Goal: Task Accomplishment & Management: Manage account settings

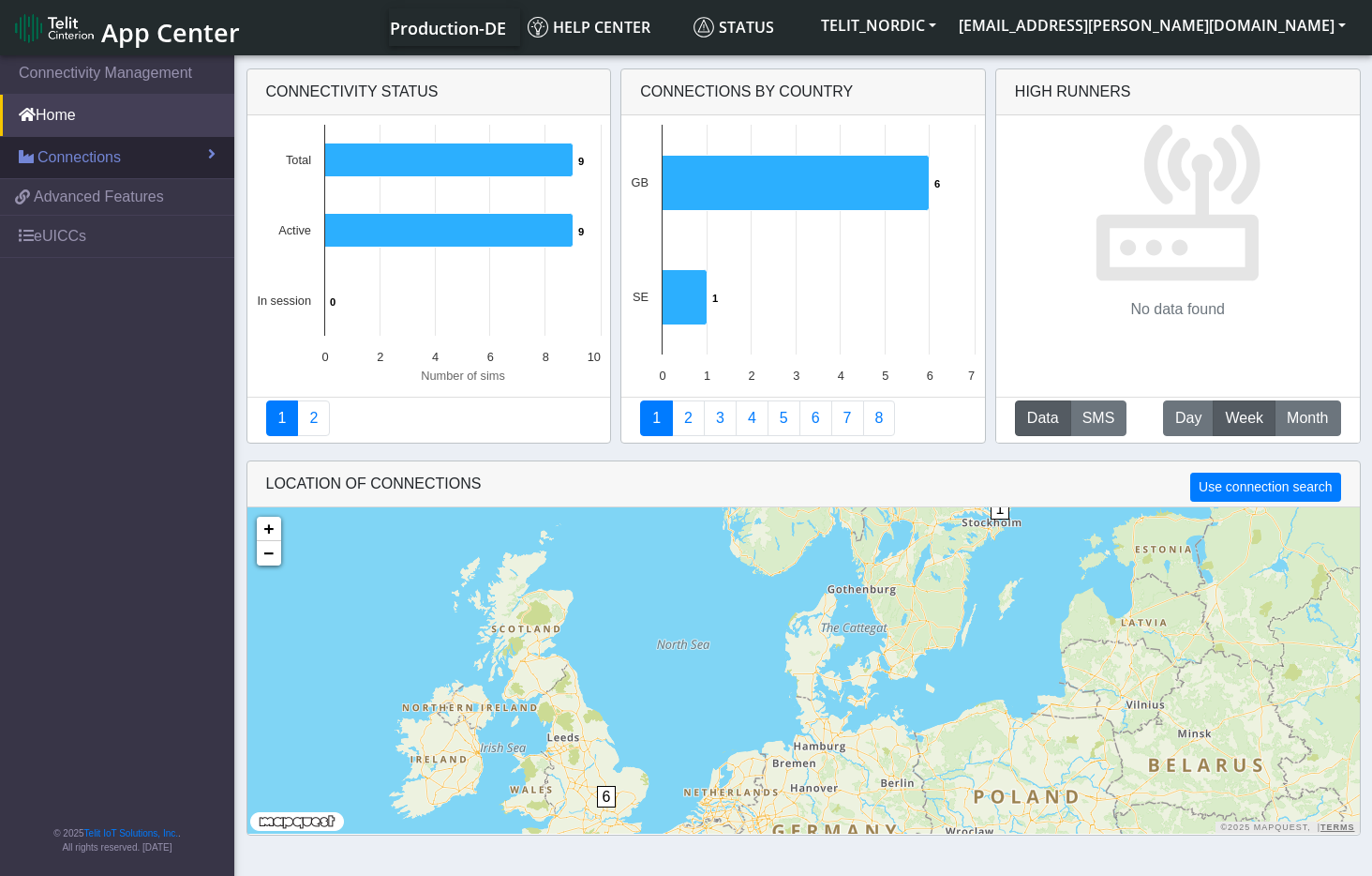
click at [123, 162] on link "Connections" at bounding box center [117, 158] width 234 height 42
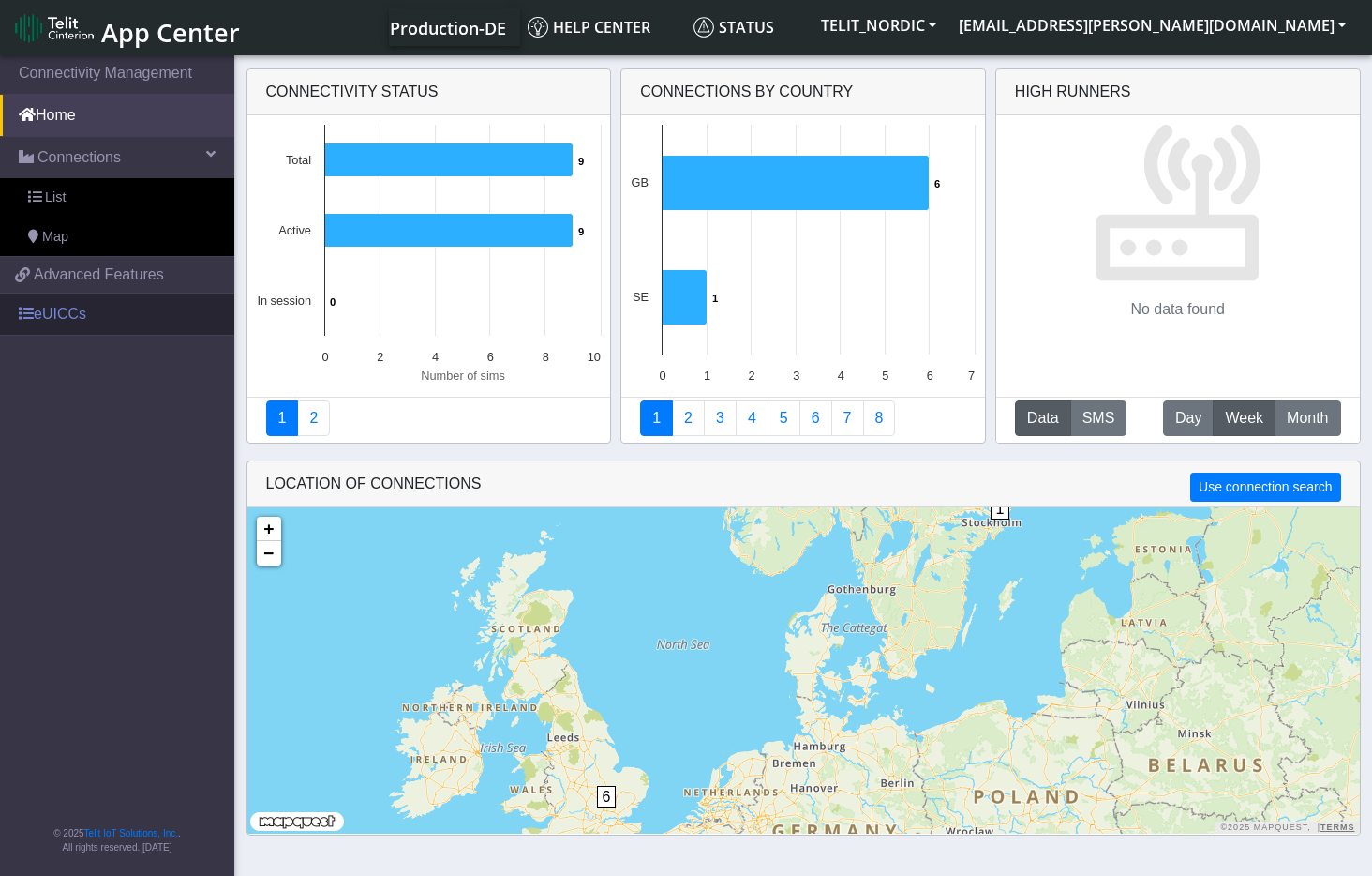
click at [54, 317] on link "eUICCs" at bounding box center [117, 314] width 234 height 42
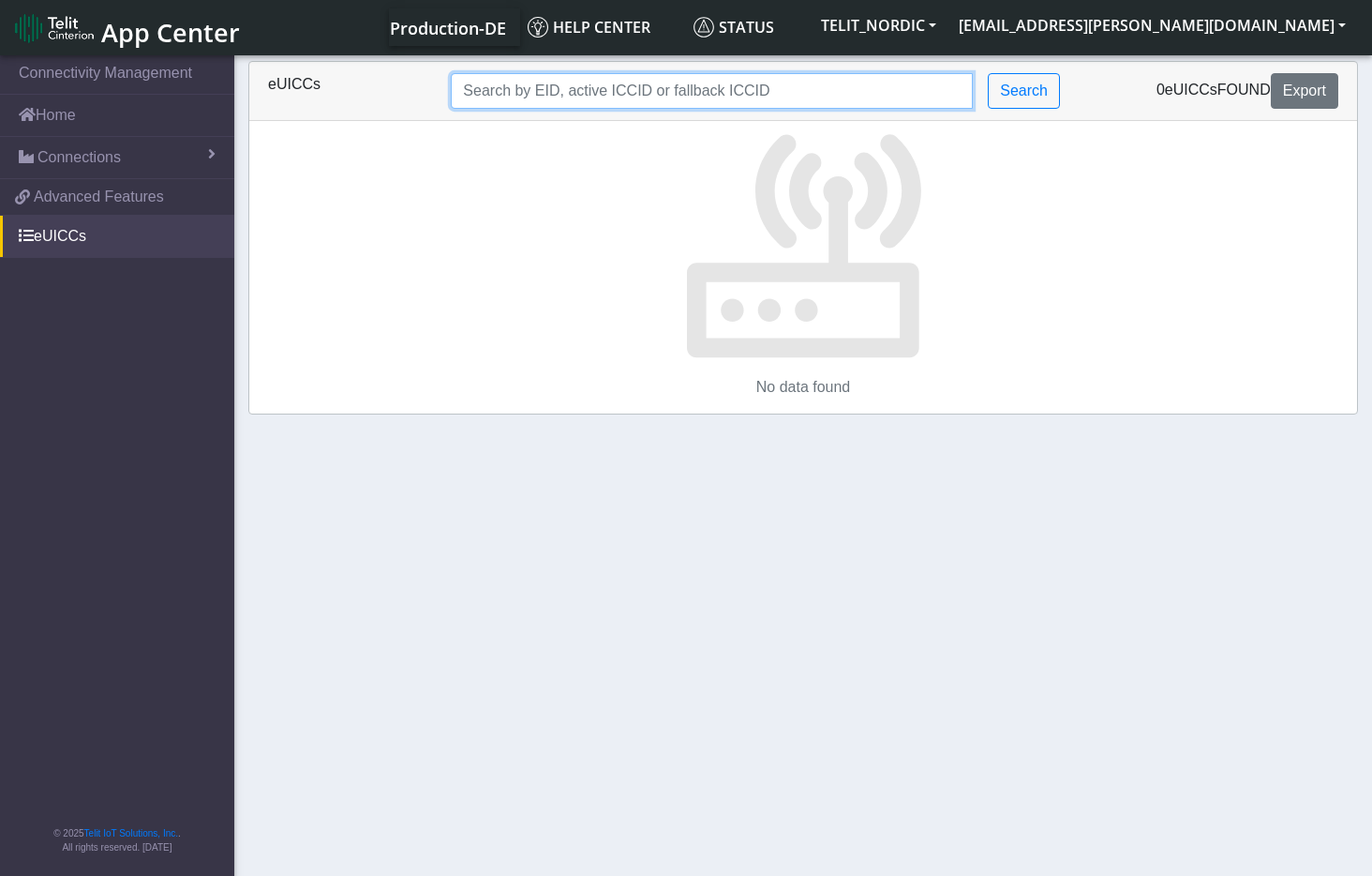
click at [643, 99] on input "Search..." at bounding box center [711, 91] width 522 height 36
paste input "TCOMWRT"
drag, startPoint x: 626, startPoint y: 100, endPoint x: 406, endPoint y: 90, distance: 220.2
click at [406, 90] on div "eUICCs TCOMWRT Search 0 eUICCs found Export" at bounding box center [803, 91] width 1098 height 36
paste input "89358152000000176281"
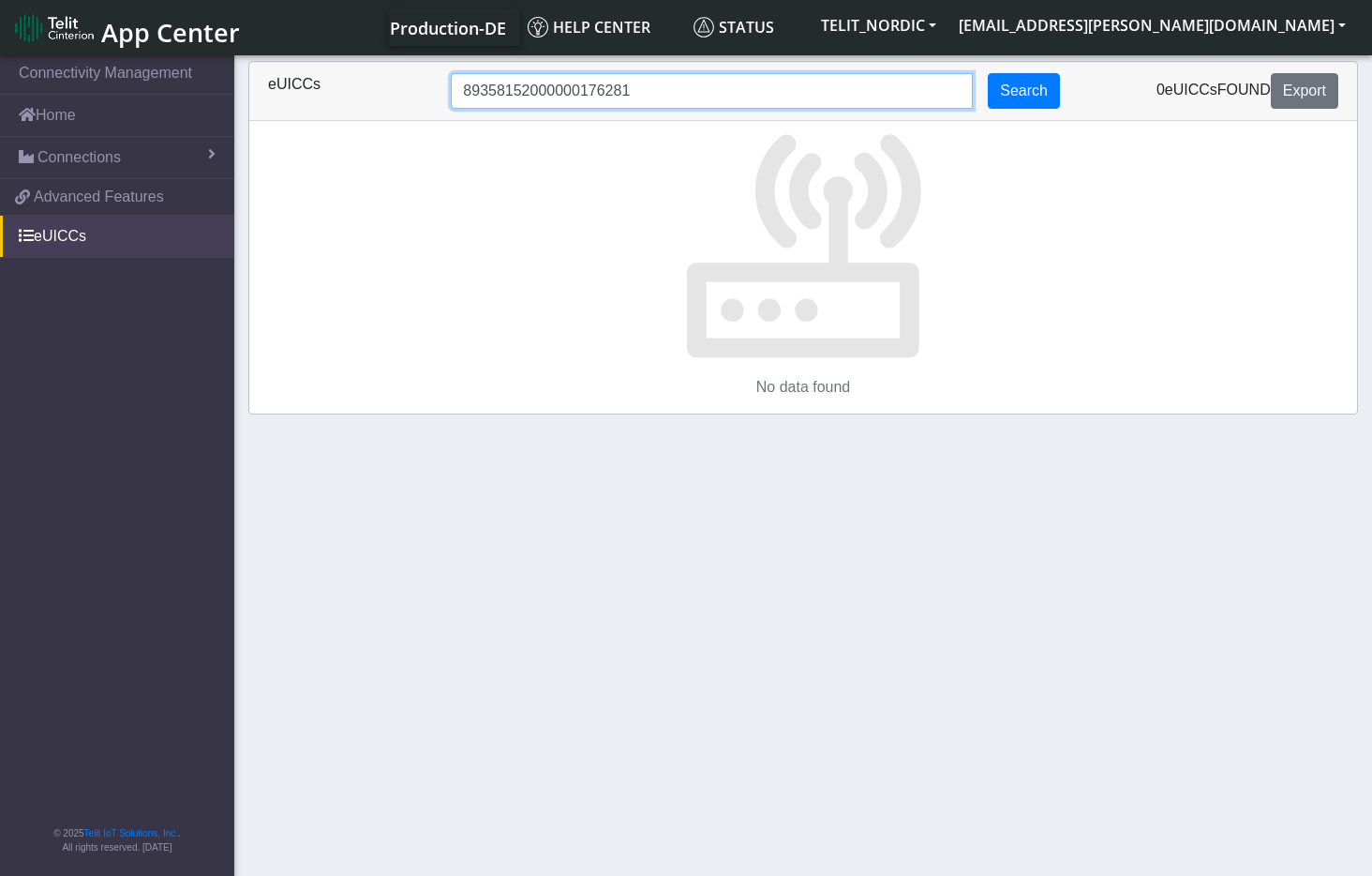
type input "89358152000000176281"
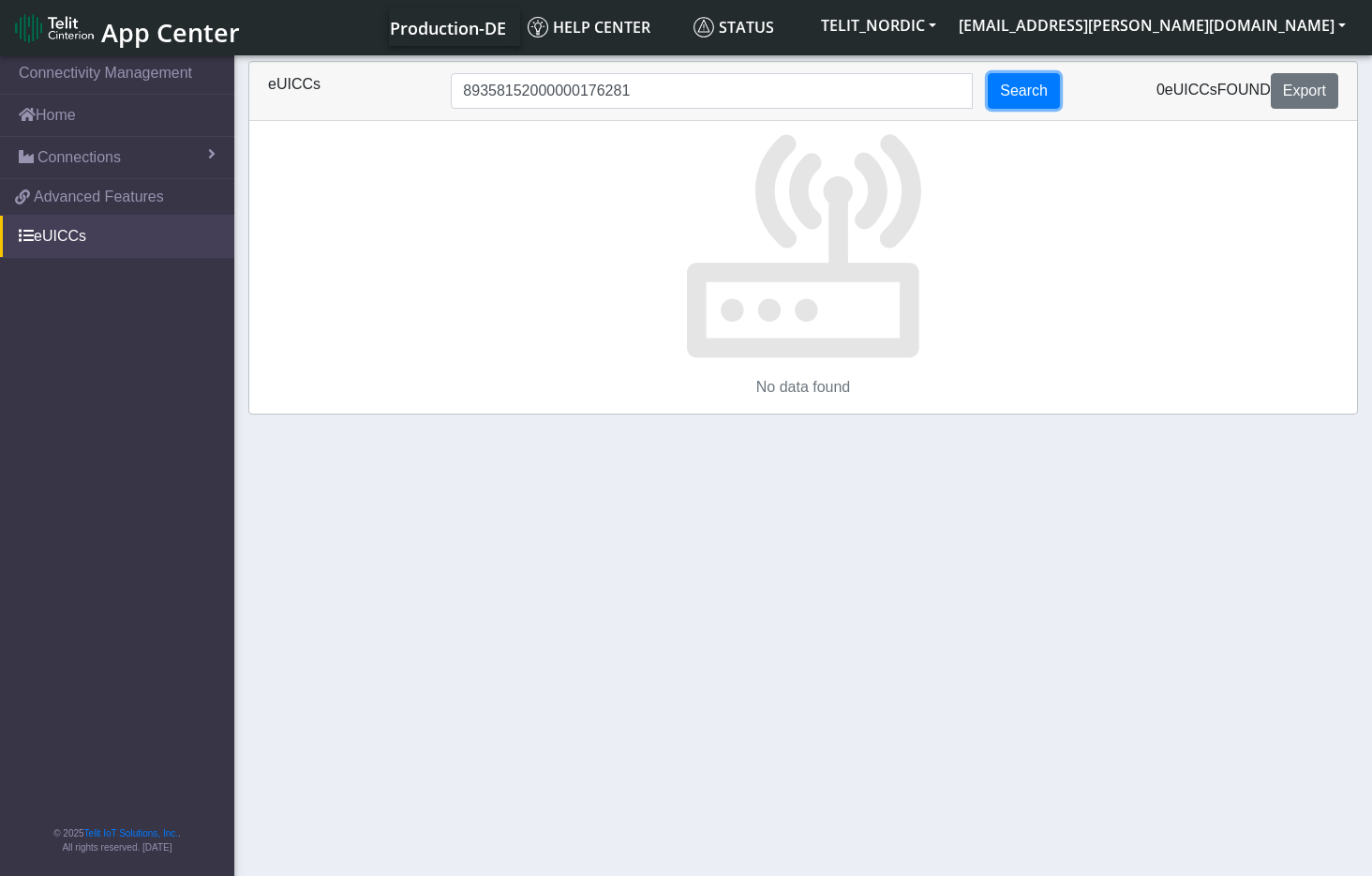
click at [1034, 84] on button "Search" at bounding box center [1024, 91] width 72 height 36
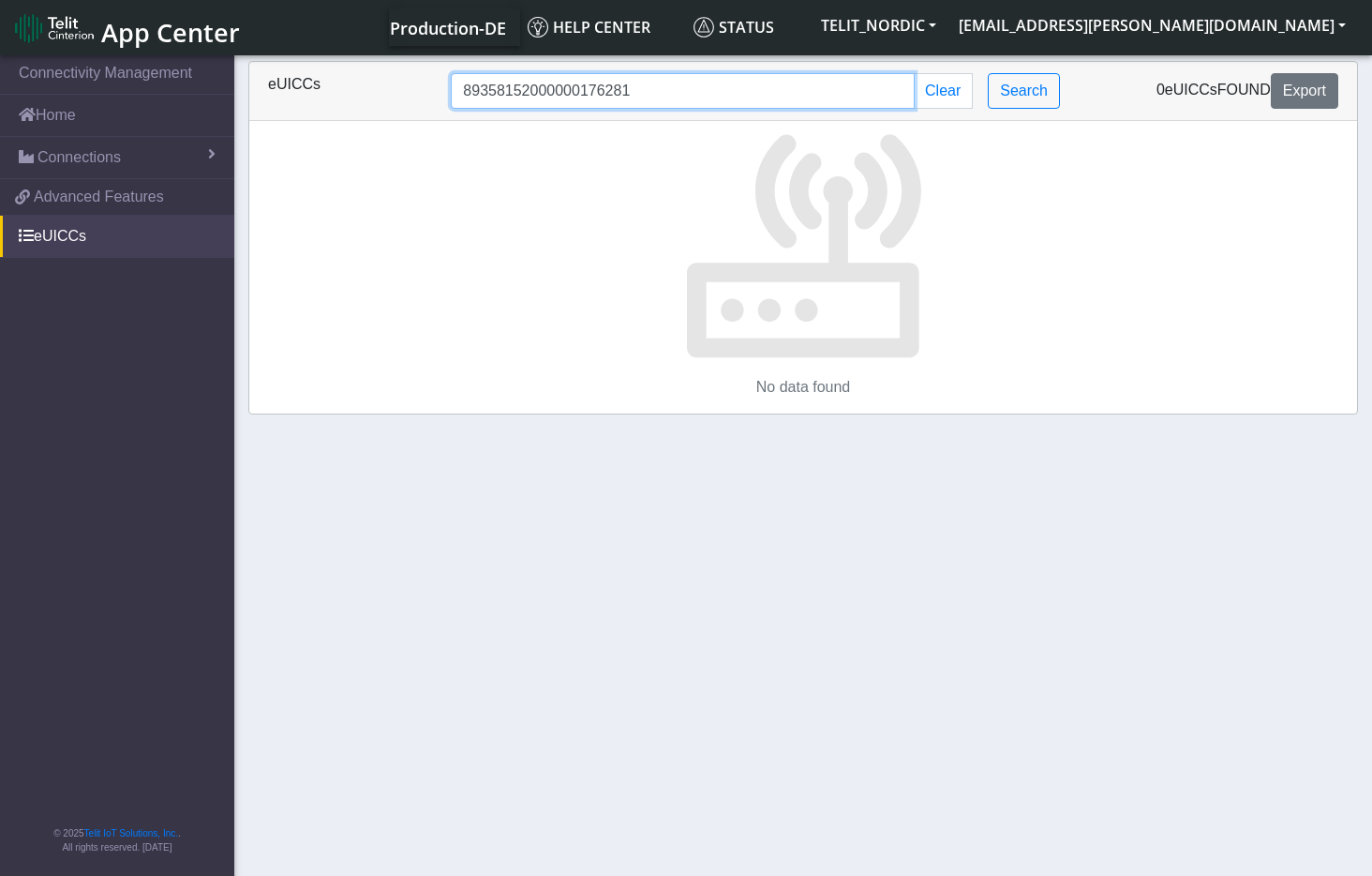
click at [837, 105] on input "89358152000000176281" at bounding box center [683, 91] width 464 height 36
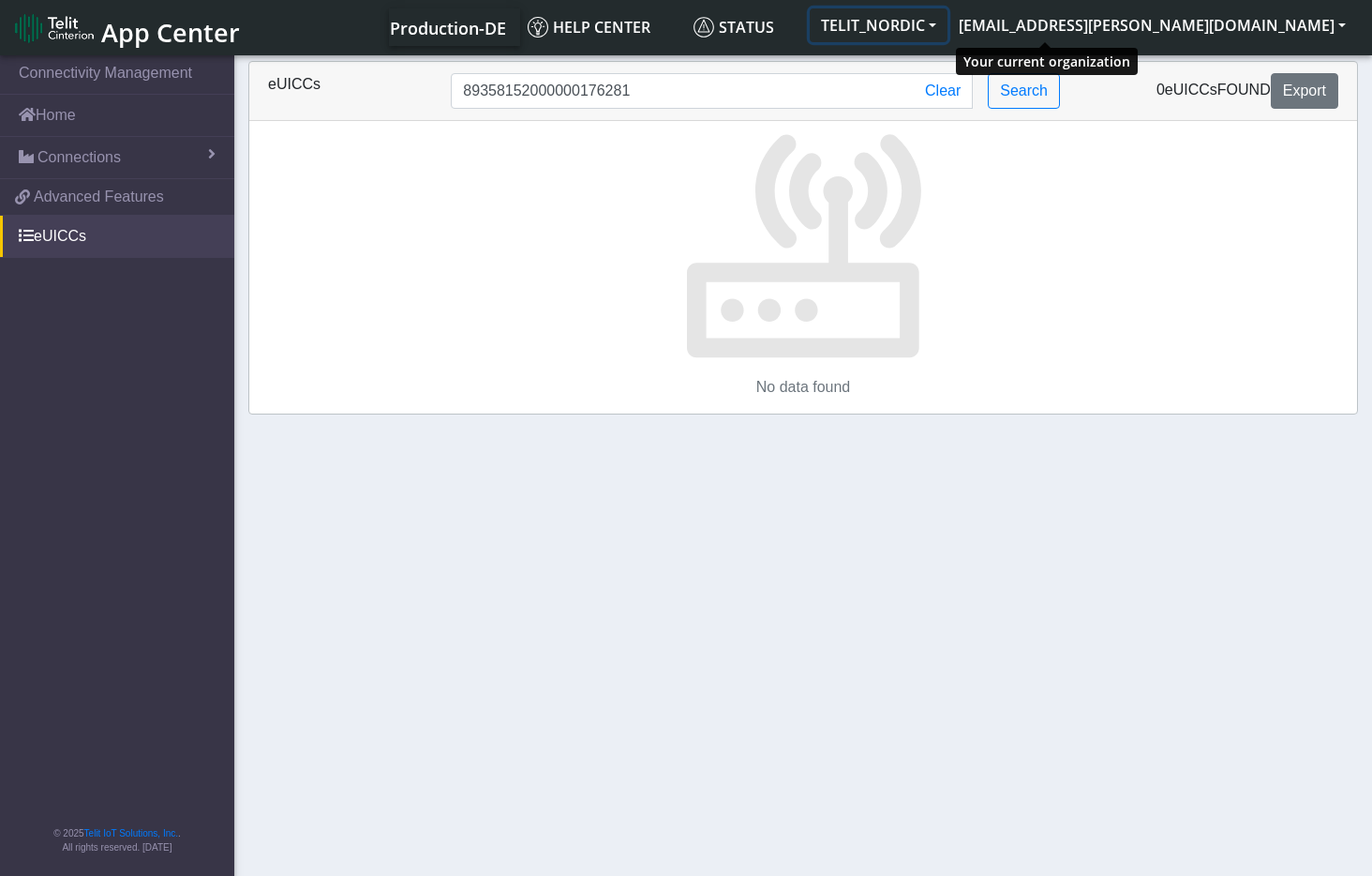
click at [947, 12] on button "TELIT_NORDIC" at bounding box center [878, 25] width 138 height 34
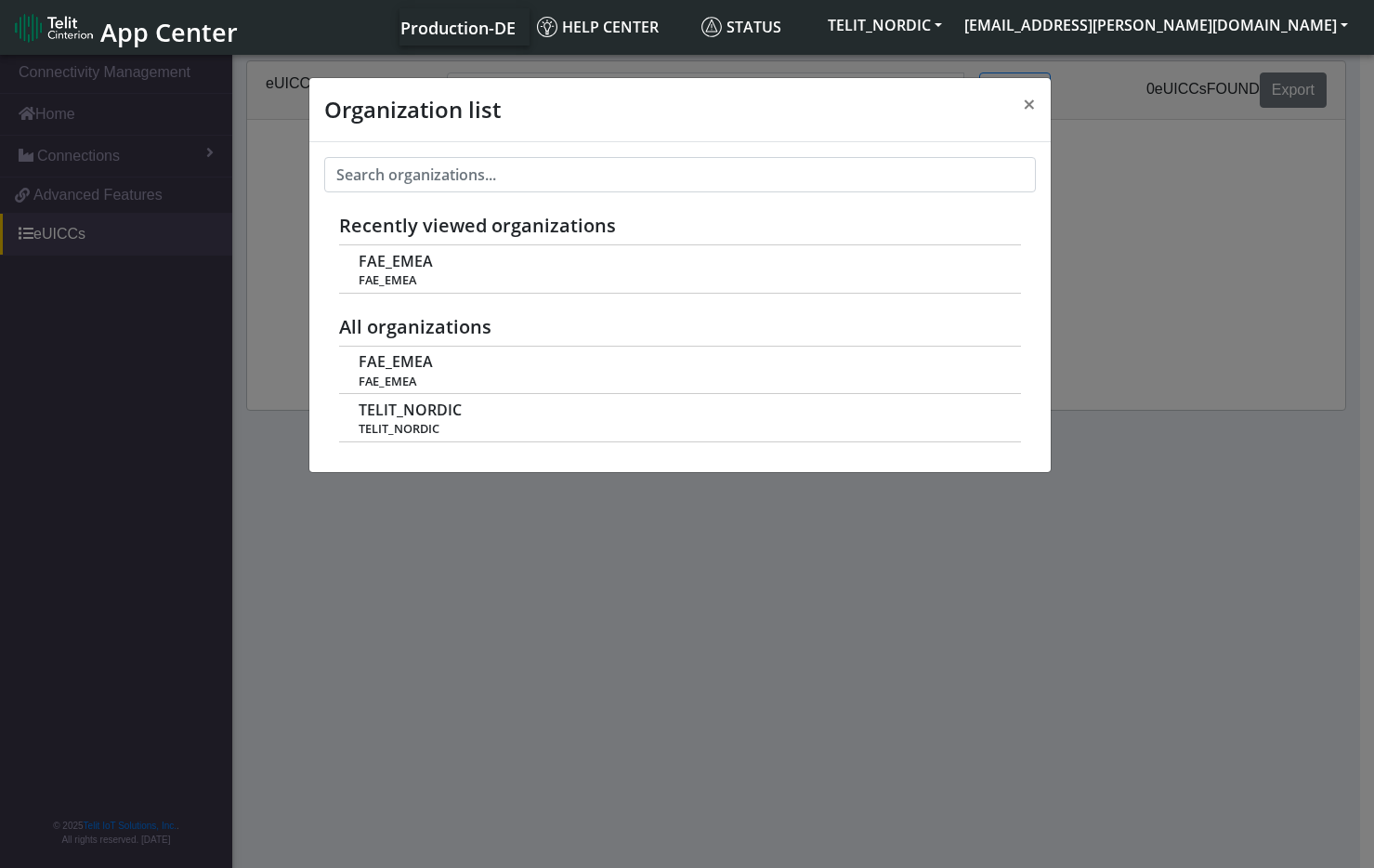
scroll to position [7, 0]
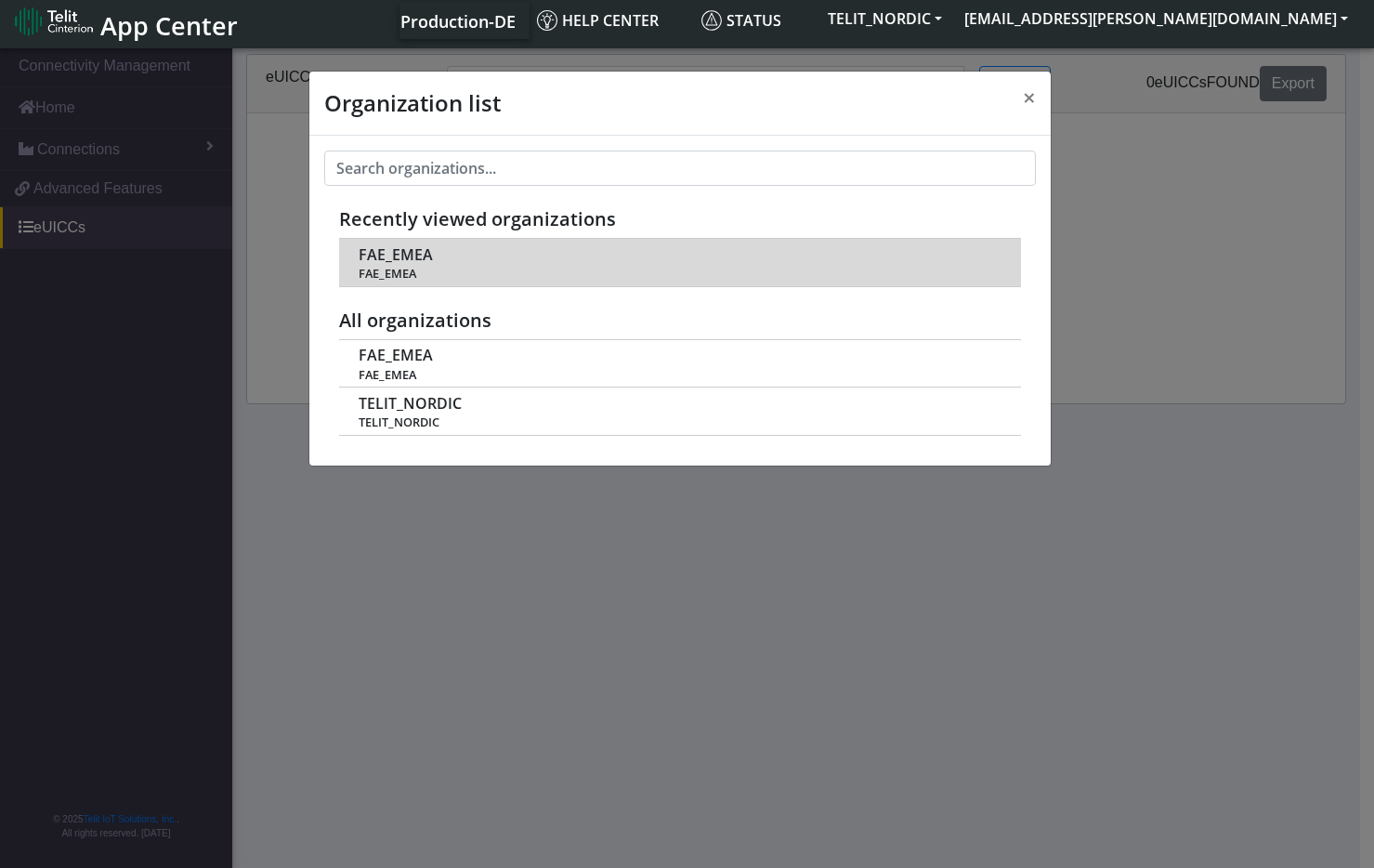
click at [542, 264] on td "FAE_EMEA FAE_EMEA" at bounding box center [680, 262] width 682 height 48
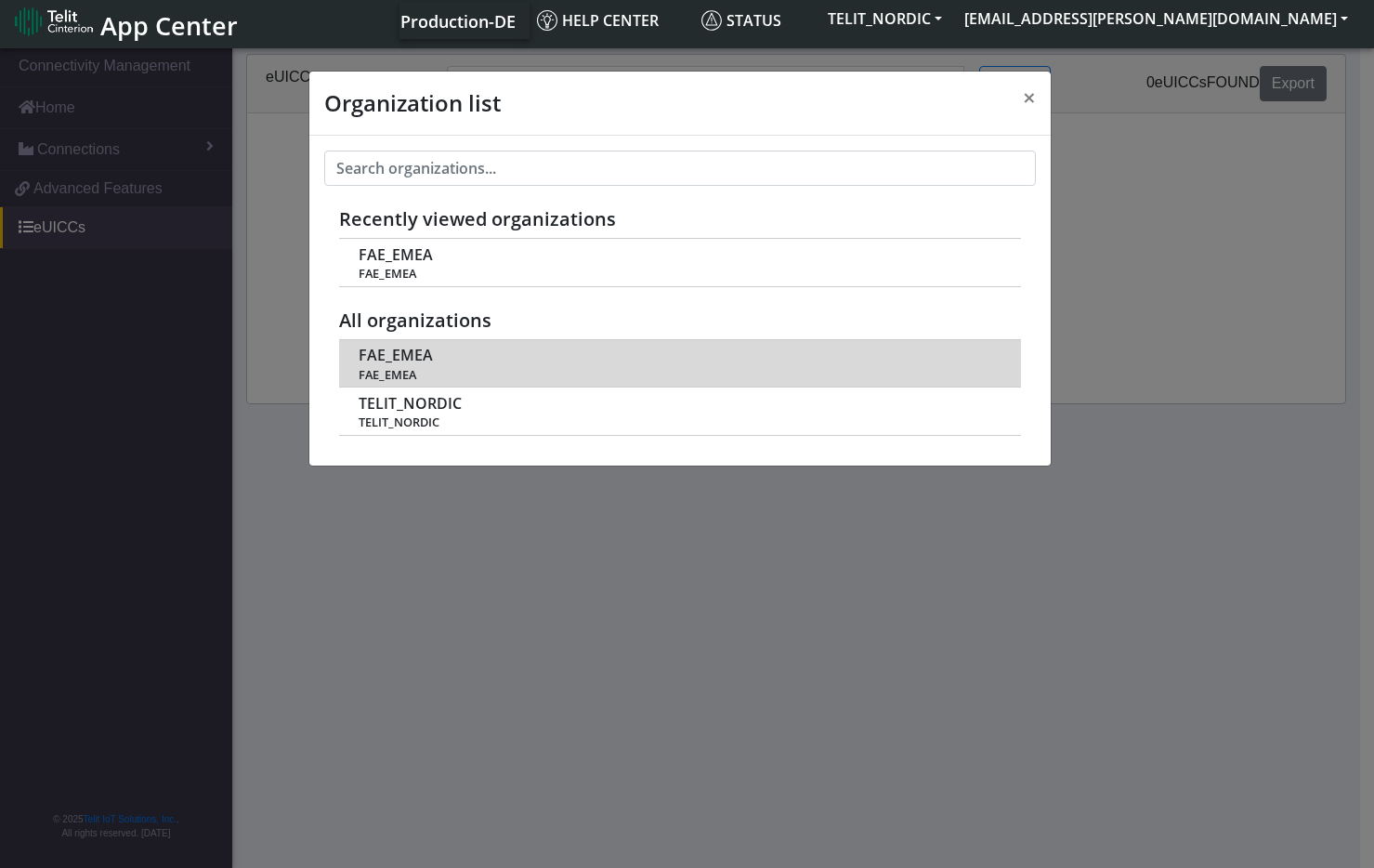
click at [368, 361] on span "FAE_EMEA" at bounding box center [395, 354] width 74 height 18
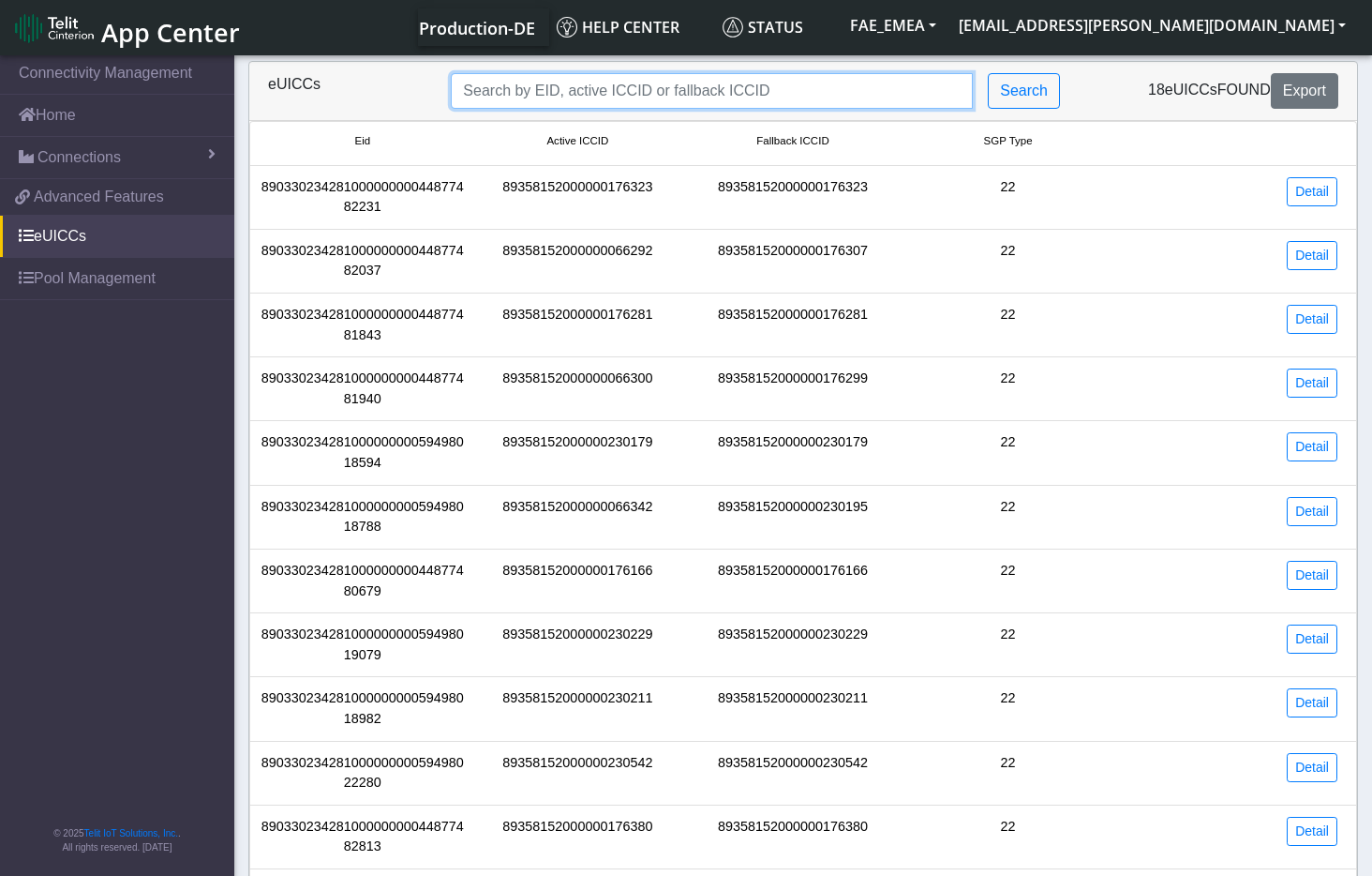
click at [631, 83] on input "Search..." at bounding box center [711, 91] width 522 height 36
paste input "89358152000000176281"
type input "89358152000000176281"
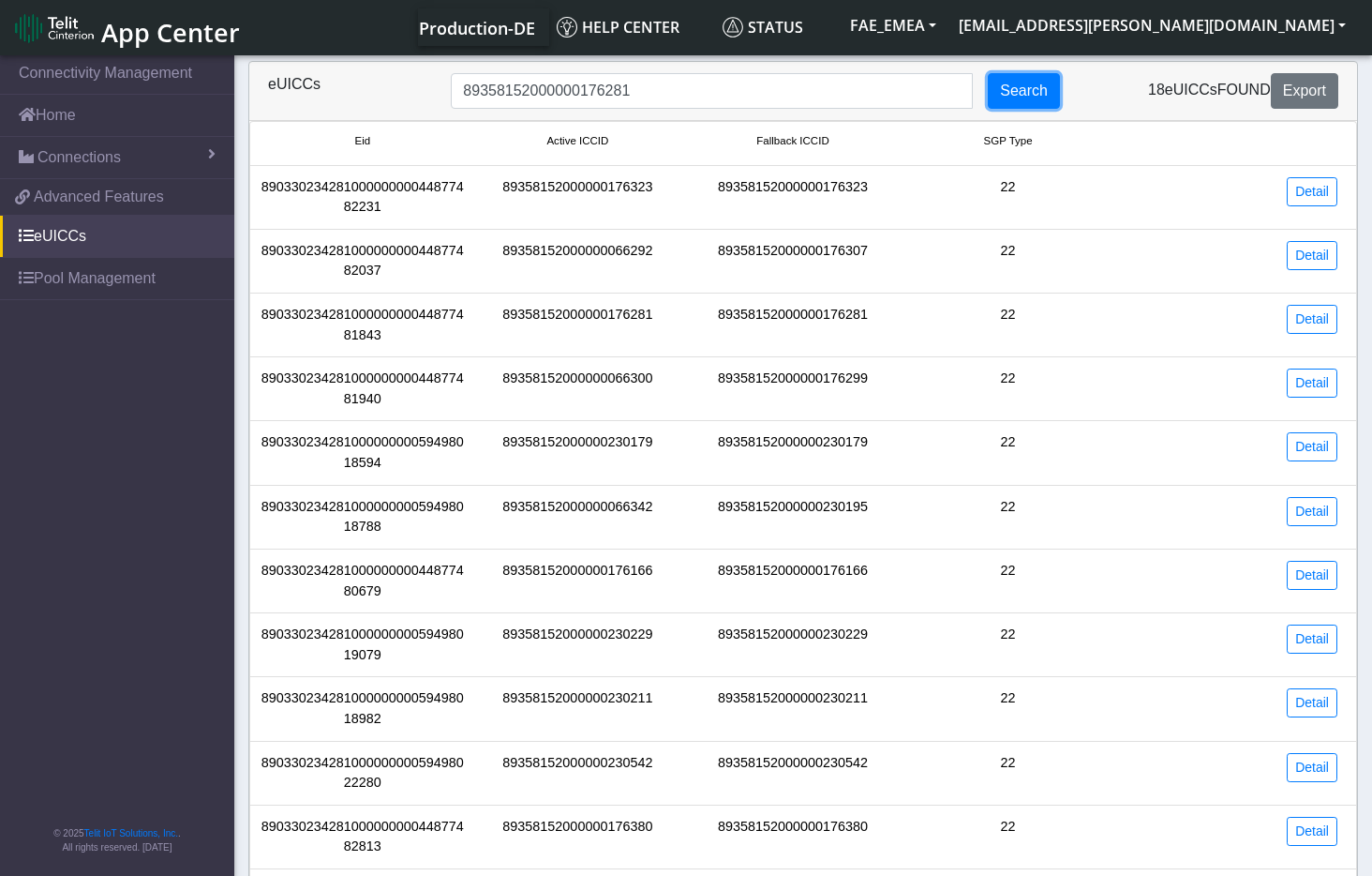
click at [1022, 93] on button "Search" at bounding box center [1024, 91] width 72 height 36
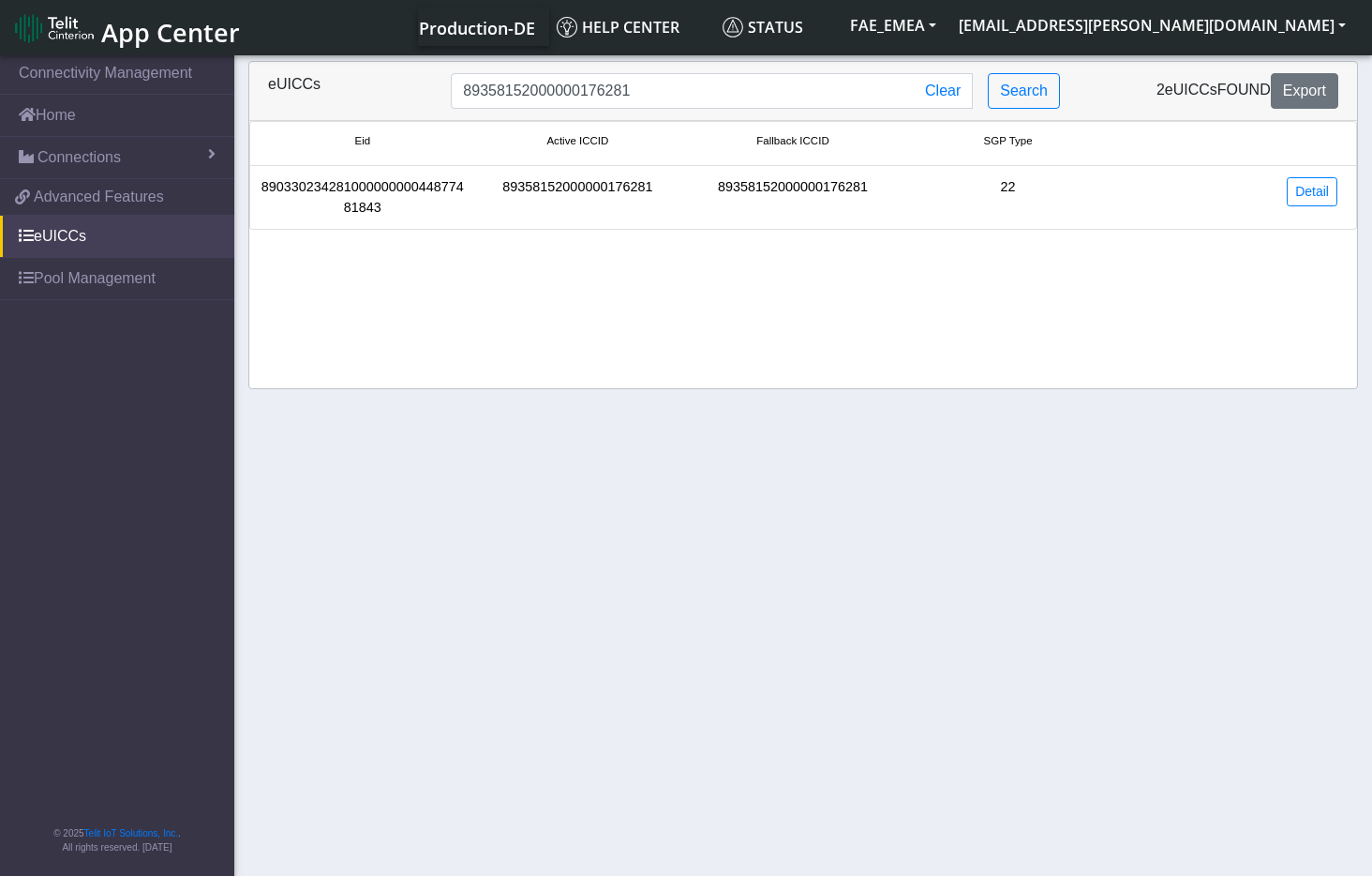
click at [407, 191] on div "89033023428100000000044877481843" at bounding box center [362, 197] width 215 height 41
click at [1303, 193] on link "Detail" at bounding box center [1313, 192] width 51 height 29
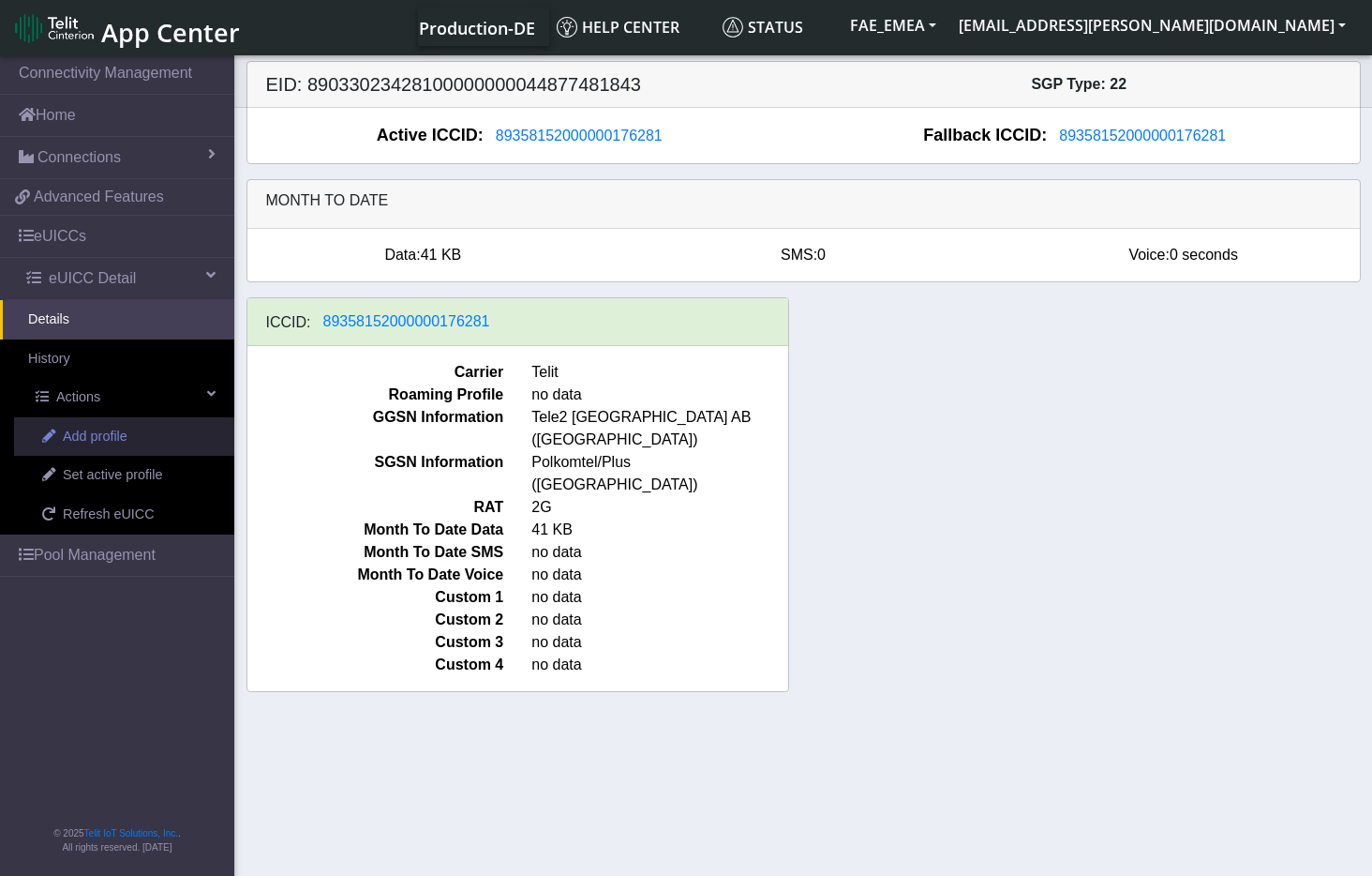
click at [86, 436] on span "Add profile" at bounding box center [95, 437] width 65 height 21
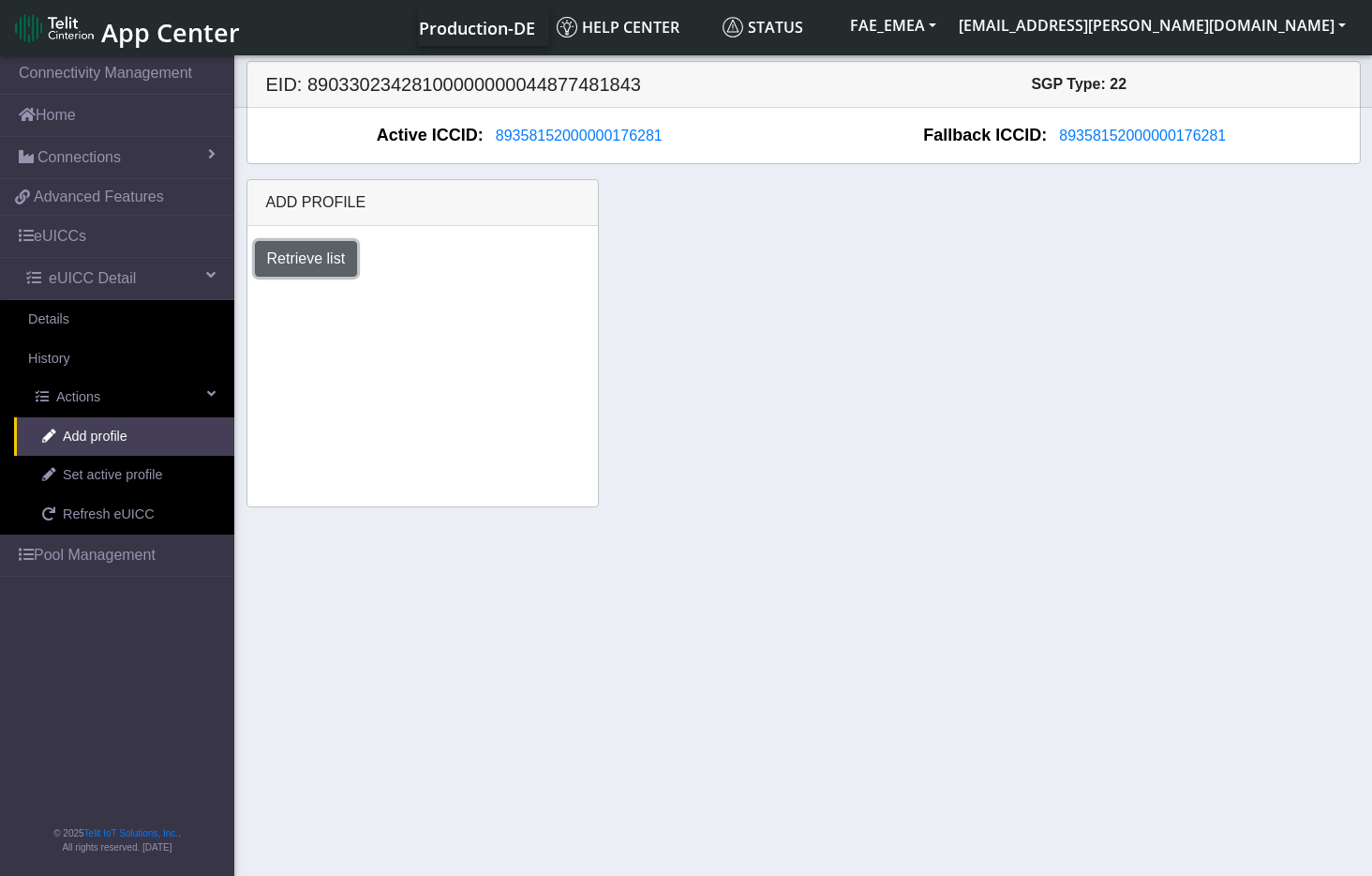
click at [309, 256] on button "Retrieve list" at bounding box center [306, 259] width 103 height 36
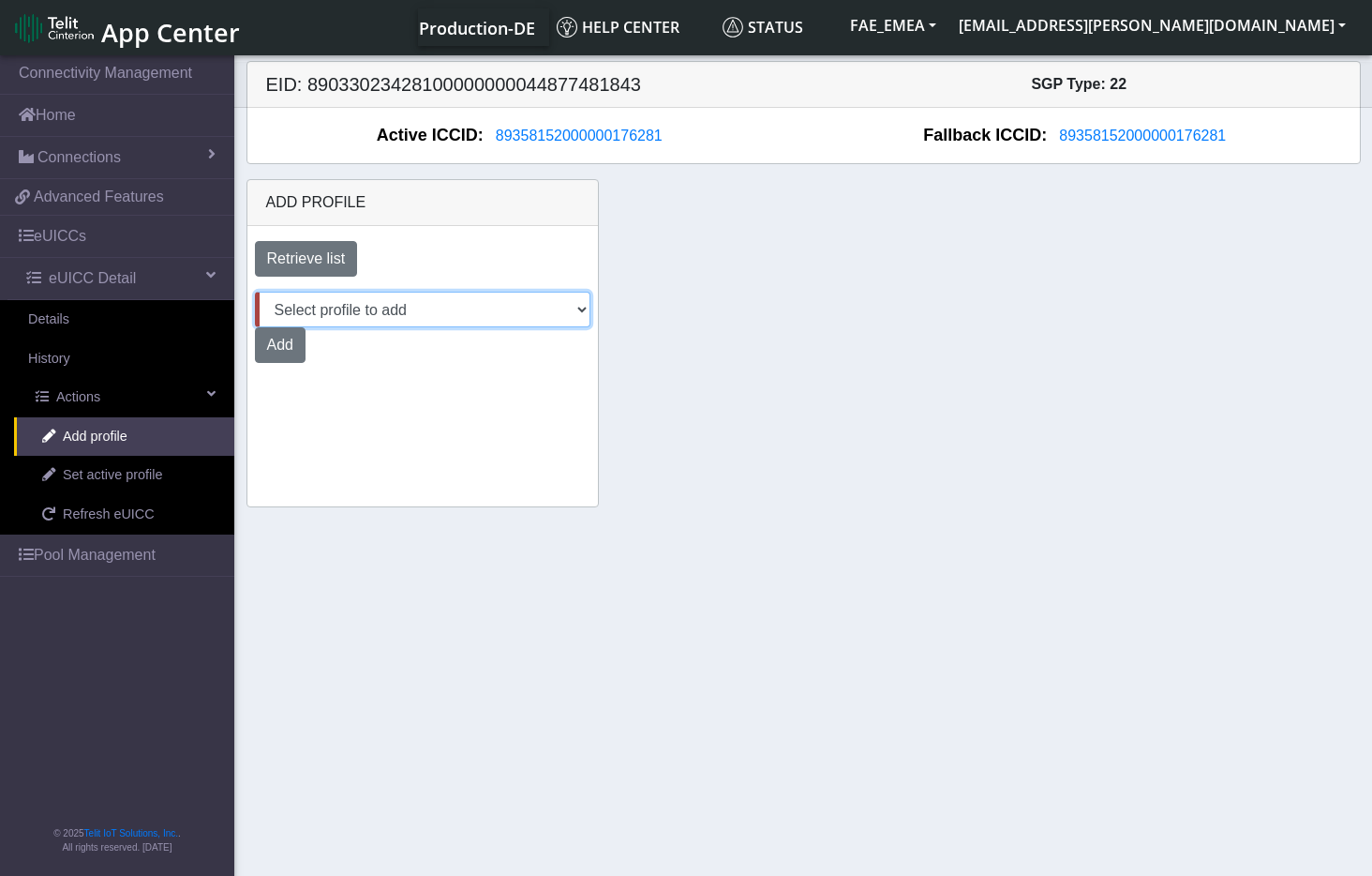
click at [545, 307] on select "Select profile to add DNLD_MVNO-nxt23.net-DEMO_ATT_Arie_Hamo DNLD-nxt23.net-DEM…" at bounding box center [423, 310] width 336 height 36
select select "9f32e529-9e5d-49a6-97e7-4318942b75da"
click at [255, 292] on select "Select profile to add DNLD_MVNO-nxt23.net-DEMO_ATT_Arie_Hamo DNLD-nxt23.net-DEM…" at bounding box center [423, 310] width 336 height 36
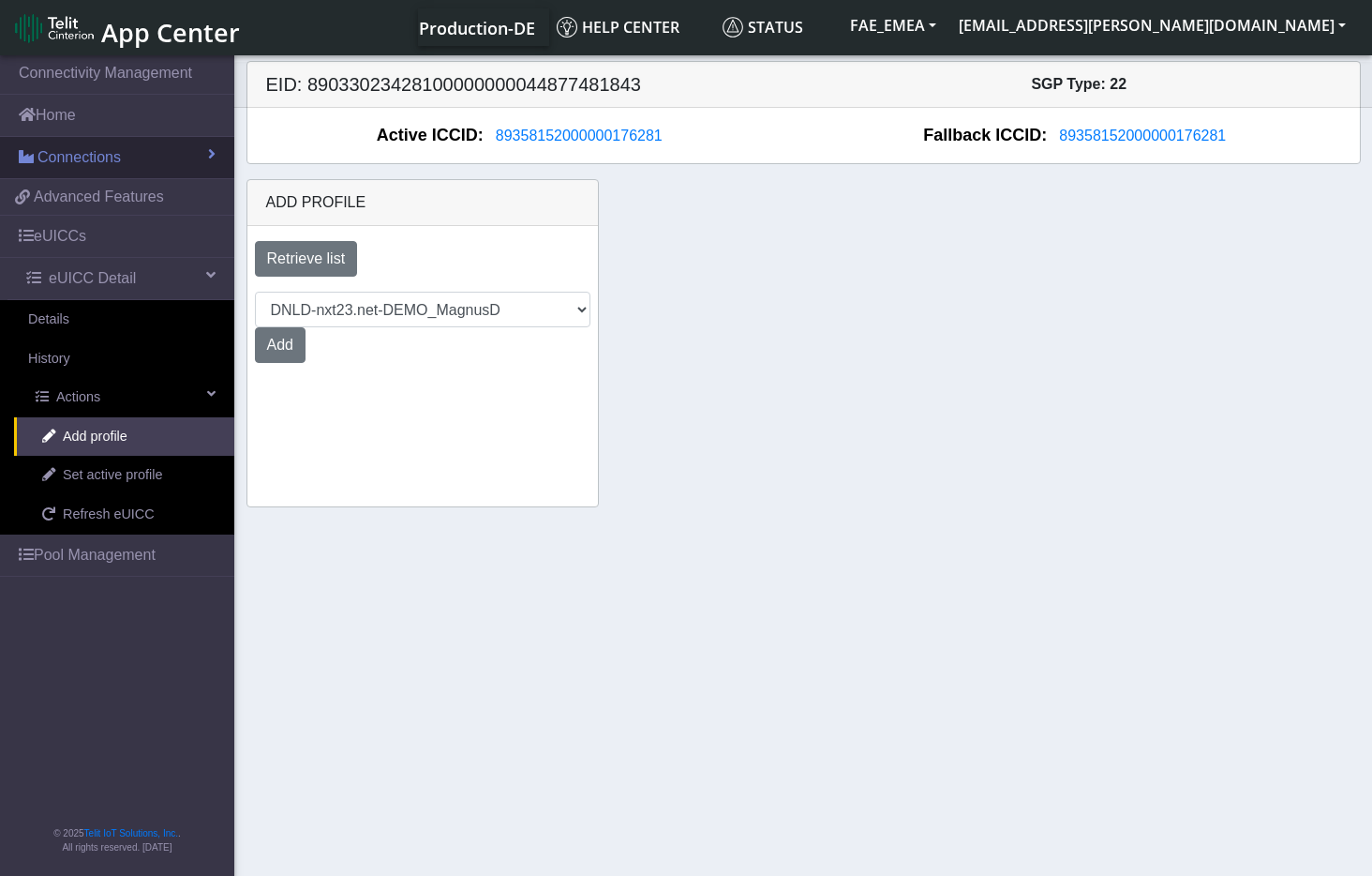
click at [102, 162] on span "Connections" at bounding box center [79, 158] width 83 height 23
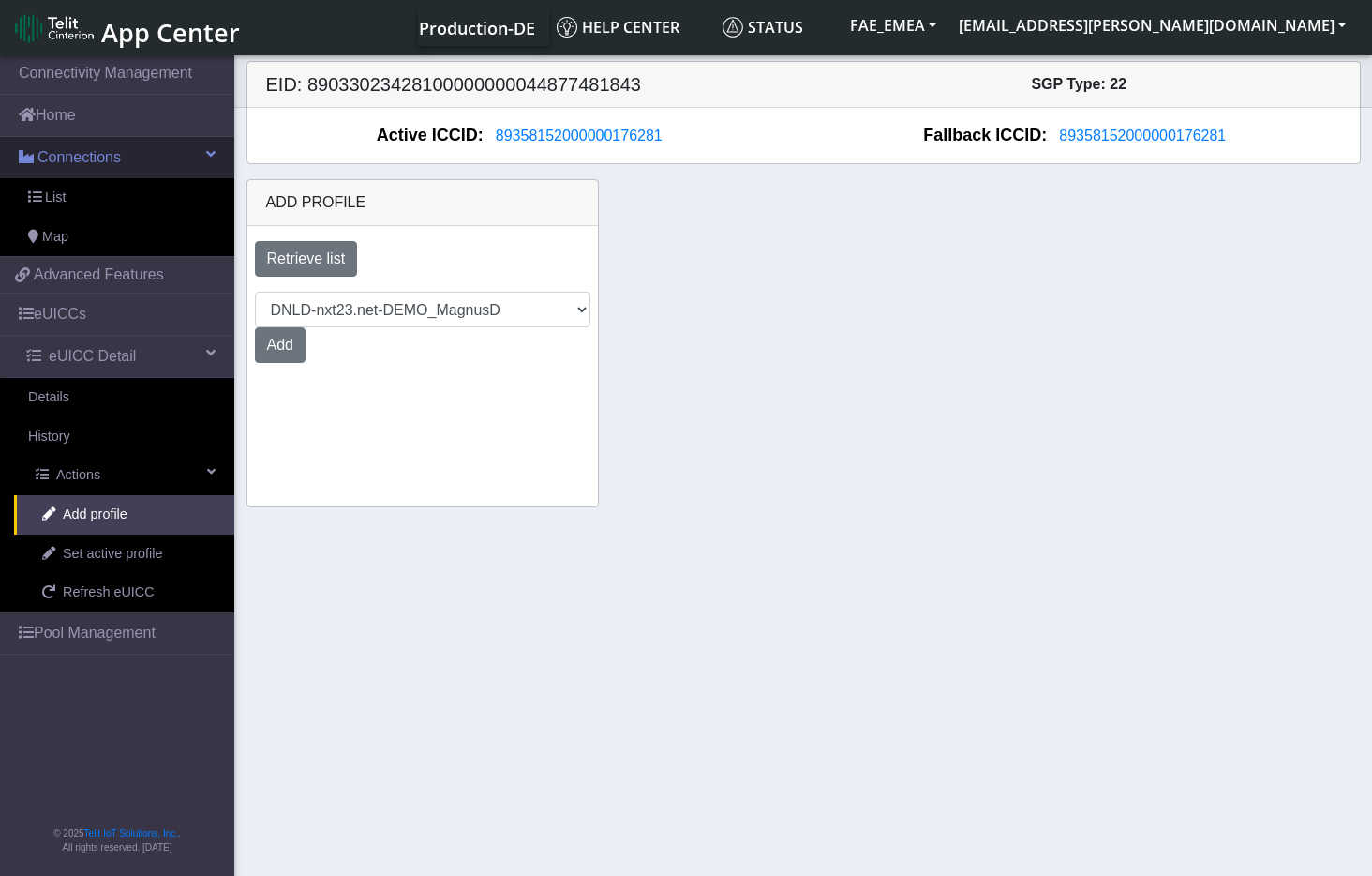
click at [102, 162] on span "Connections" at bounding box center [79, 158] width 83 height 23
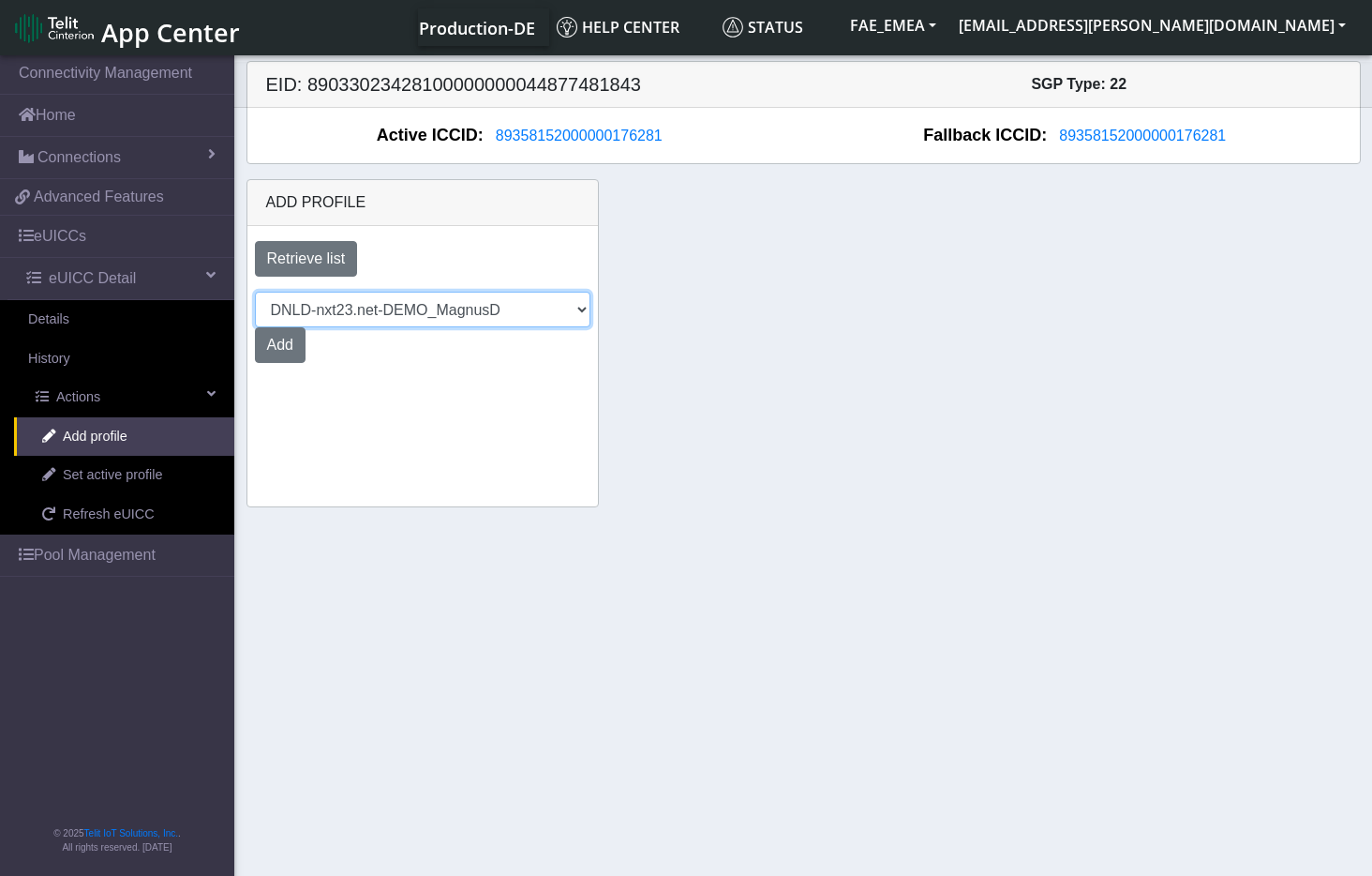
click at [587, 311] on select "Select profile to add DNLD_MVNO-nxt23.net-DEMO_ATT_Arie_Hamo DNLD-nxt23.net-DEM…" at bounding box center [423, 310] width 336 height 36
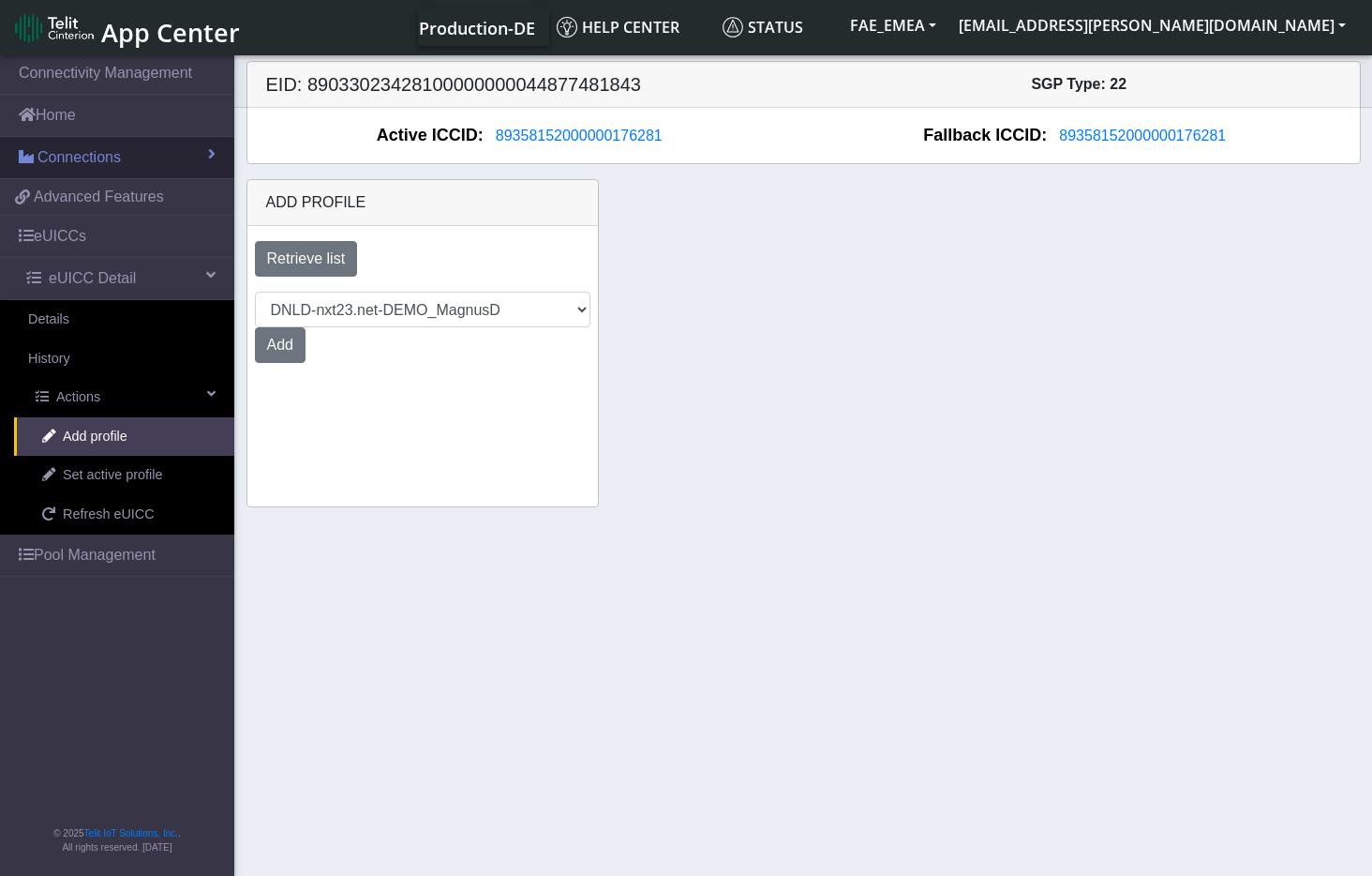
click at [196, 154] on link "Connections" at bounding box center [117, 158] width 234 height 42
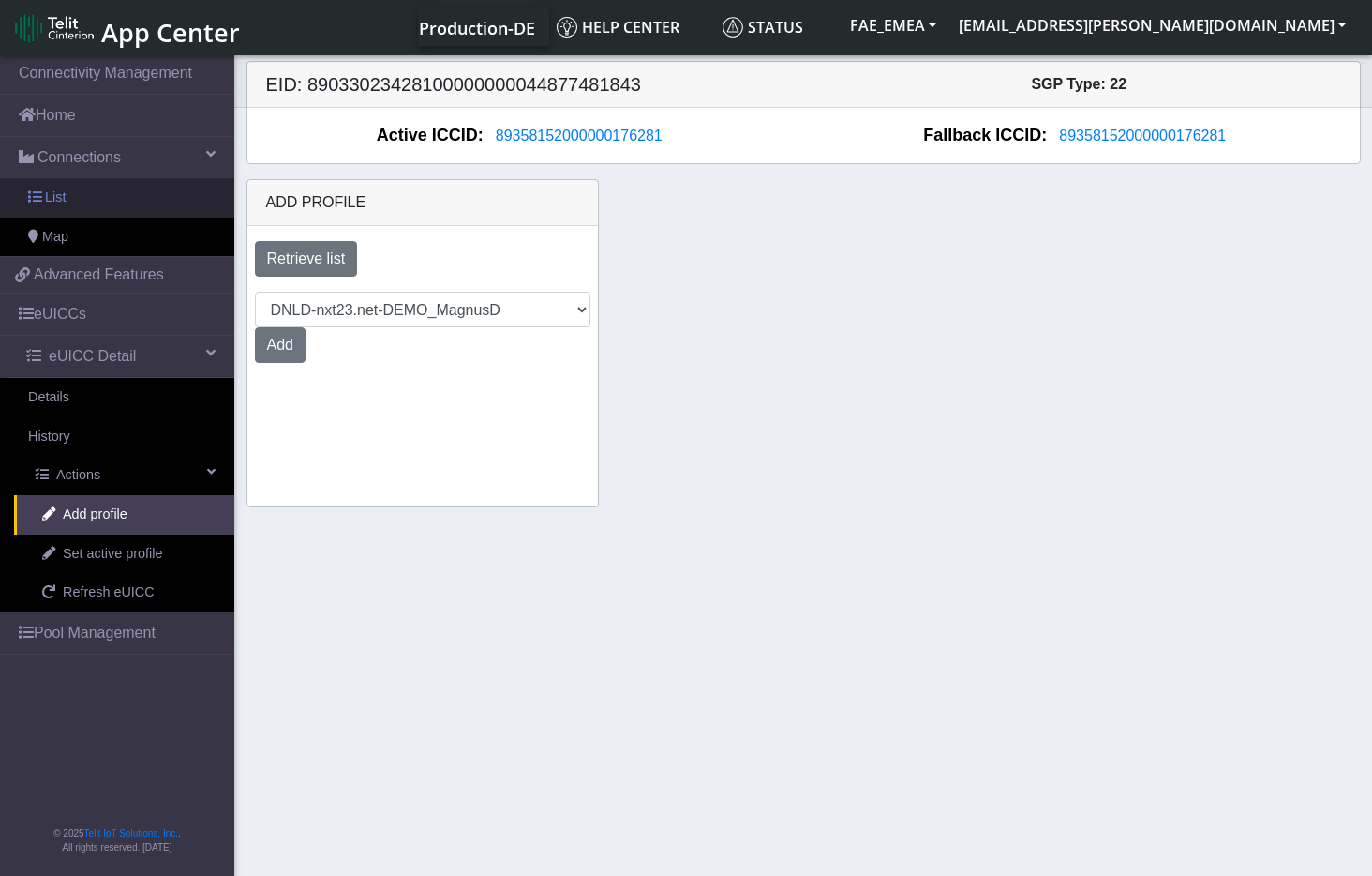
click at [47, 194] on span "List" at bounding box center [56, 198] width 21 height 21
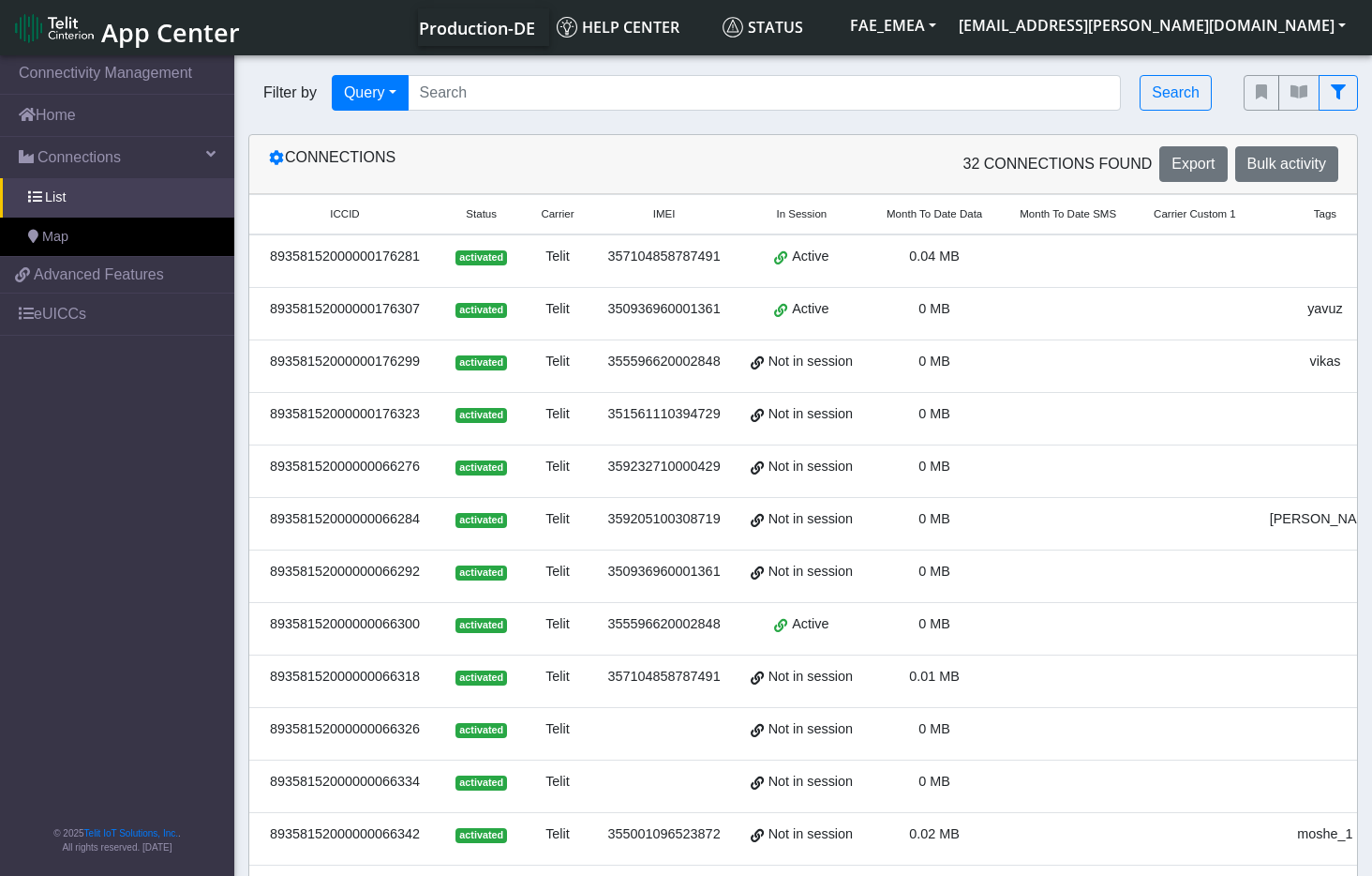
click at [406, 255] on div "89358152000000176281" at bounding box center [344, 257] width 169 height 21
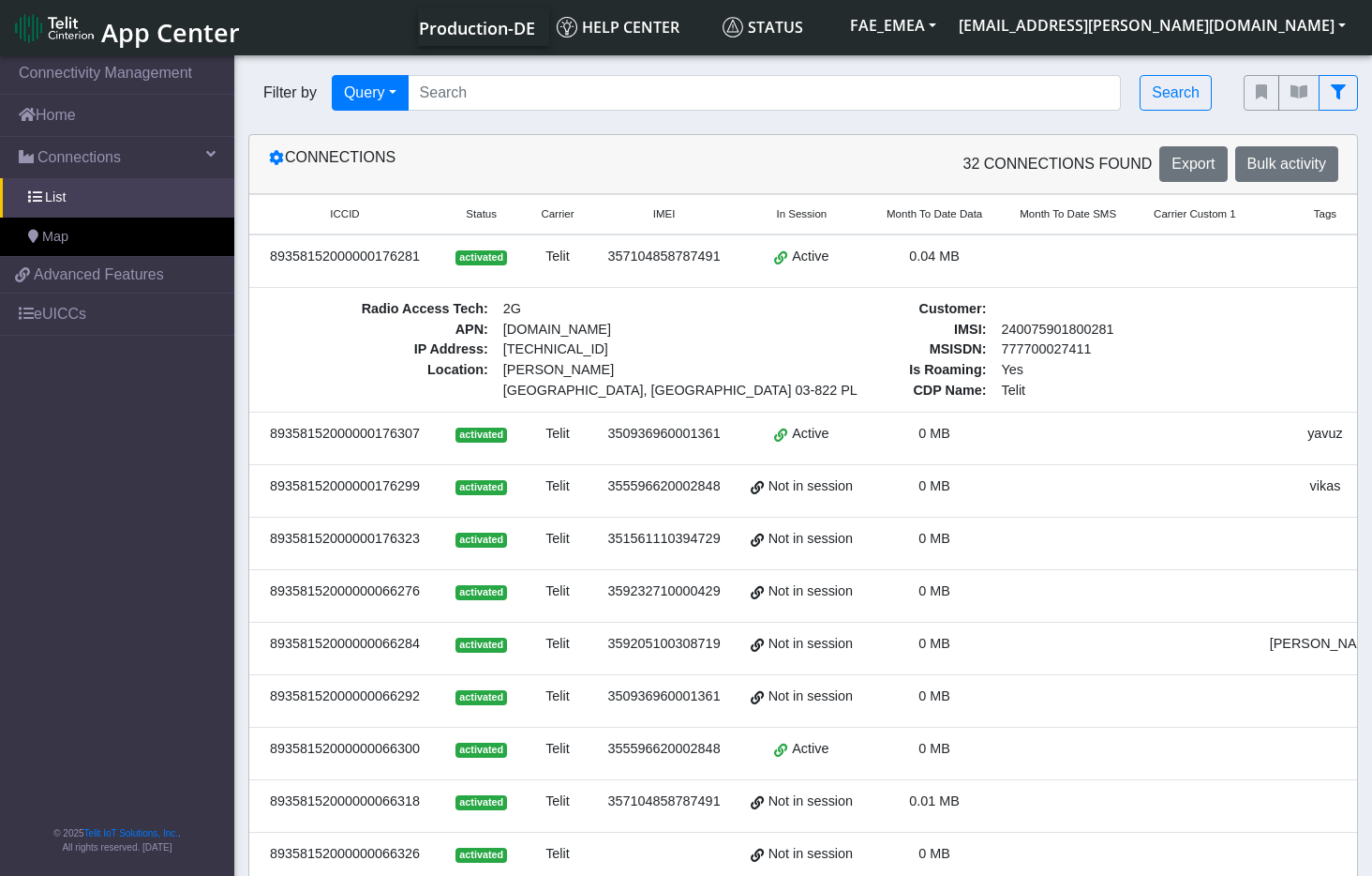
click at [406, 255] on div "89358152000000176281" at bounding box center [344, 257] width 169 height 21
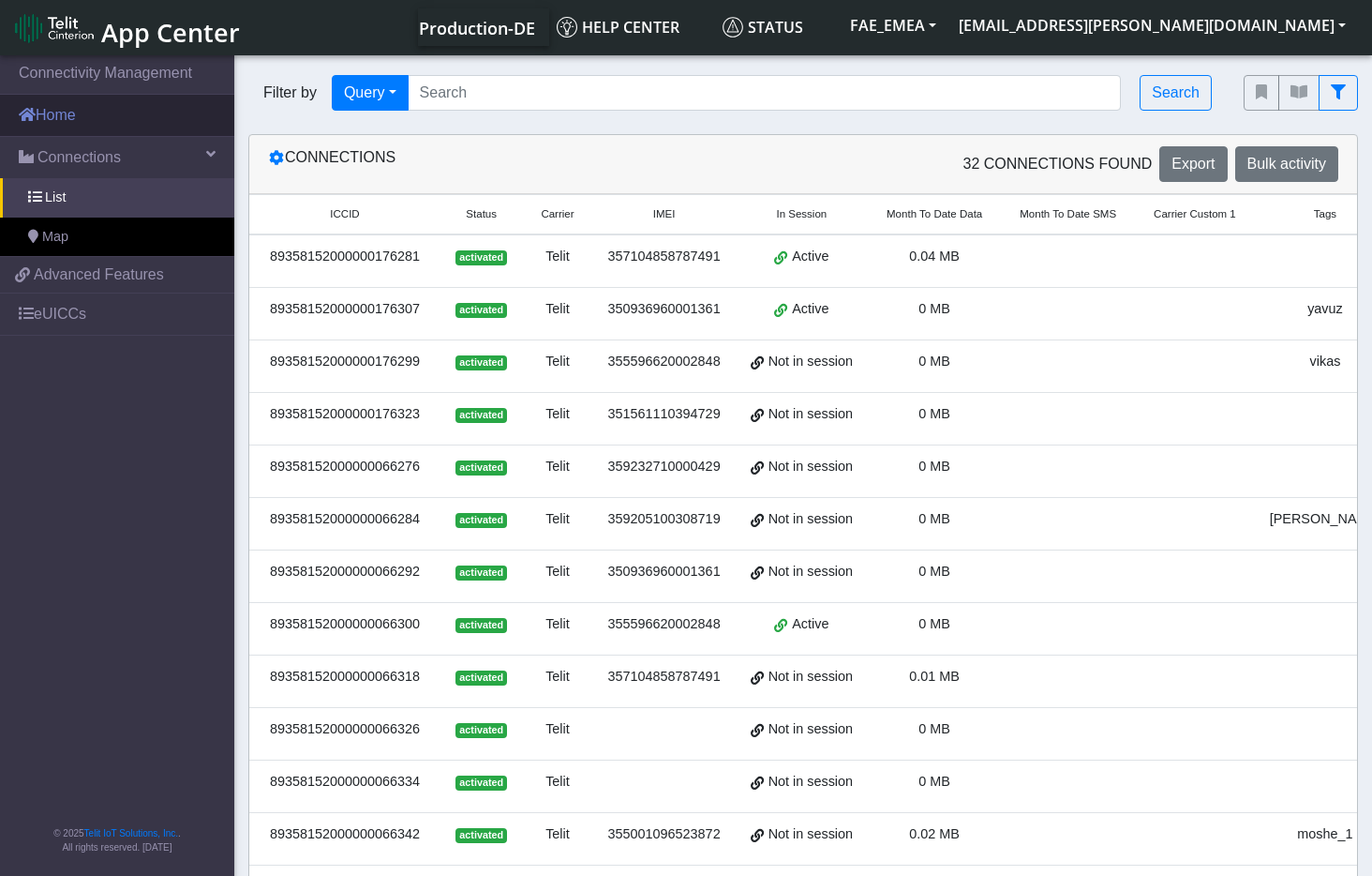
click at [176, 120] on link "Home" at bounding box center [117, 115] width 234 height 42
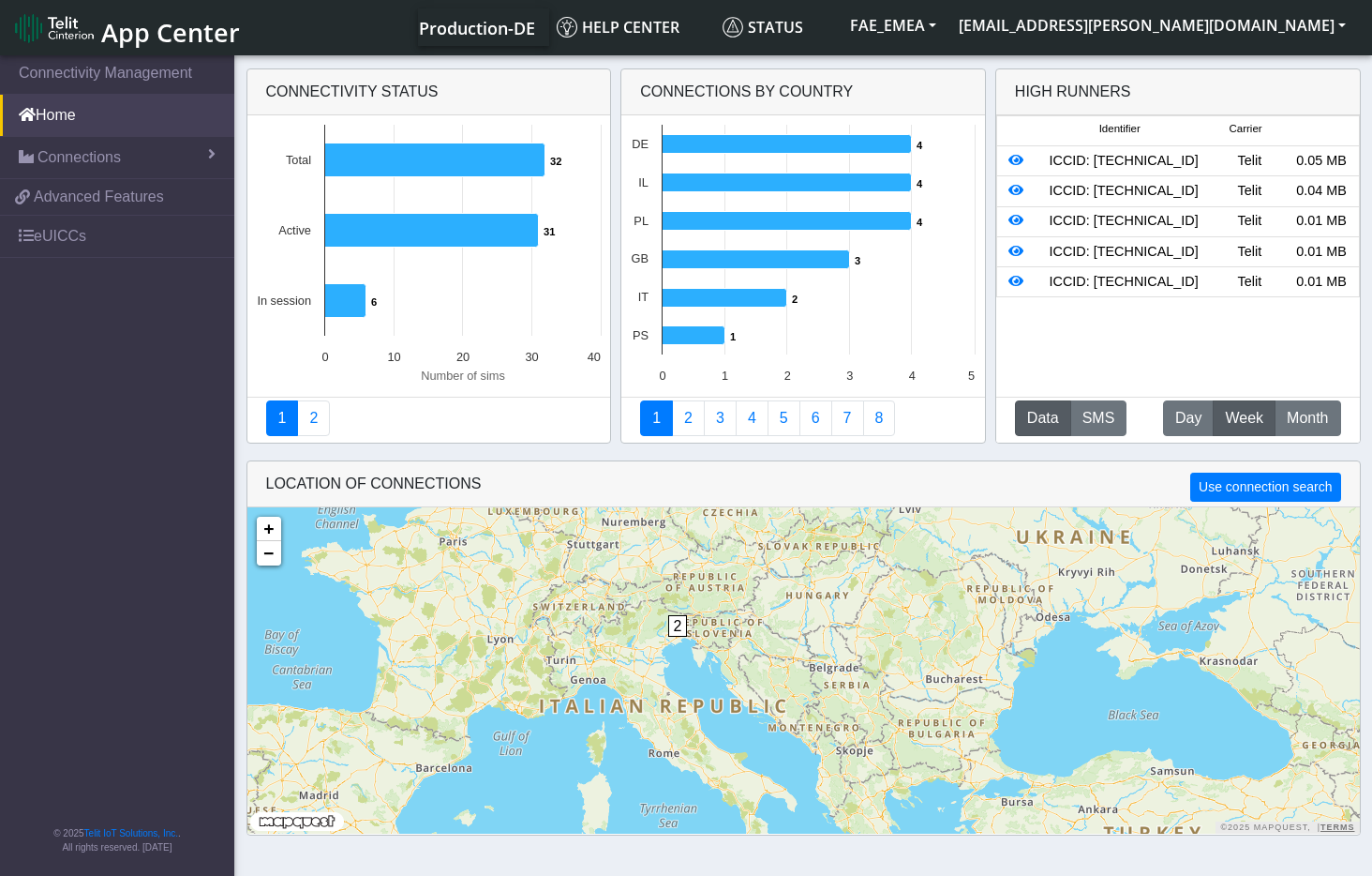
click at [895, 581] on div "8 5 2 4 4 3 + − ©2025 MapQuest, | Terms" at bounding box center [803, 670] width 1113 height 327
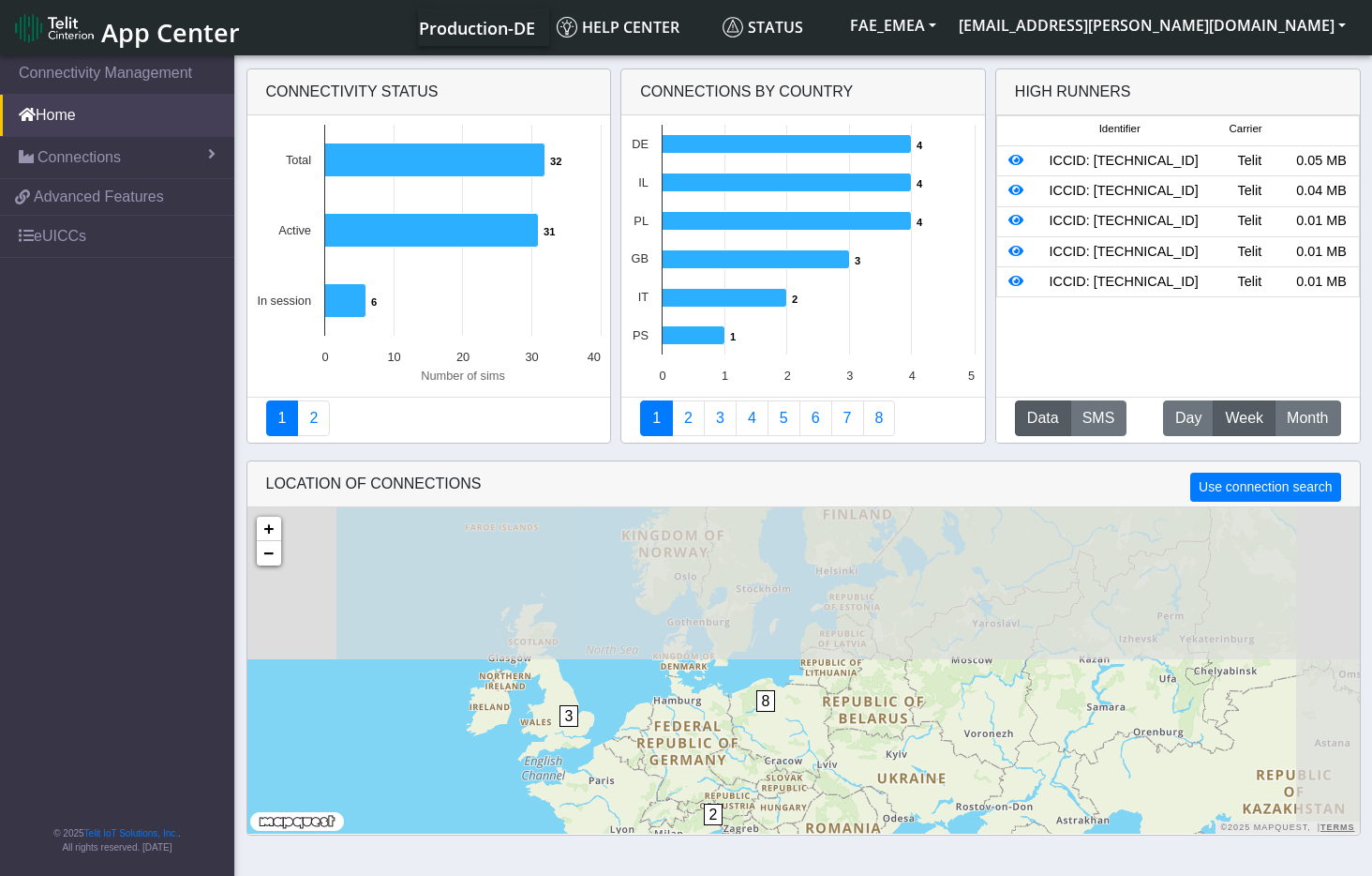
drag, startPoint x: 892, startPoint y: 562, endPoint x: 821, endPoint y: 787, distance: 235.9
click at [821, 787] on div "5 2 8 3 + − ©2025 MapQuest, | Terms" at bounding box center [803, 670] width 1113 height 327
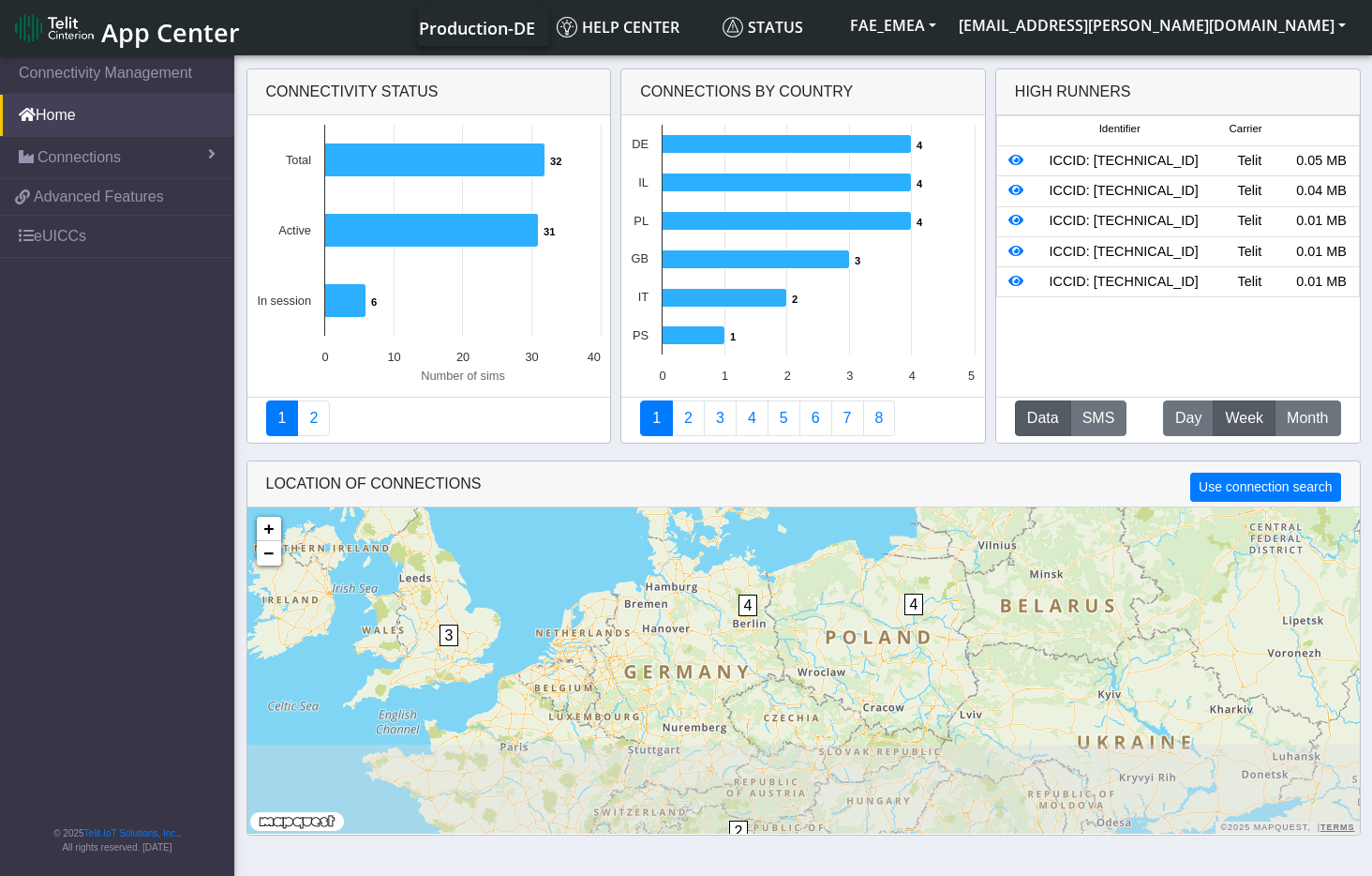
drag, startPoint x: 742, startPoint y: 781, endPoint x: 795, endPoint y: 563, distance: 224.4
click at [795, 563] on div "2 4 4 3 + − ©2025 MapQuest, | Terms" at bounding box center [803, 670] width 1113 height 327
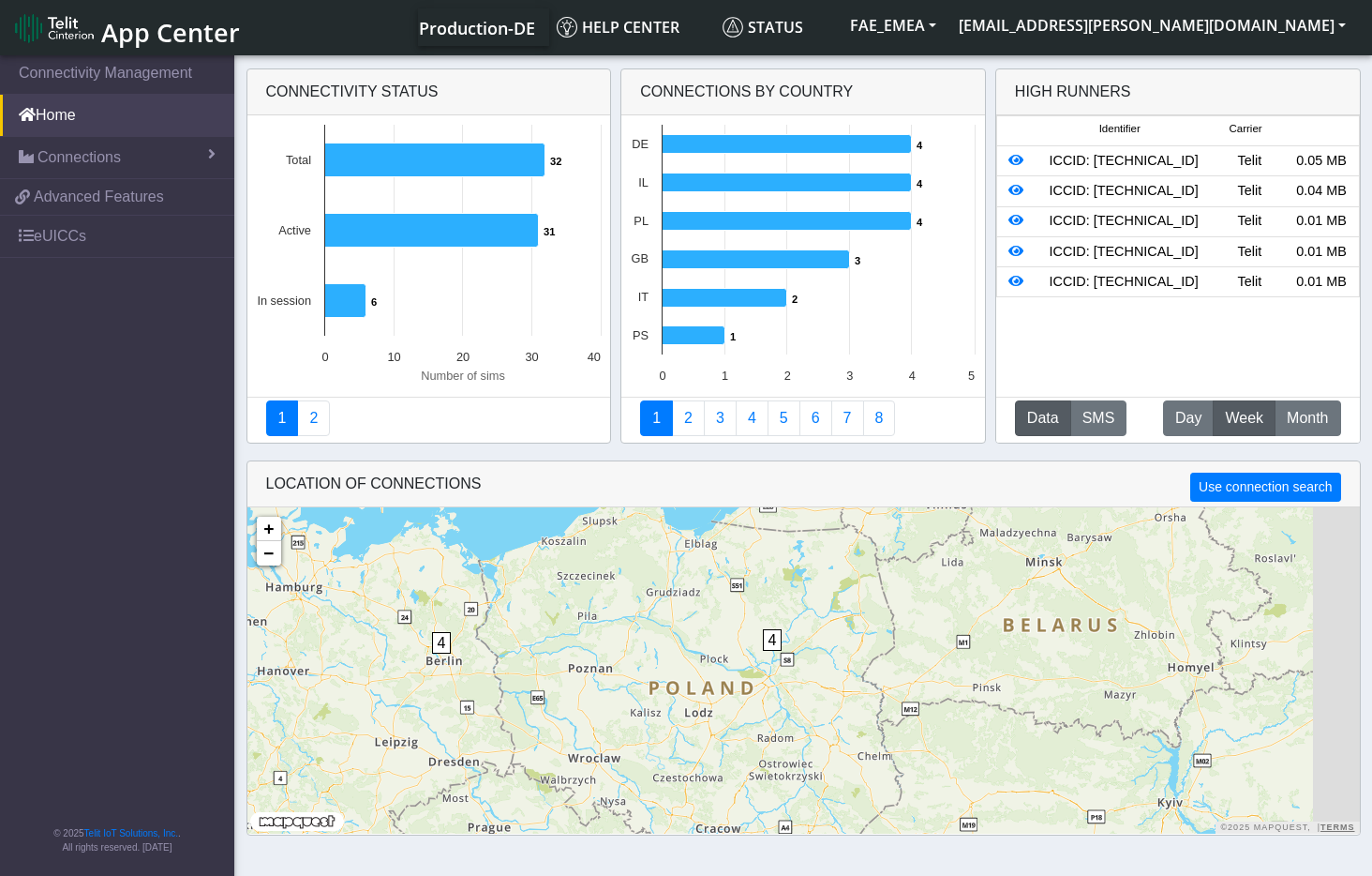
drag, startPoint x: 837, startPoint y: 620, endPoint x: 625, endPoint y: 665, distance: 216.7
click at [625, 665] on div "2 4 4 3 + − ©2025 MapQuest, | Terms" at bounding box center [803, 670] width 1113 height 327
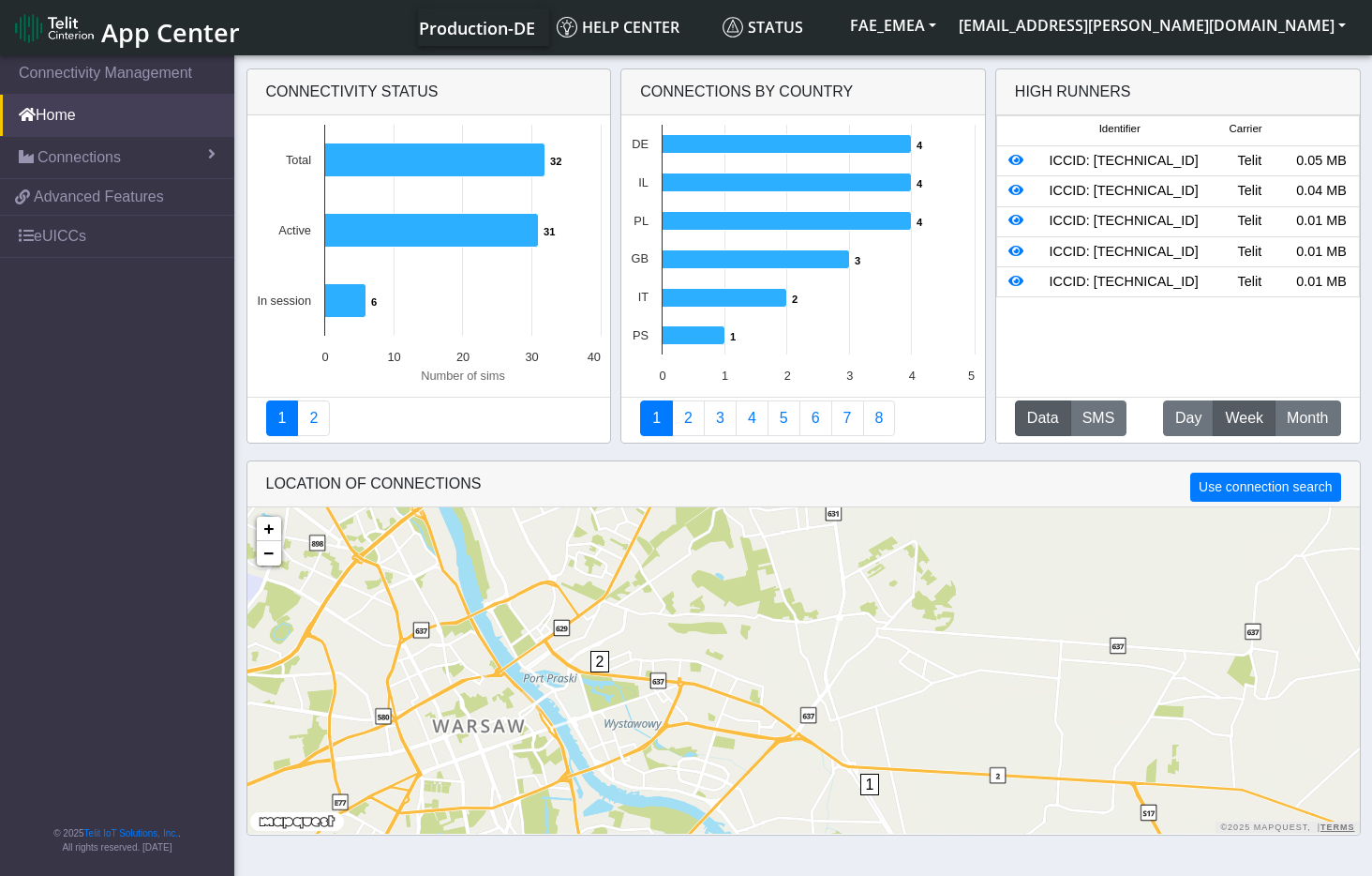
click at [595, 656] on span "2" at bounding box center [600, 661] width 20 height 22
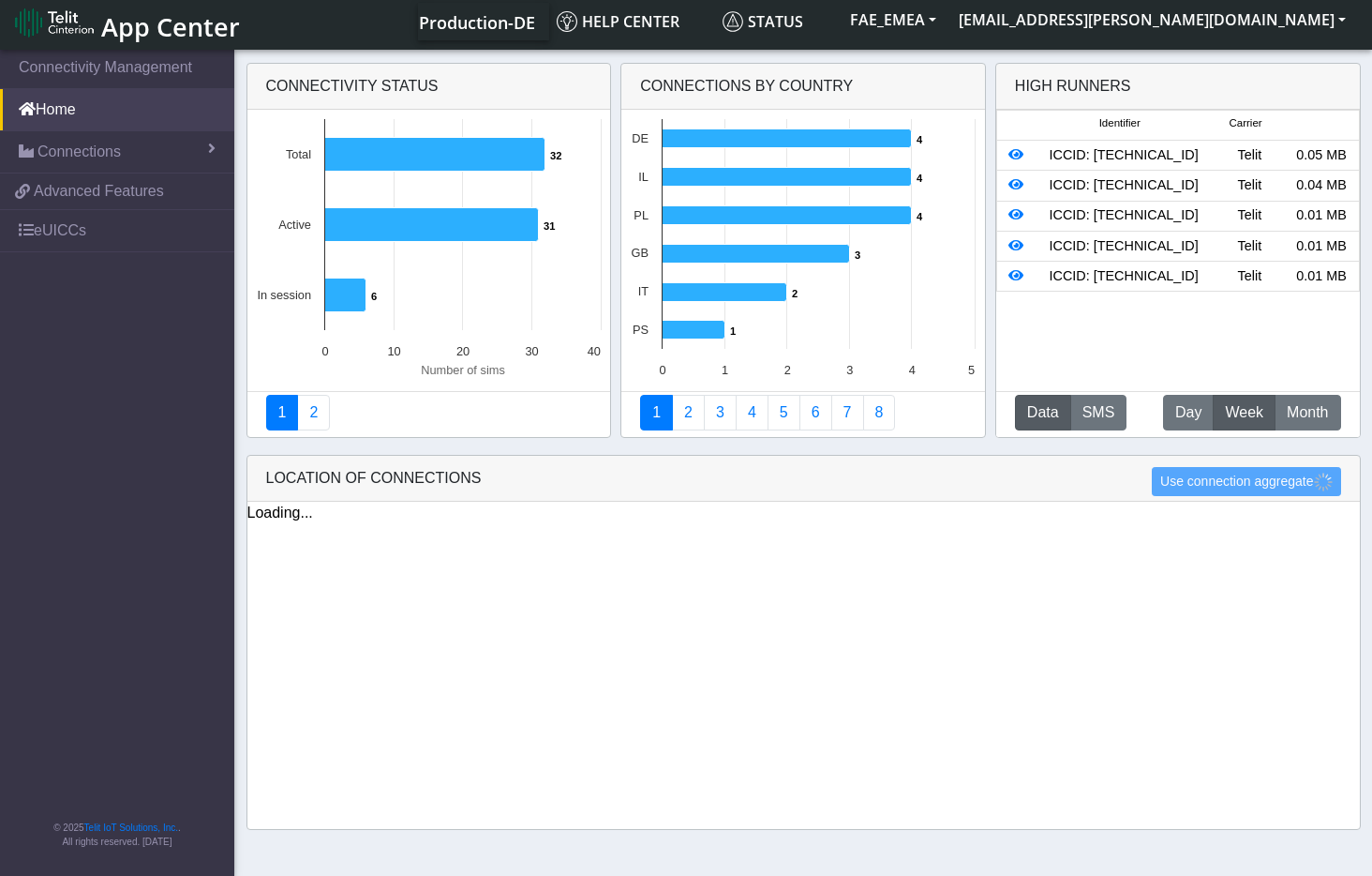
scroll to position [7, 0]
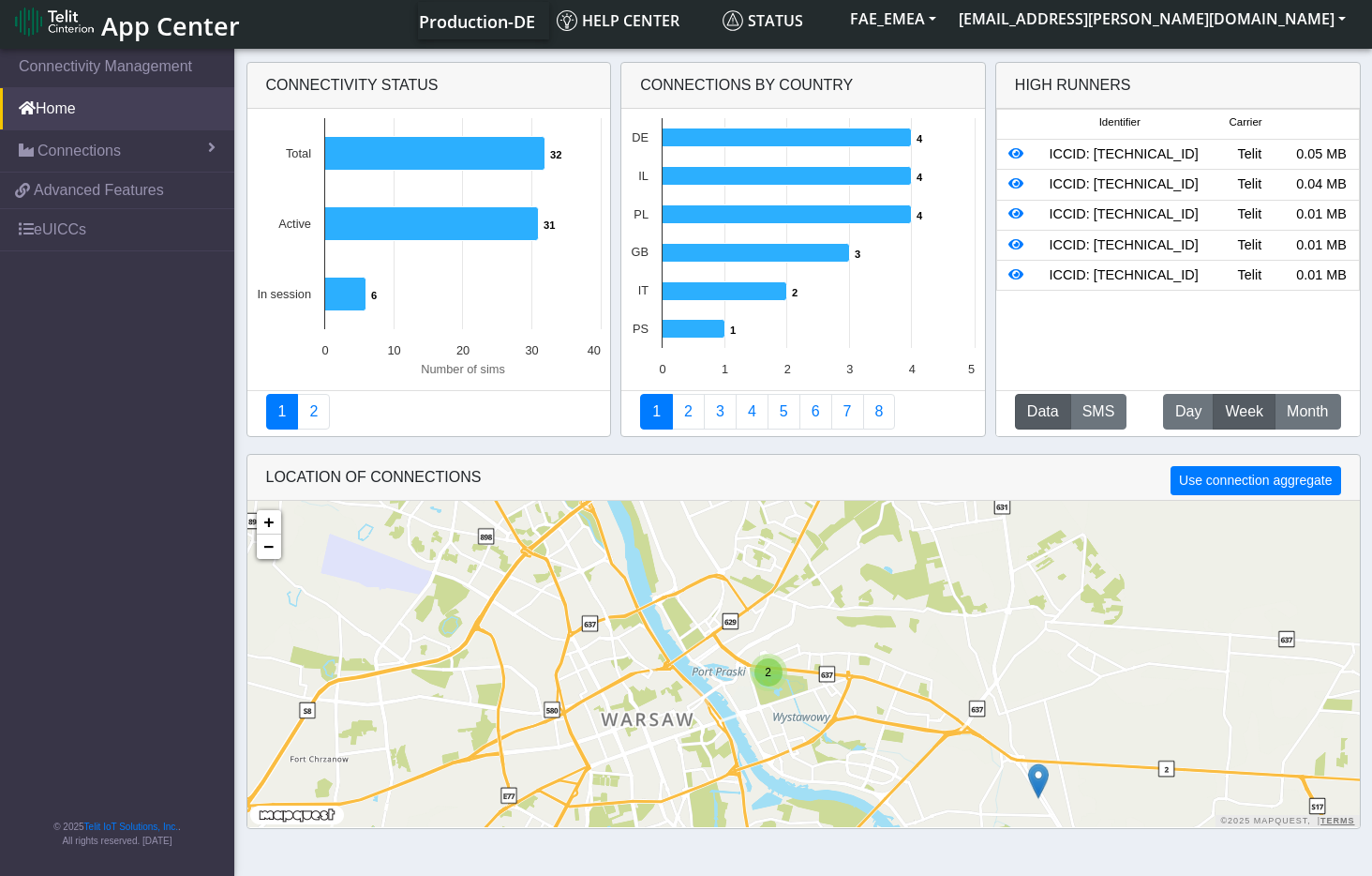
click at [1031, 778] on img at bounding box center [1039, 782] width 21 height 36
click at [1020, 767] on link "Click here" at bounding box center [1007, 762] width 50 height 13
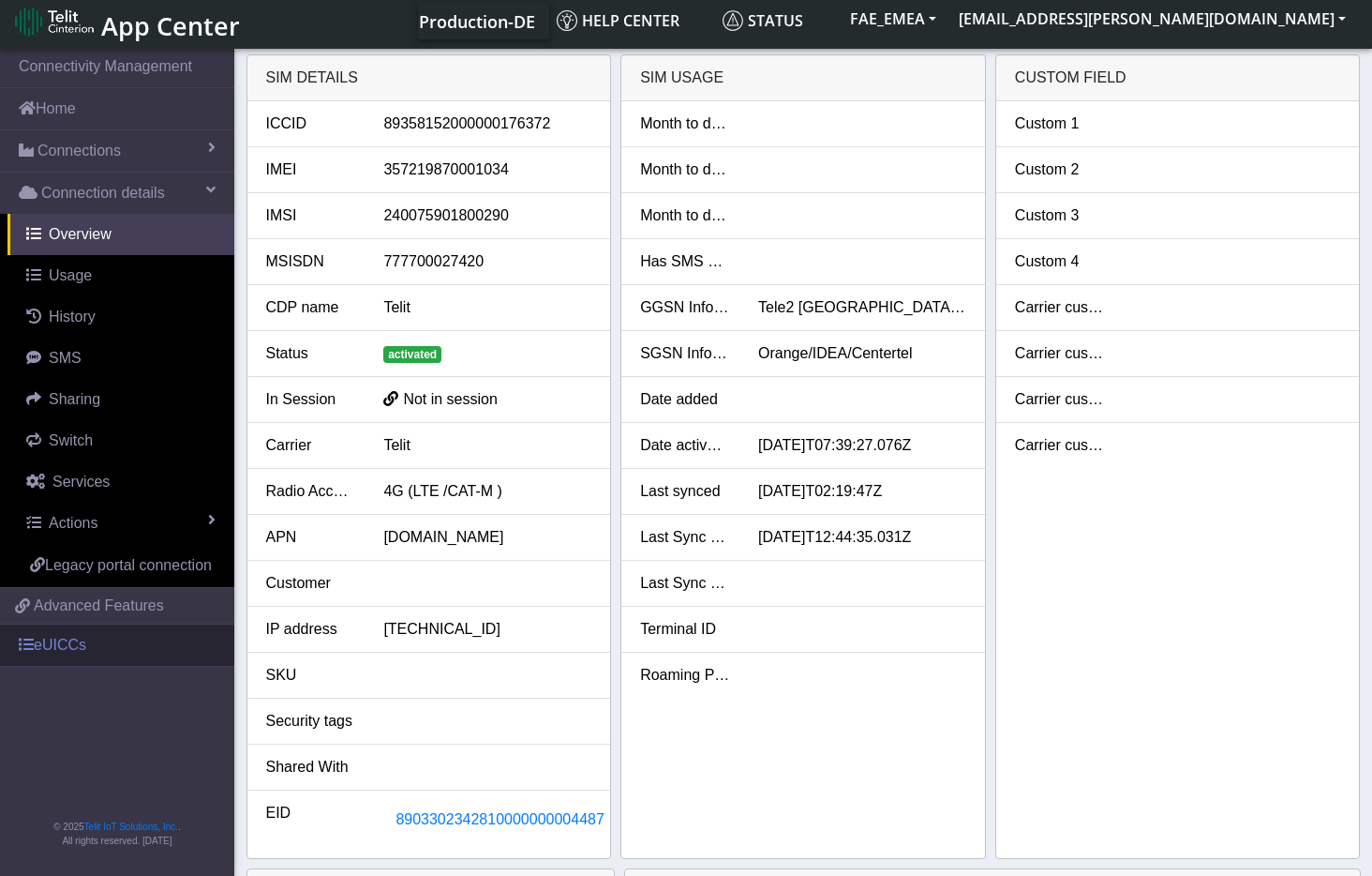
click at [64, 644] on link "eUICCs" at bounding box center [117, 646] width 234 height 42
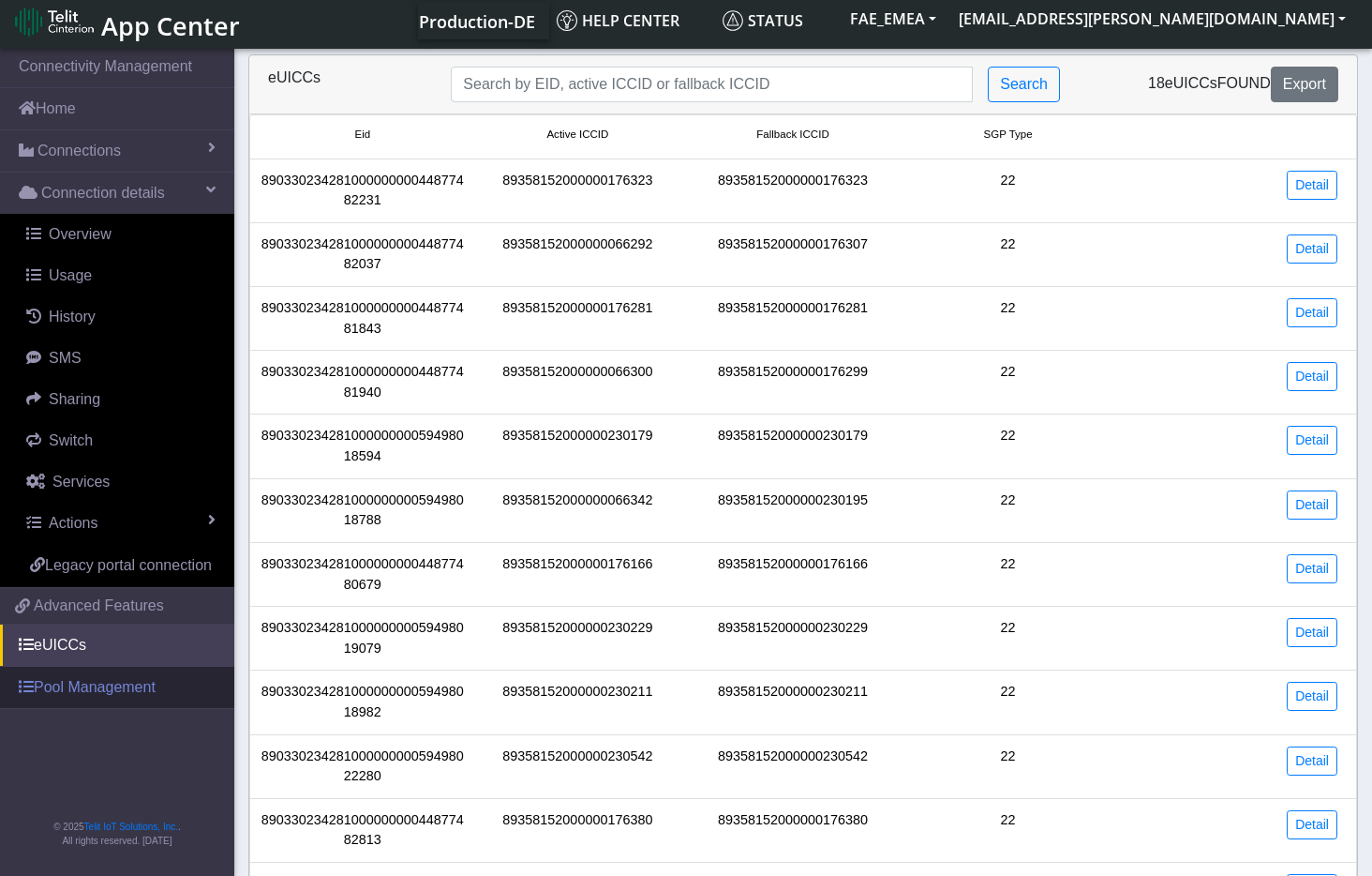
click at [81, 676] on link "Pool Management" at bounding box center [117, 687] width 234 height 42
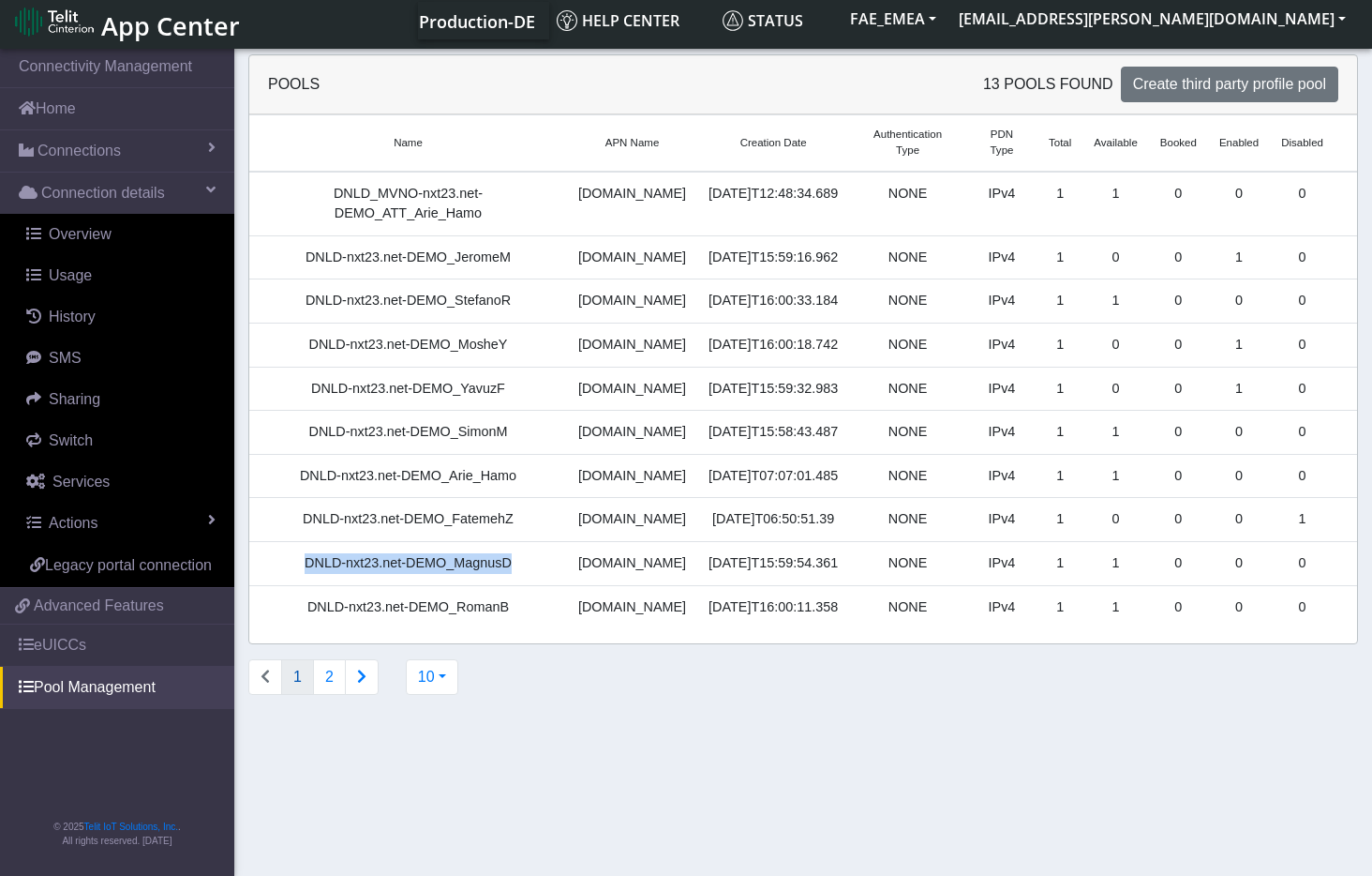
drag, startPoint x: 514, startPoint y: 529, endPoint x: 302, endPoint y: 536, distance: 212.1
click at [302, 553] on div "DNLD-nxt23.net-DEMO_MagnusD" at bounding box center [408, 564] width 295 height 21
drag, startPoint x: 1102, startPoint y: 529, endPoint x: 1112, endPoint y: 533, distance: 10.8
click at [1112, 542] on td "1" at bounding box center [1115, 564] width 67 height 44
click at [59, 642] on link "eUICCs" at bounding box center [117, 646] width 234 height 42
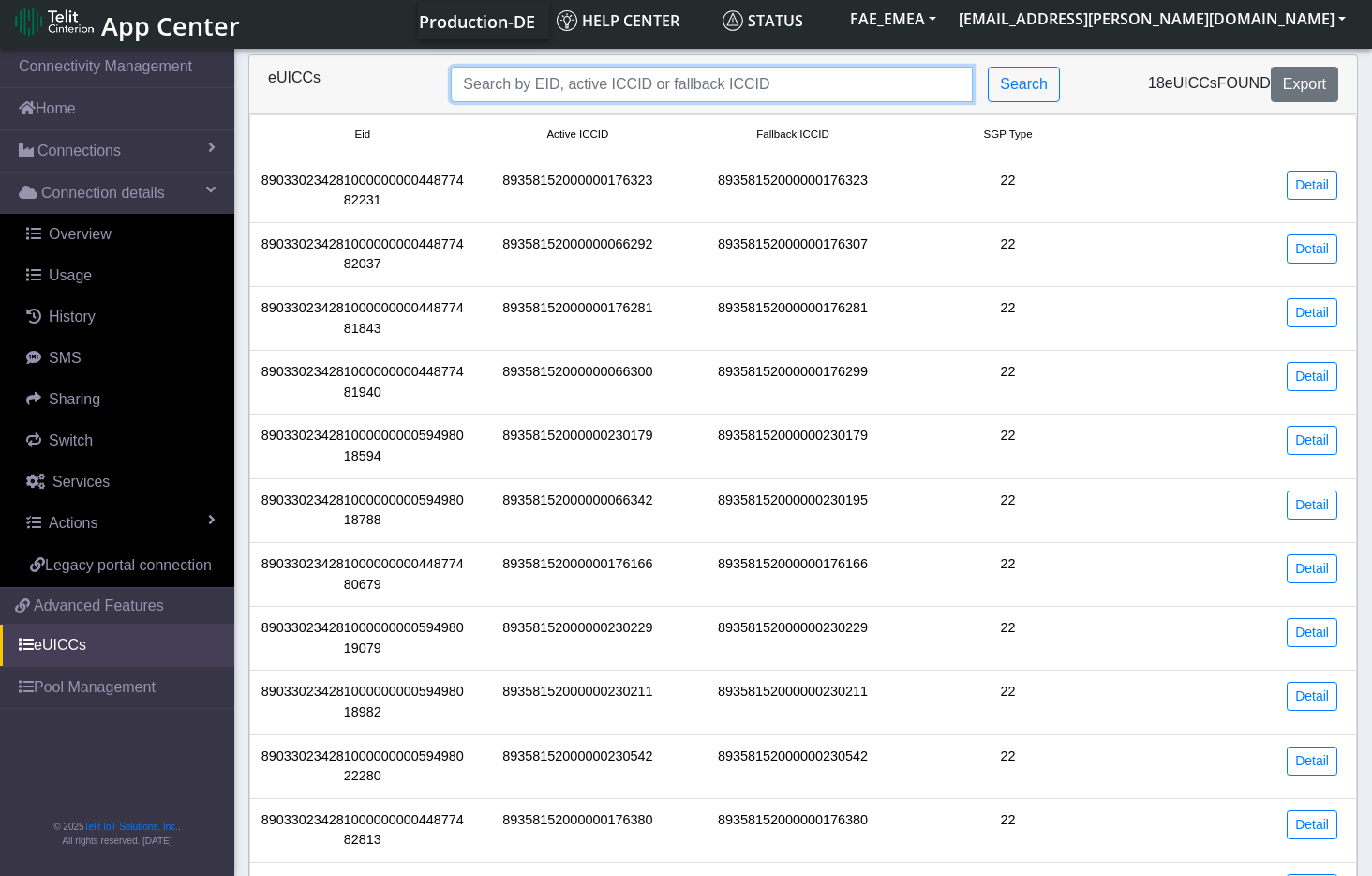
click at [611, 86] on input "Search..." at bounding box center [711, 85] width 522 height 36
paste input "89358152000000176281"
type input "89358152000000176281"
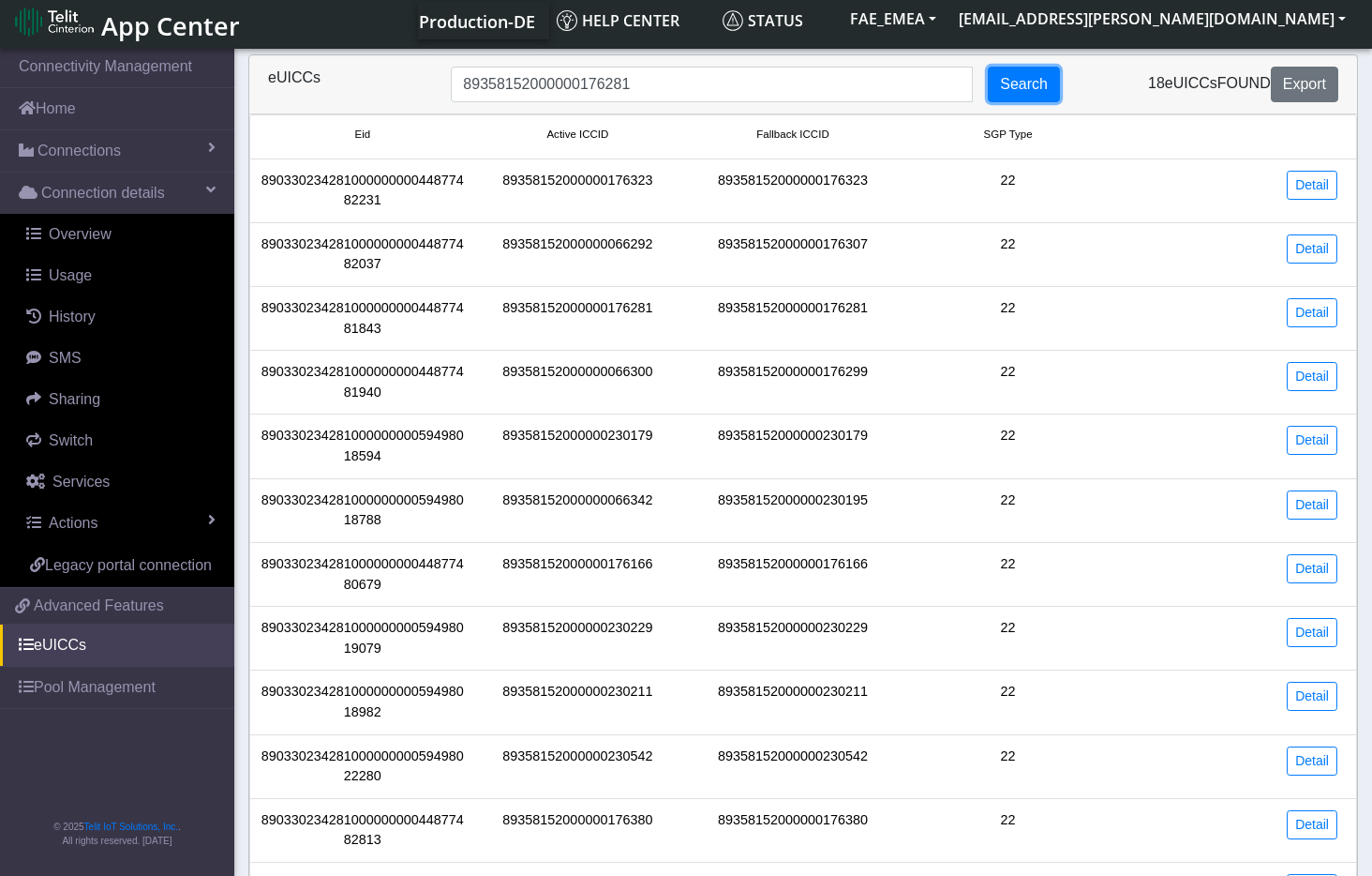
click at [1029, 71] on button "Search" at bounding box center [1024, 85] width 72 height 36
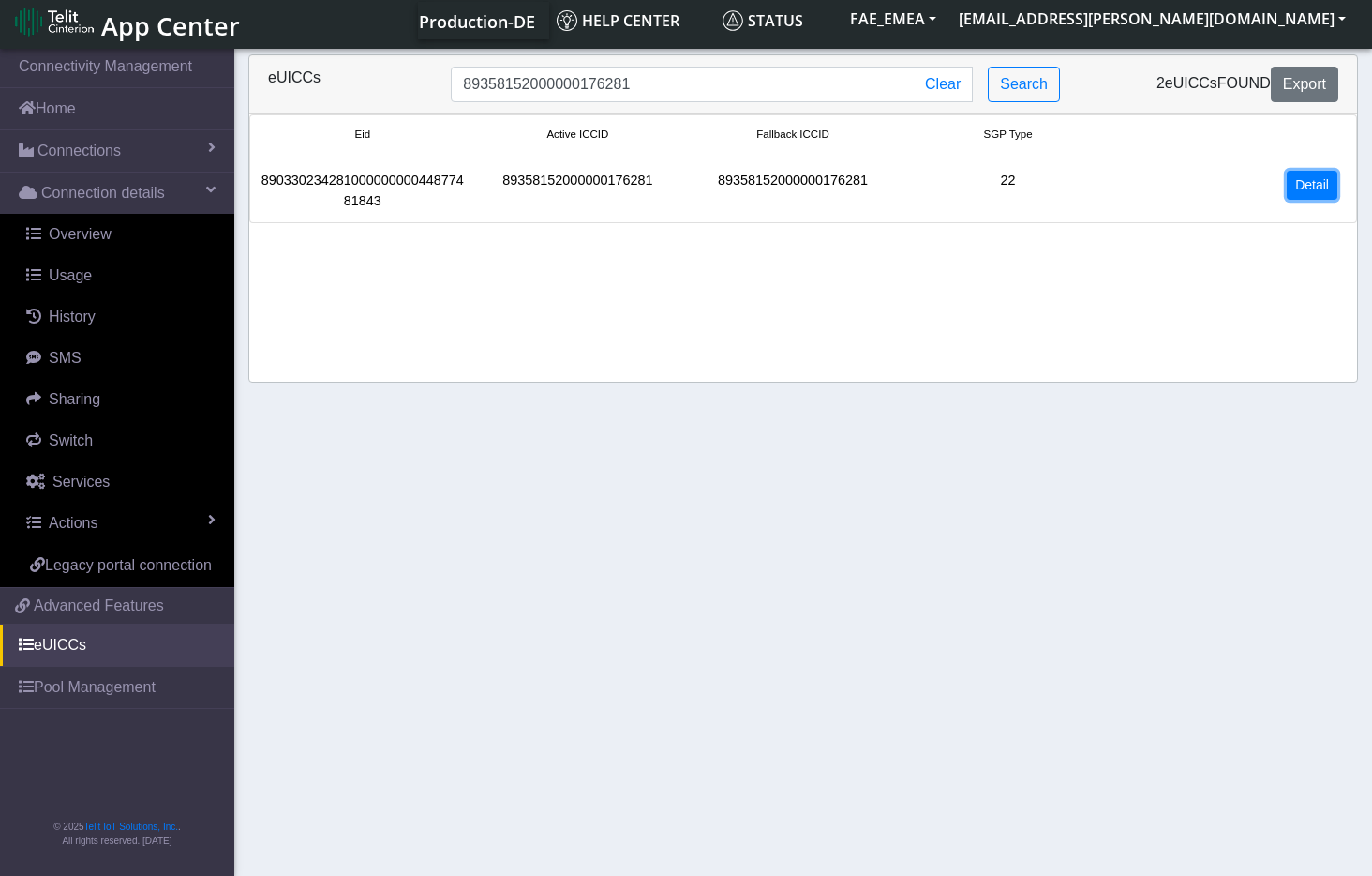
click at [1302, 185] on link "Detail" at bounding box center [1313, 185] width 51 height 29
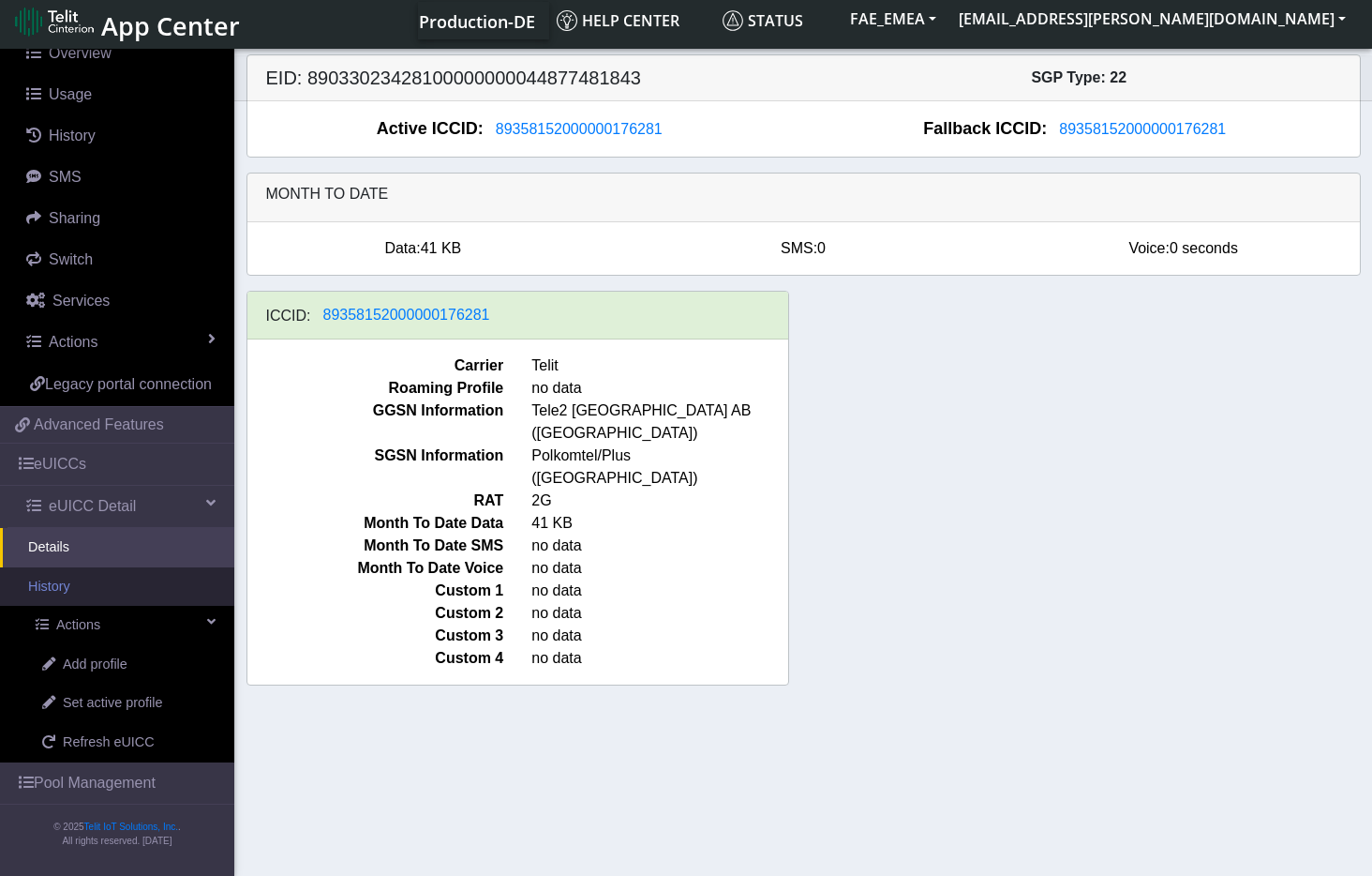
scroll to position [204, 0]
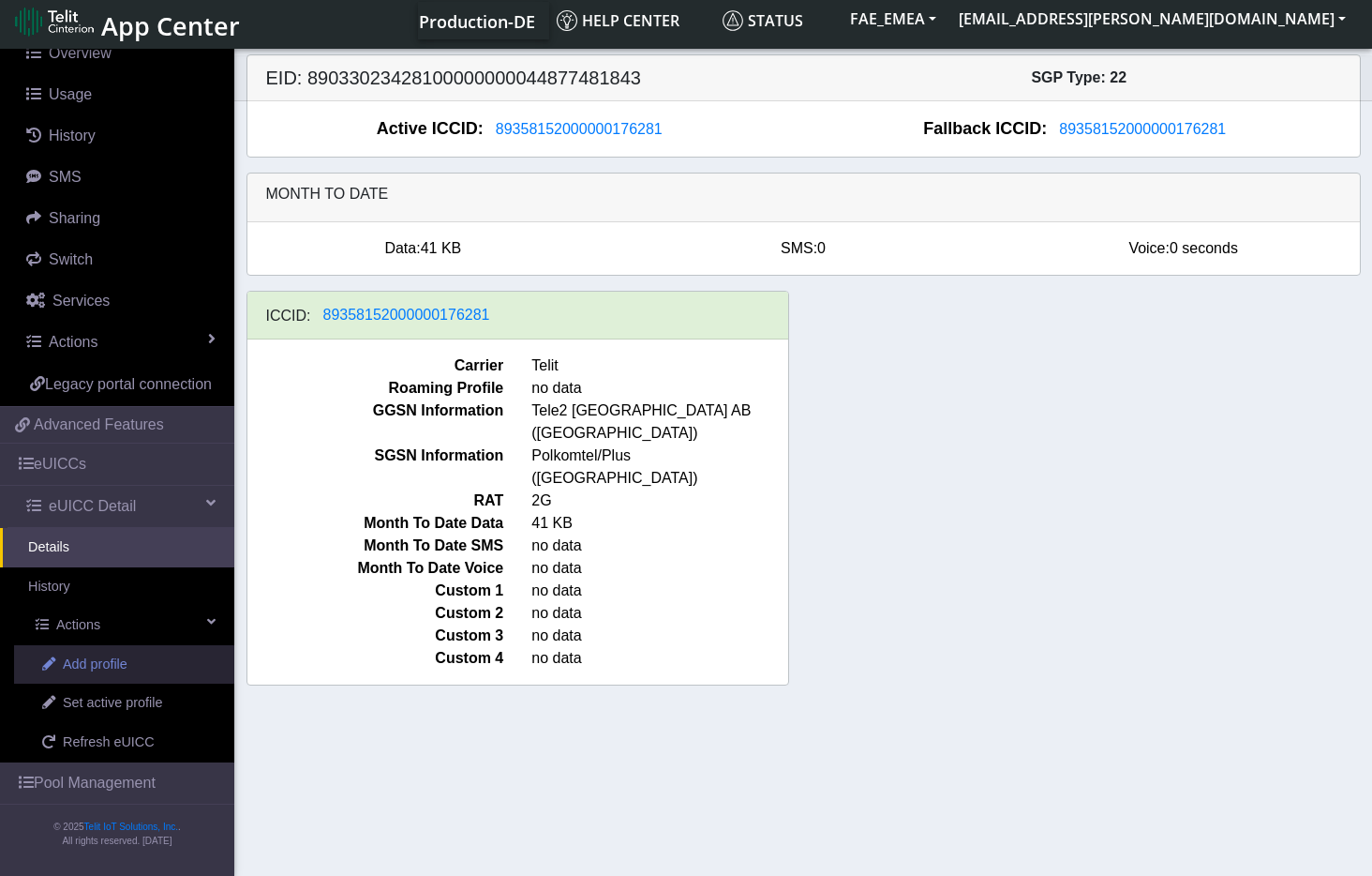
click at [92, 658] on span "Add profile" at bounding box center [95, 665] width 65 height 21
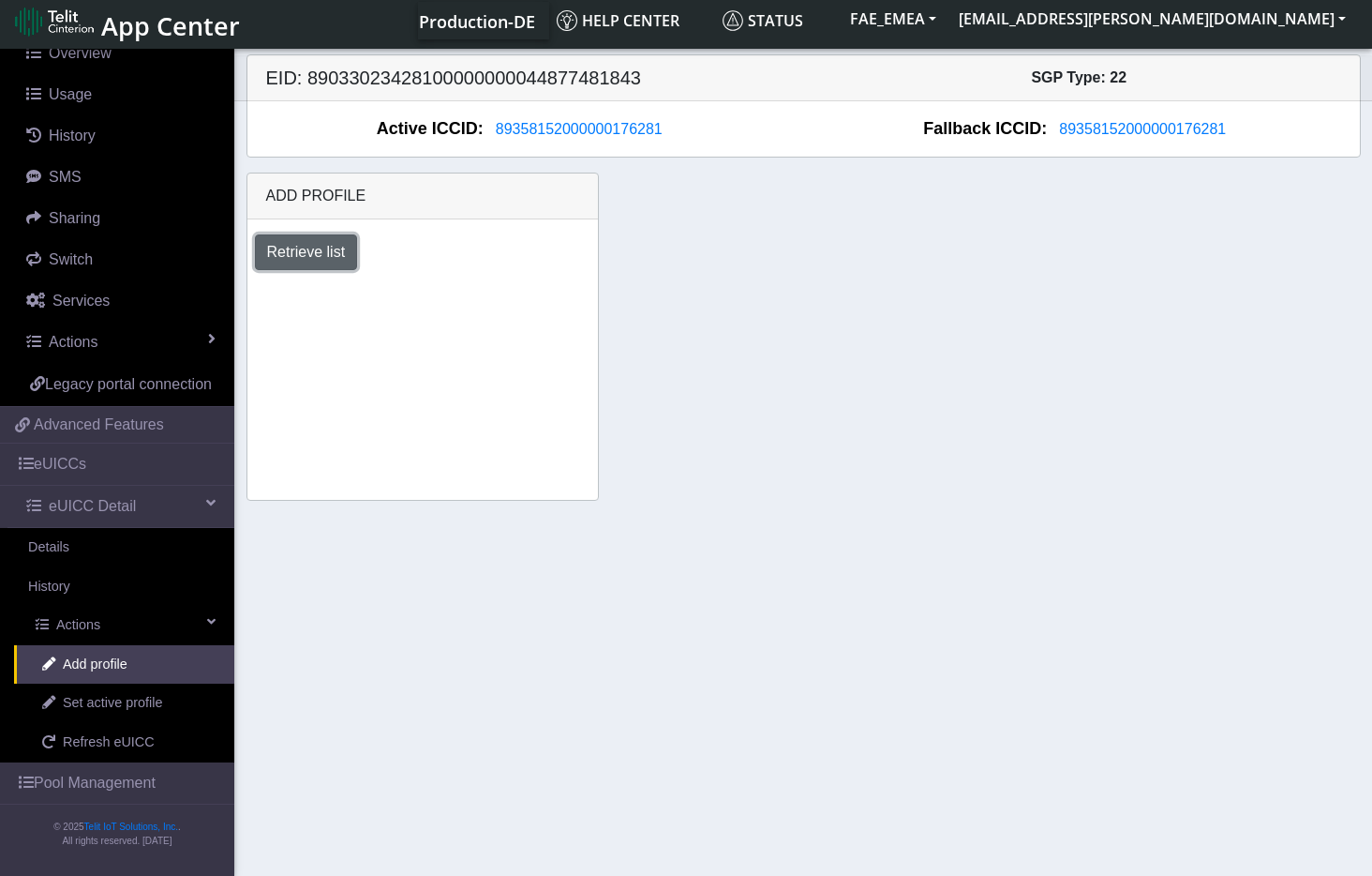
drag, startPoint x: 308, startPoint y: 251, endPoint x: 294, endPoint y: 256, distance: 14.9
click at [309, 251] on button "Retrieve list" at bounding box center [306, 252] width 103 height 36
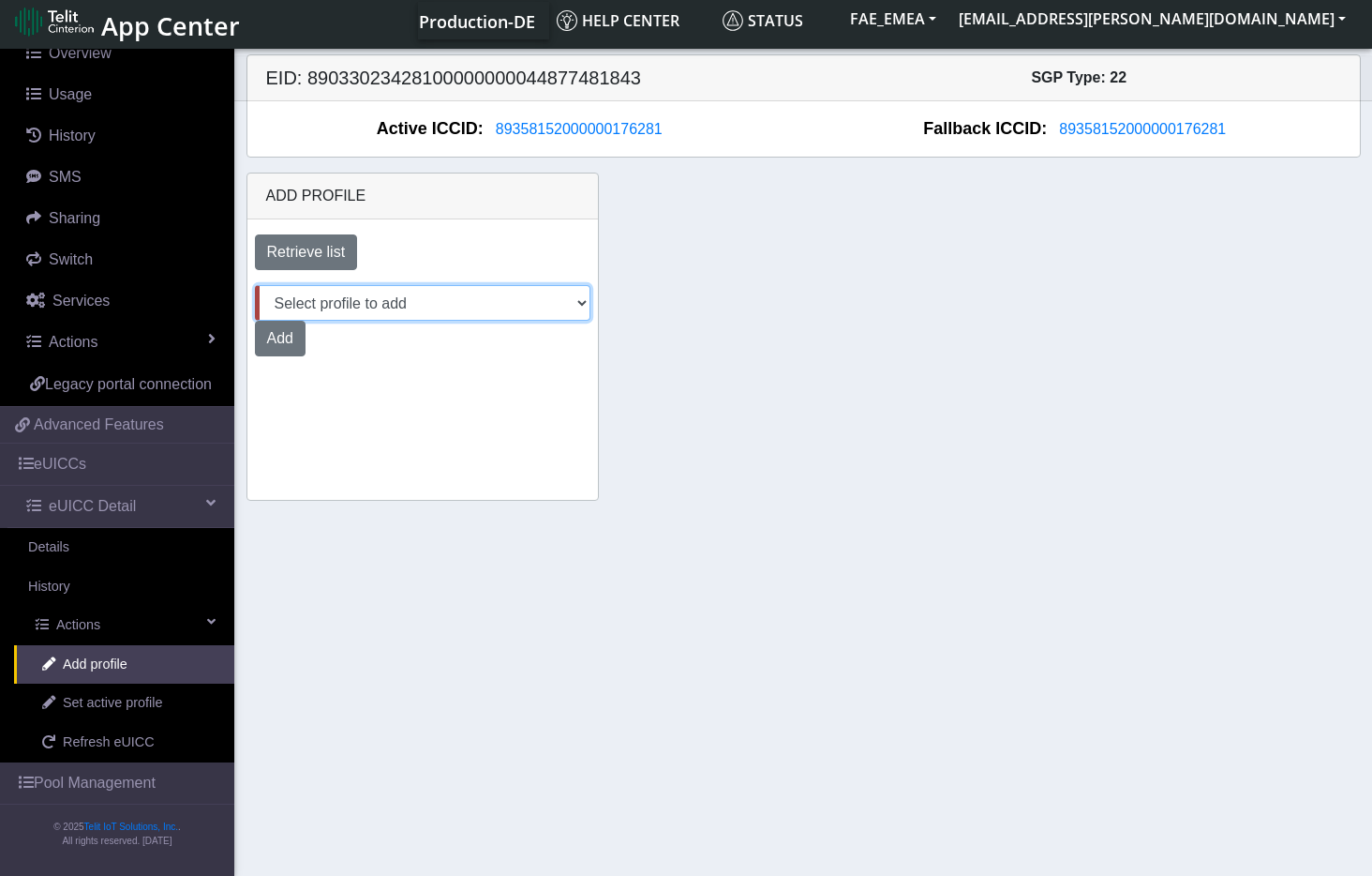
click at [585, 308] on select "Select profile to add DNLD_MVNO-nxt23.net-DEMO_ATT_Arie_Hamo DNLD-nxt23.net-DEM…" at bounding box center [423, 303] width 336 height 36
click at [255, 285] on select "Select profile to add DNLD_MVNO-nxt23.net-DEMO_ATT_Arie_Hamo DNLD-nxt23.net-DEM…" at bounding box center [423, 303] width 336 height 36
click at [483, 598] on section "Connectivity Management Home Connections List Map Connection details Overview U…" at bounding box center [686, 461] width 1372 height 831
drag, startPoint x: 583, startPoint y: 310, endPoint x: 568, endPoint y: 324, distance: 20.5
click at [579, 312] on select "Select profile to add DNLD_MVNO-nxt23.net-DEMO_ATT_Arie_Hamo DNLD-nxt23.net-DEM…" at bounding box center [423, 303] width 336 height 36
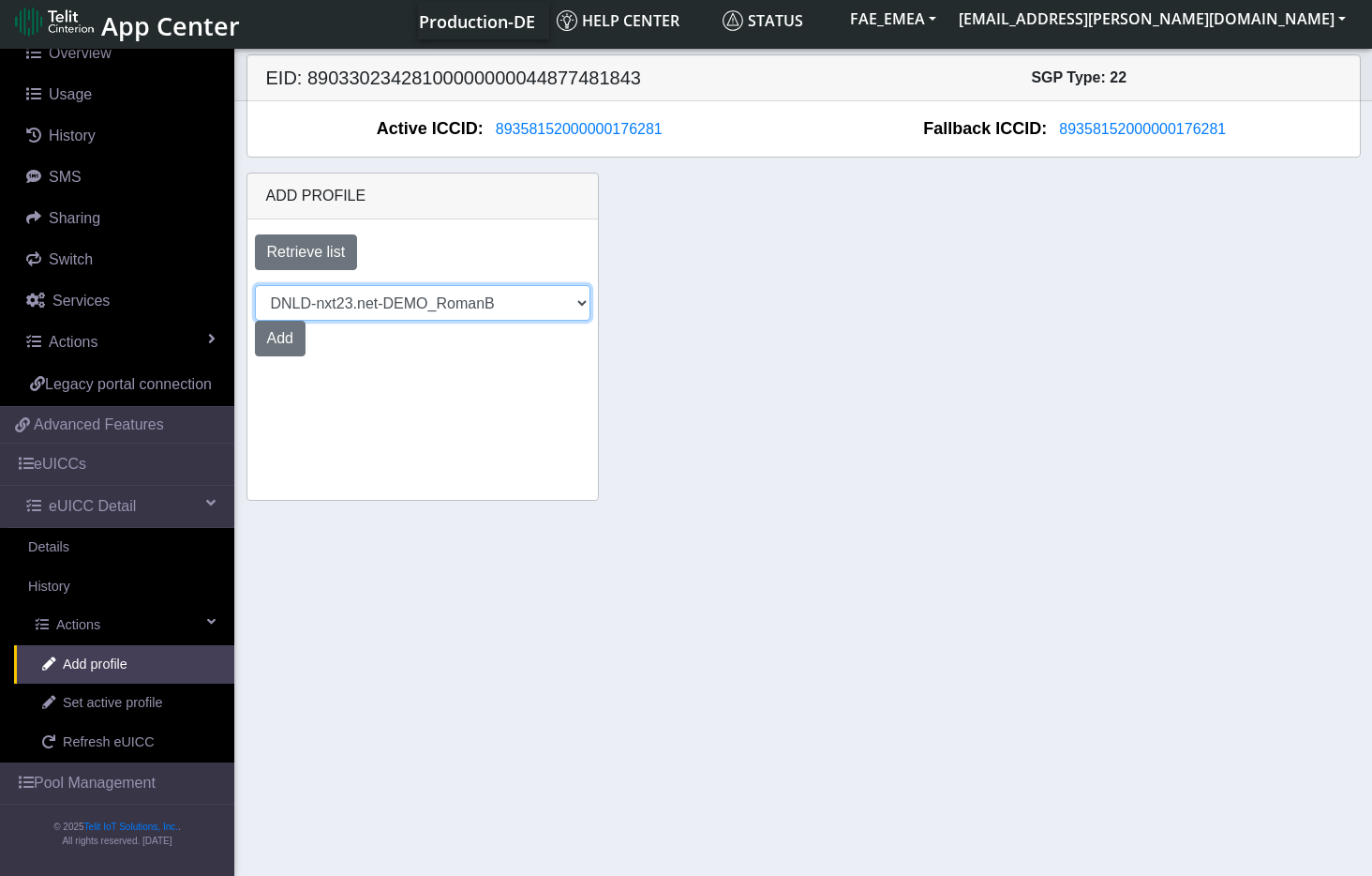
select select "9f32e529-9e5d-49a6-97e7-4318942b75da"
click at [255, 285] on select "Select profile to add DNLD_MVNO-nxt23.net-DEMO_ATT_Arie_Hamo DNLD-nxt23.net-DEM…" at bounding box center [423, 303] width 336 height 36
click at [283, 345] on button "Add" at bounding box center [280, 339] width 51 height 36
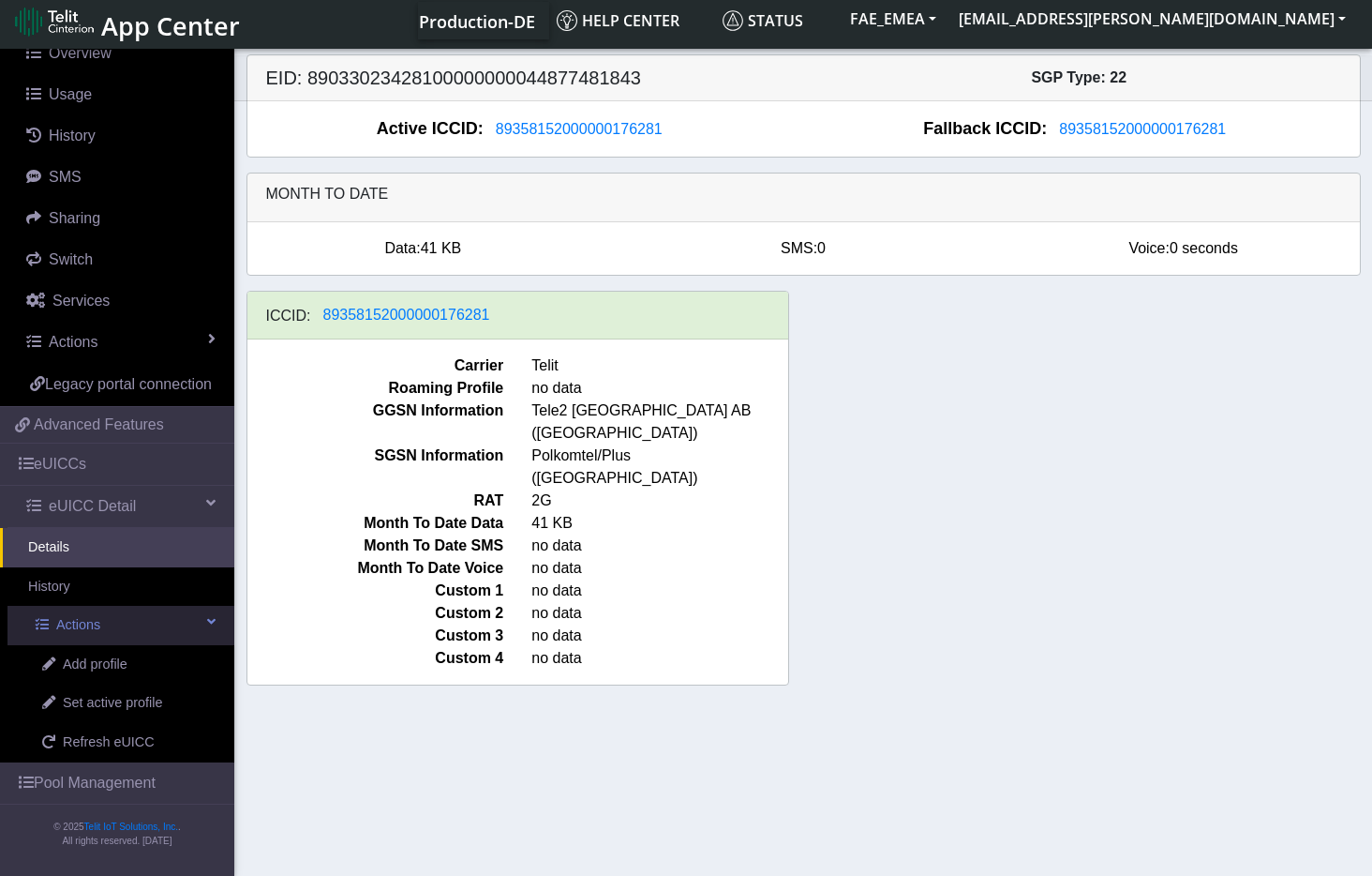
click at [70, 631] on span "Actions" at bounding box center [78, 626] width 44 height 21
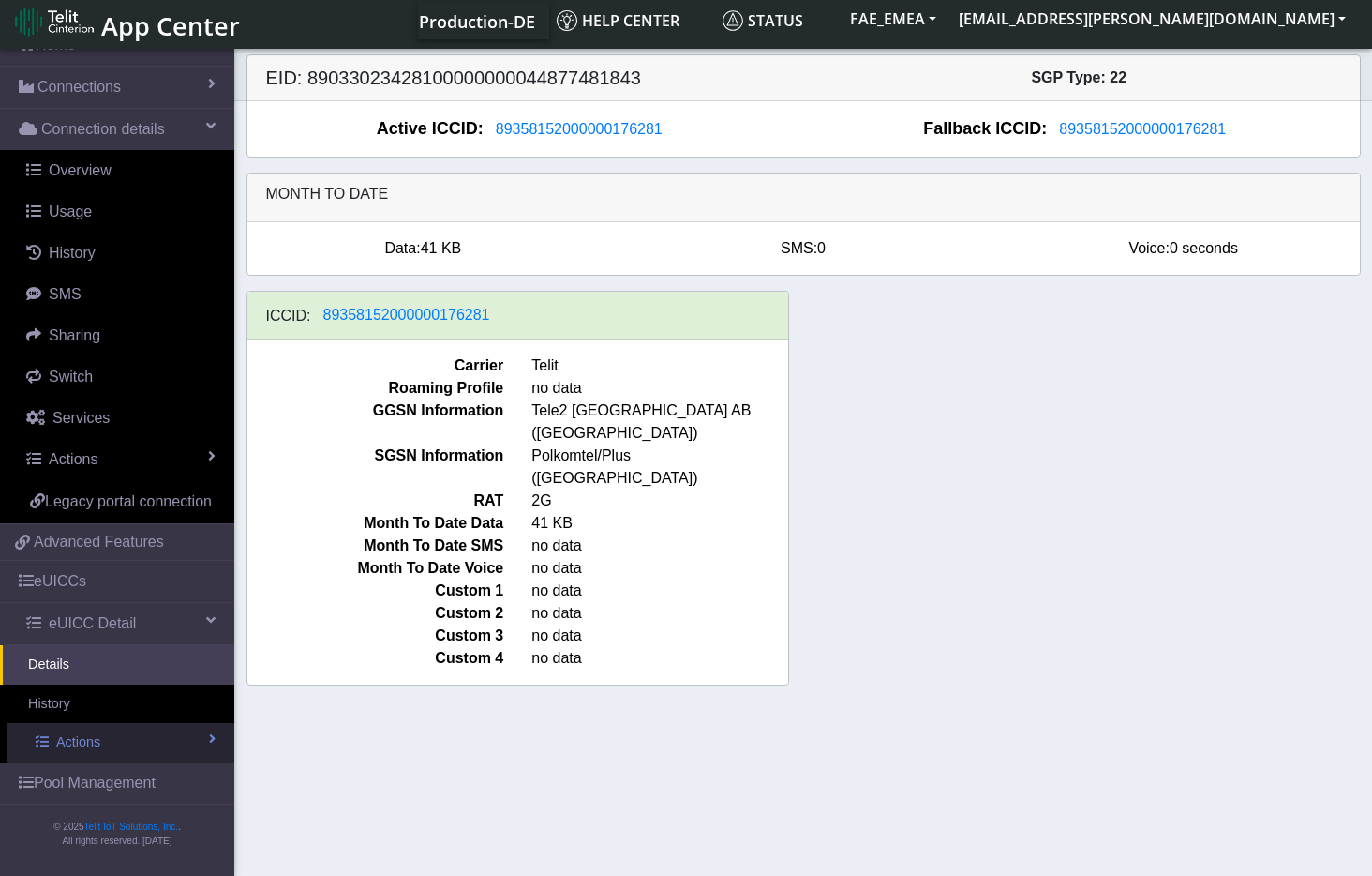
scroll to position [86, 0]
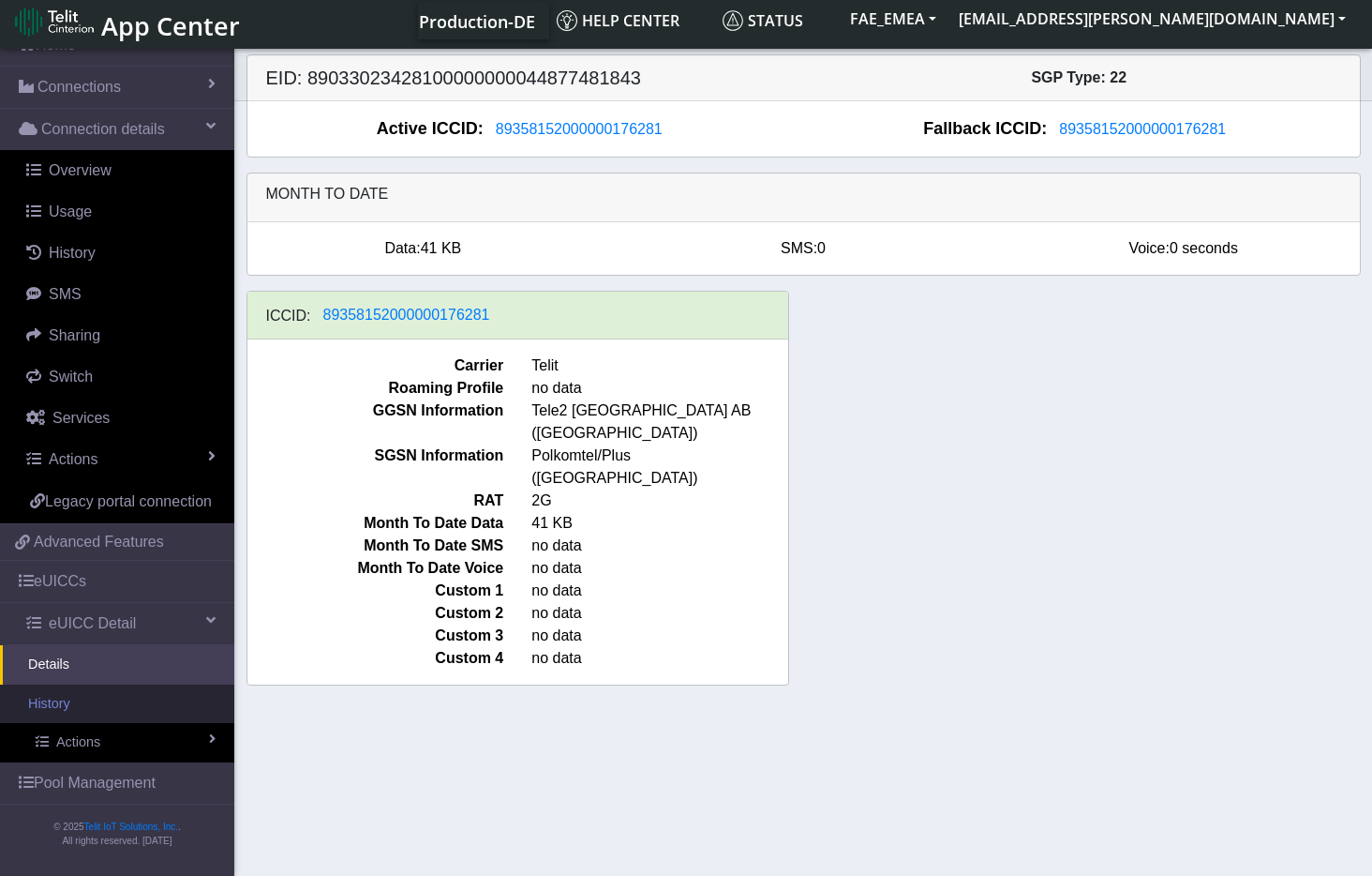
click at [62, 704] on link "History" at bounding box center [117, 704] width 234 height 40
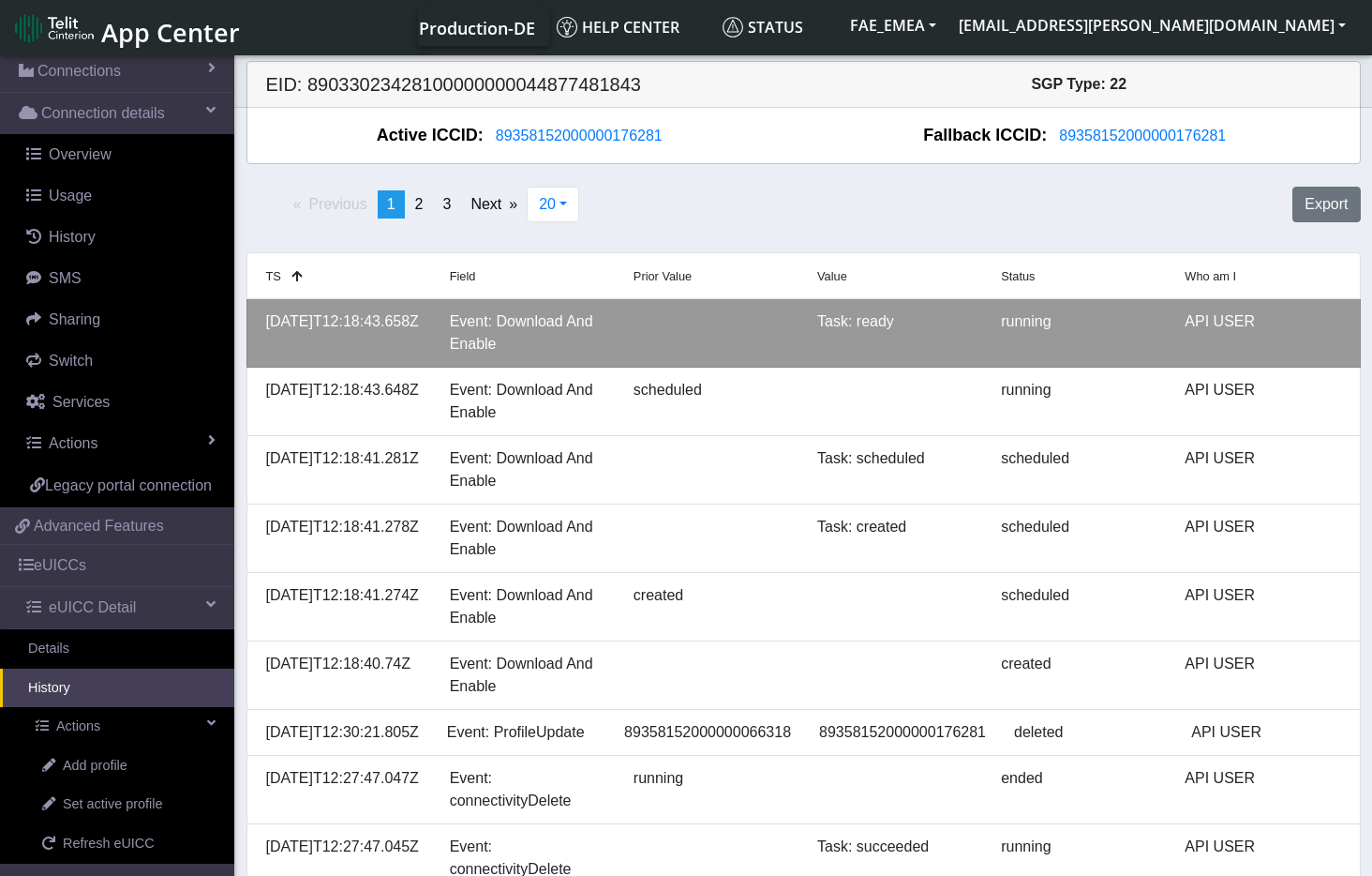
click at [358, 337] on div "2025-09-15T12:18:43.658Z" at bounding box center [343, 333] width 184 height 45
click at [529, 320] on div "Event: Download And Enable" at bounding box center [527, 333] width 184 height 45
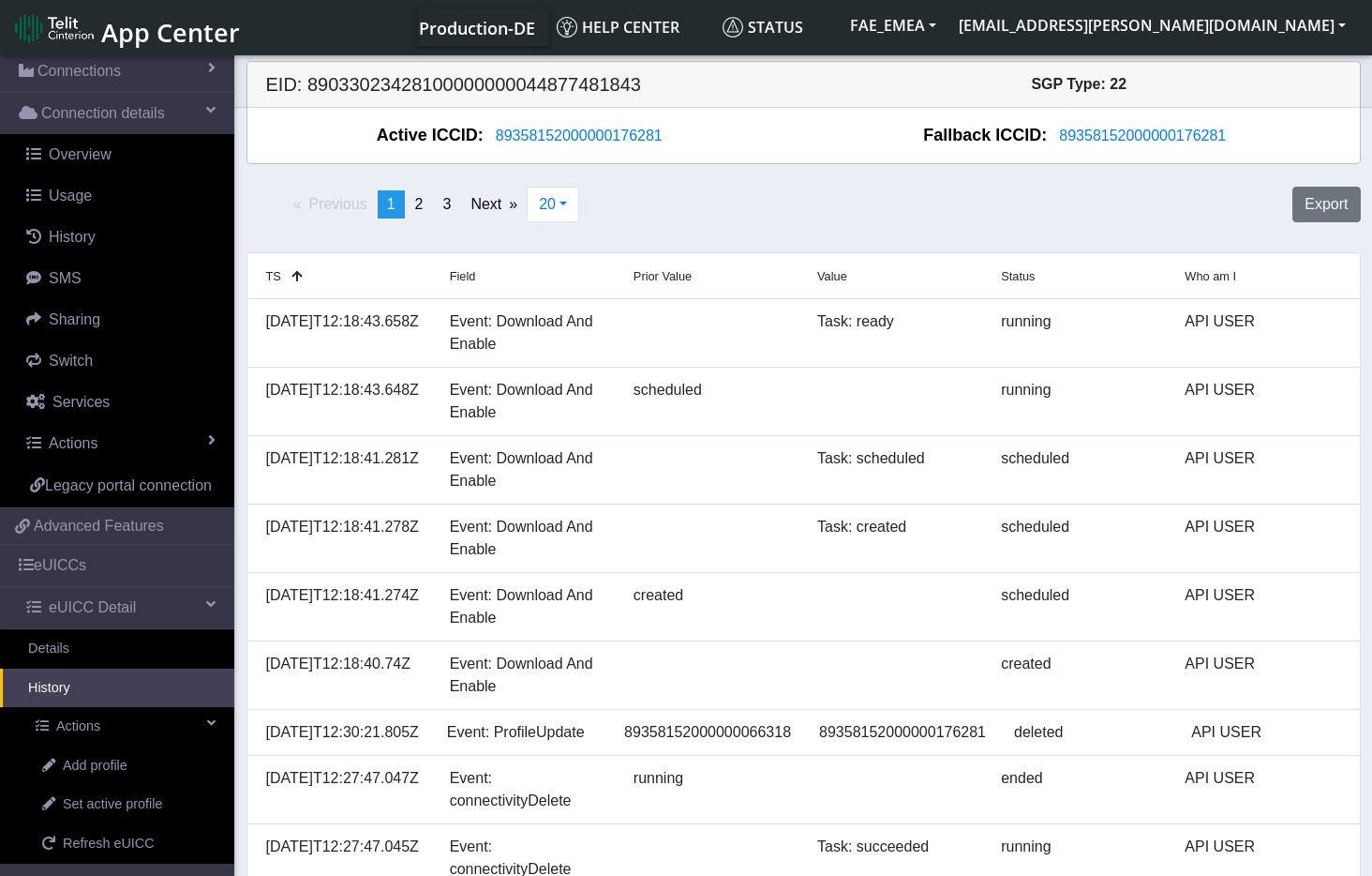
click at [57, 708] on link "History" at bounding box center [117, 688] width 234 height 40
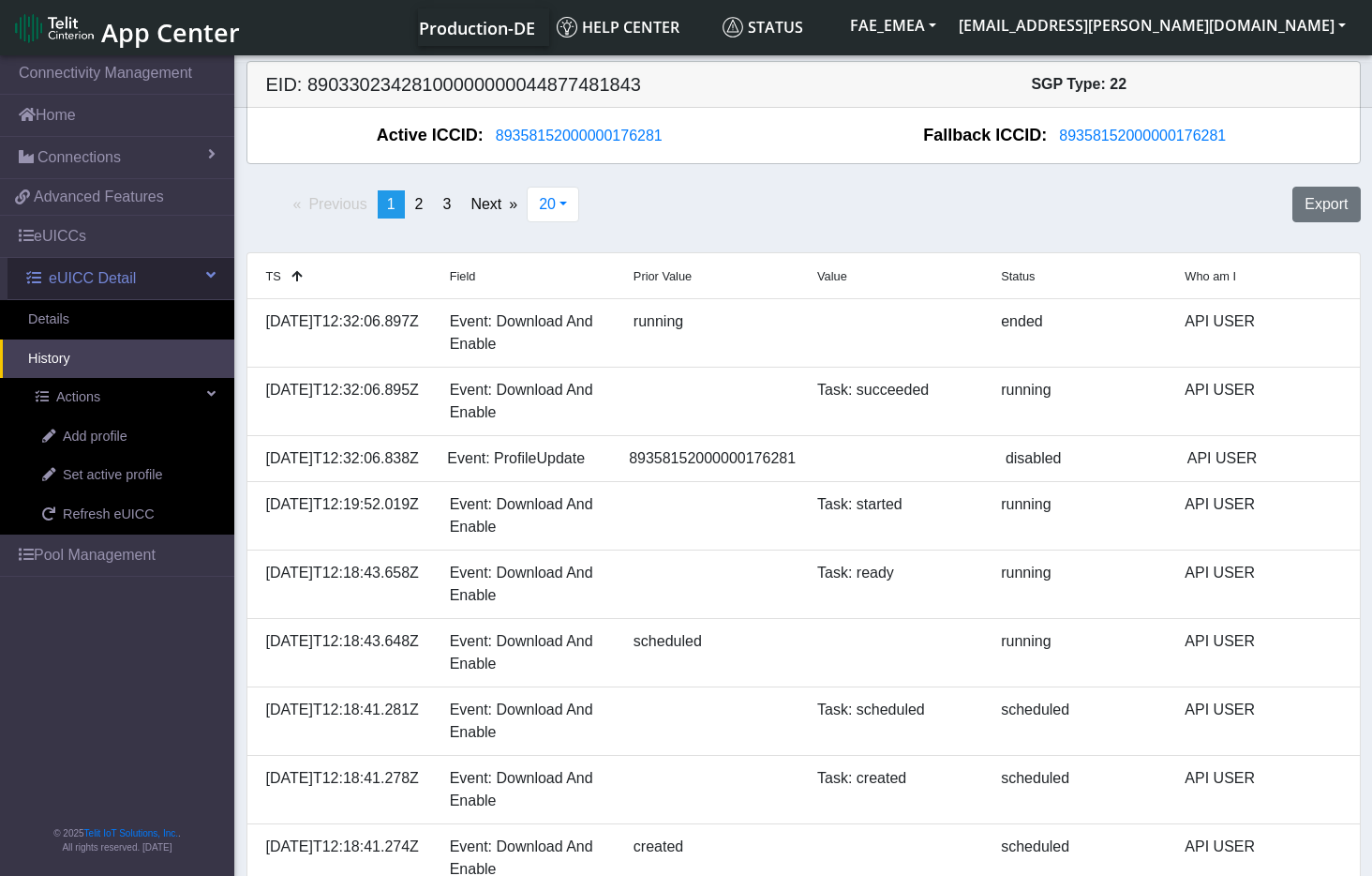
click at [44, 291] on link "eUICC Detail" at bounding box center [121, 278] width 226 height 42
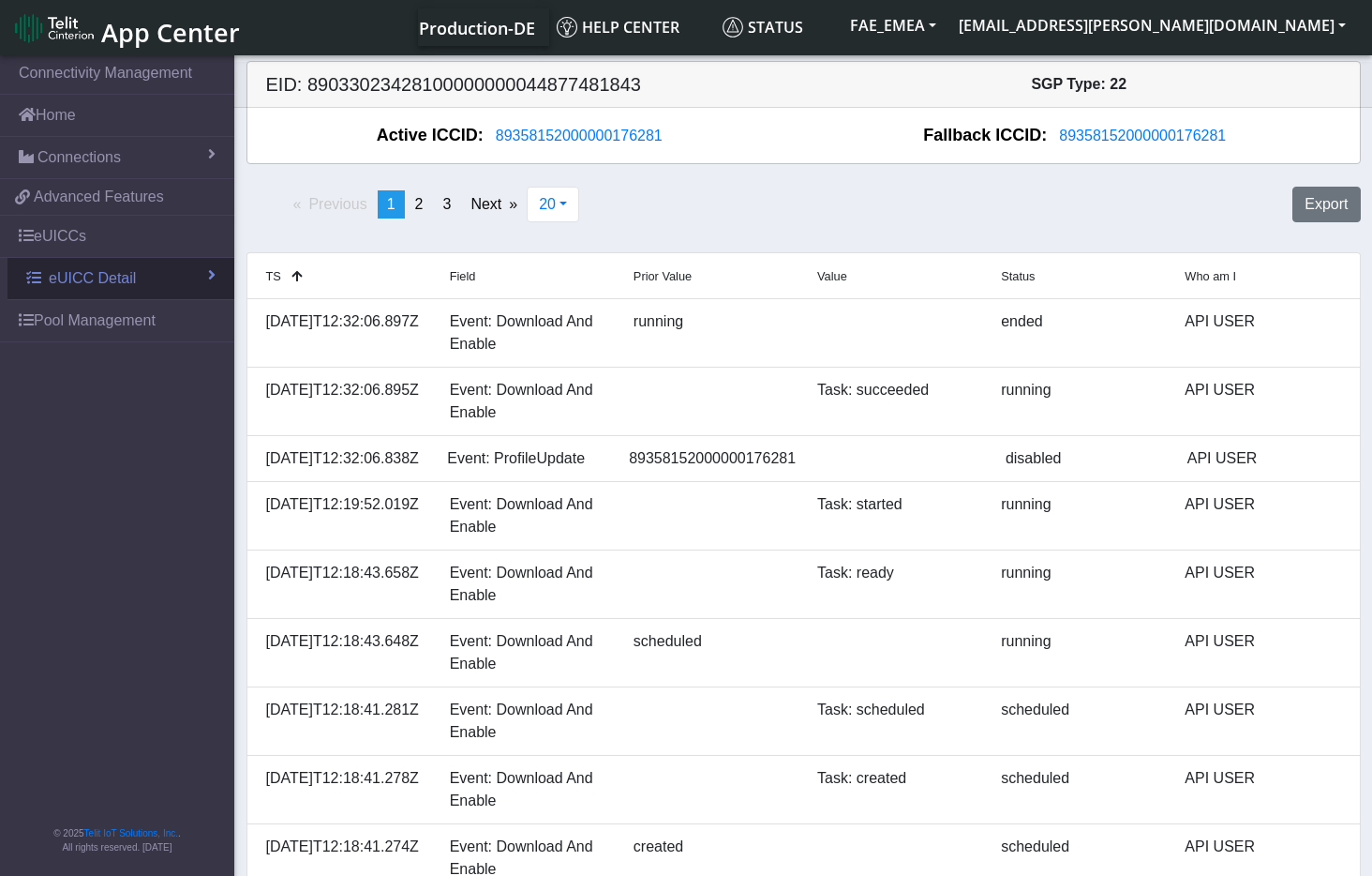
click at [65, 281] on span "eUICC Detail" at bounding box center [92, 278] width 87 height 23
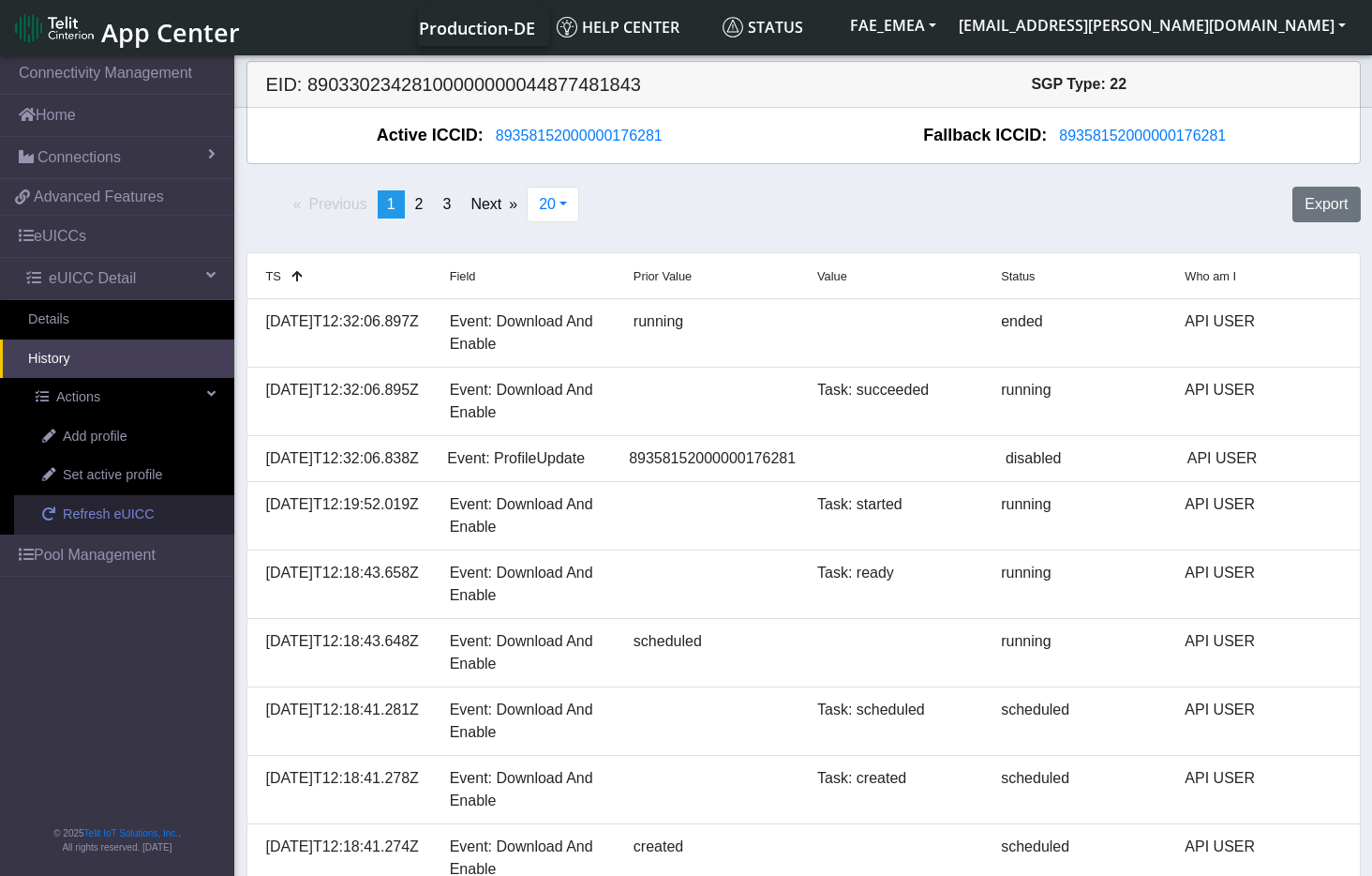
click at [89, 515] on span "Refresh eUICC" at bounding box center [109, 514] width 92 height 21
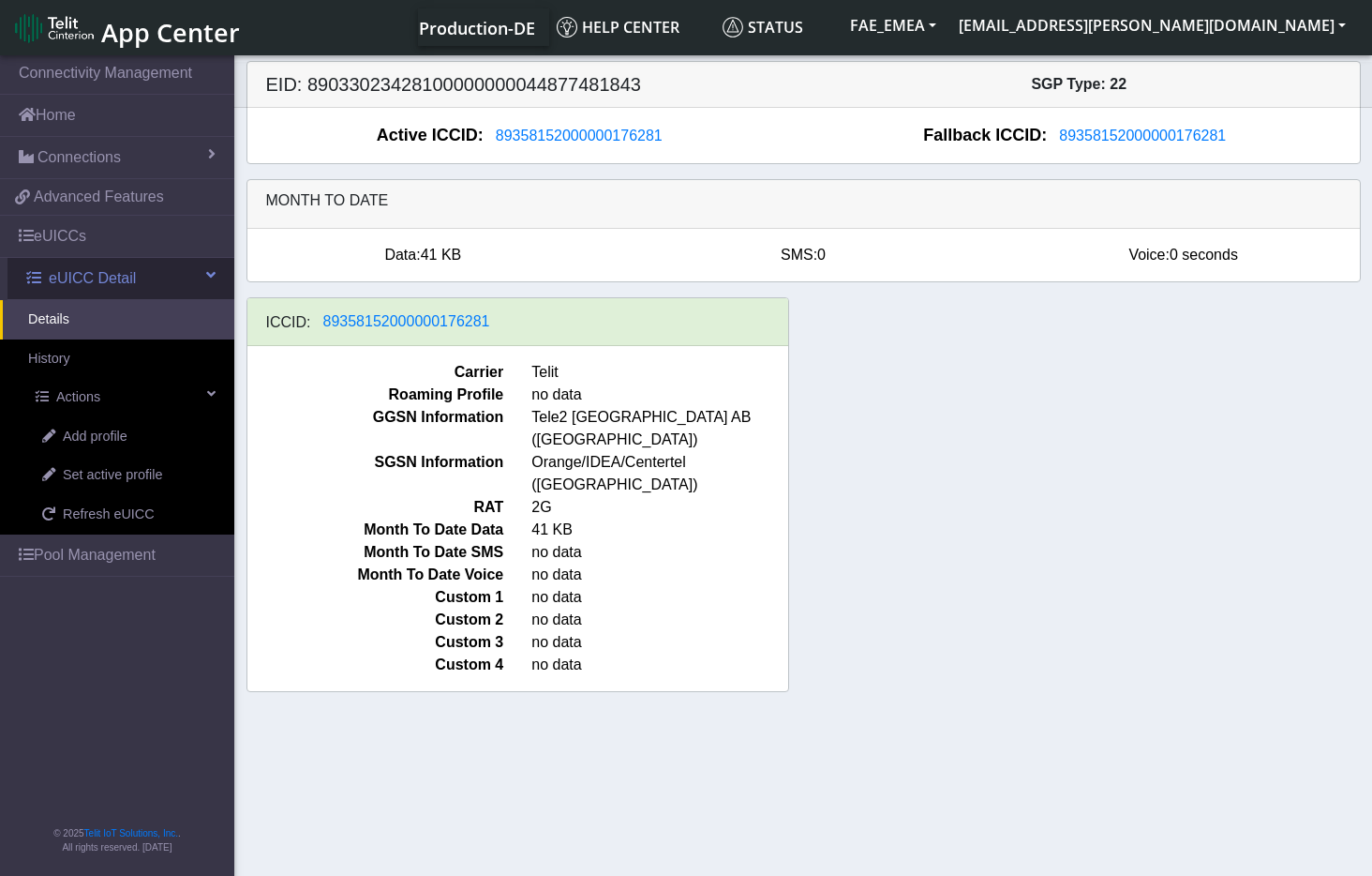
click at [109, 280] on span "eUICC Detail" at bounding box center [92, 278] width 87 height 23
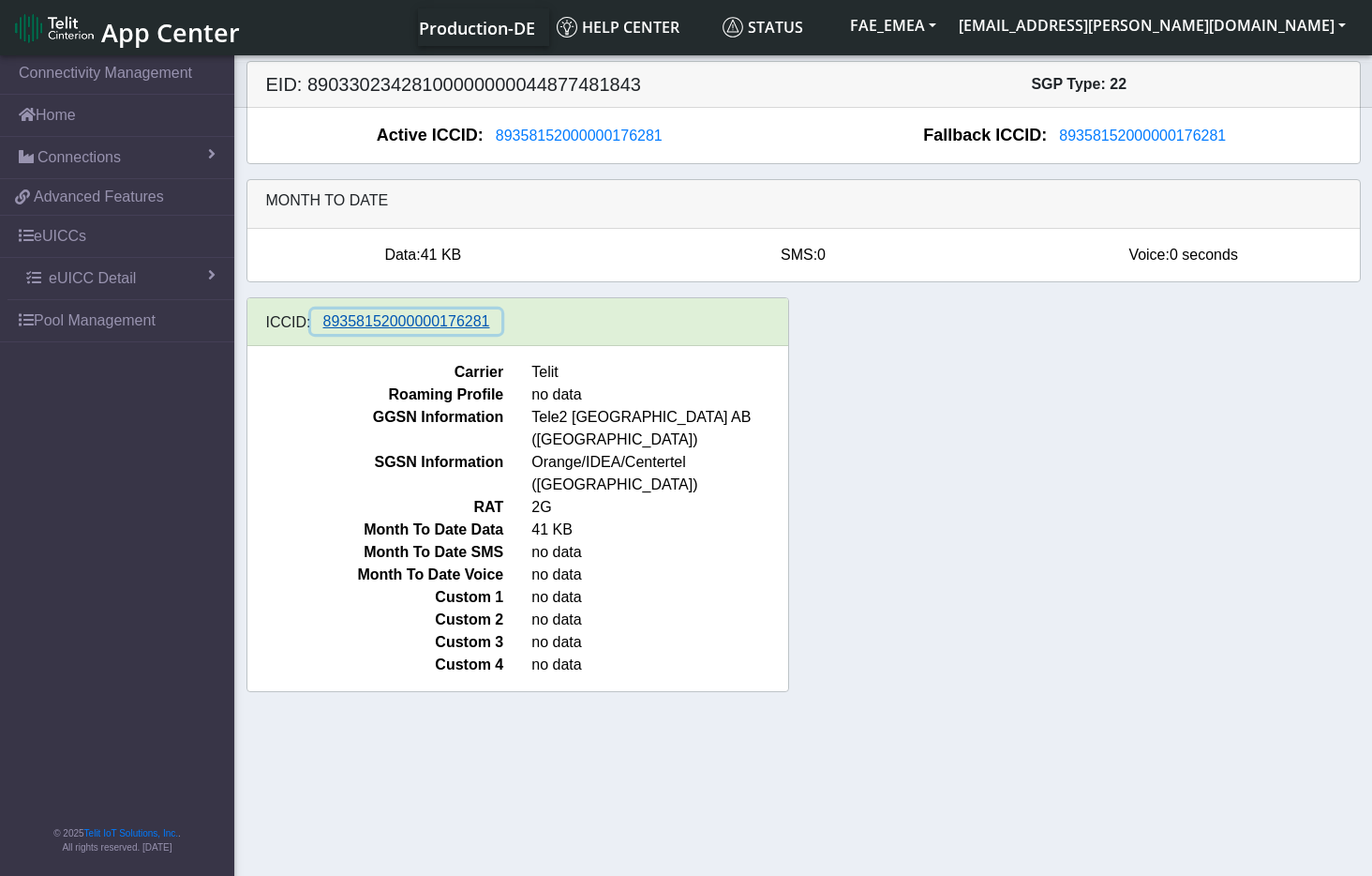
click at [355, 329] on span "89358152000000176281" at bounding box center [407, 321] width 167 height 16
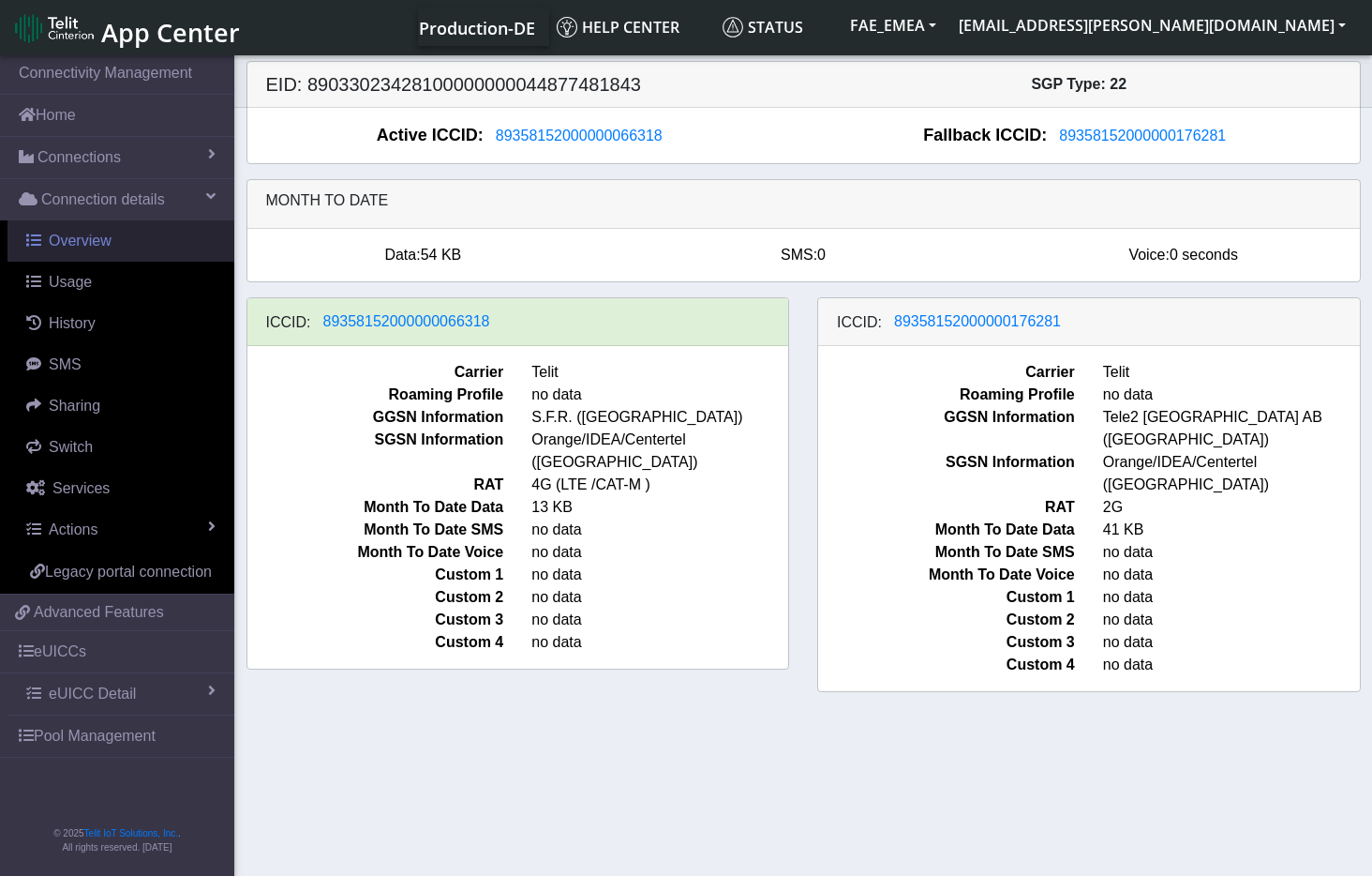
click at [75, 238] on span "Overview" at bounding box center [80, 240] width 63 height 16
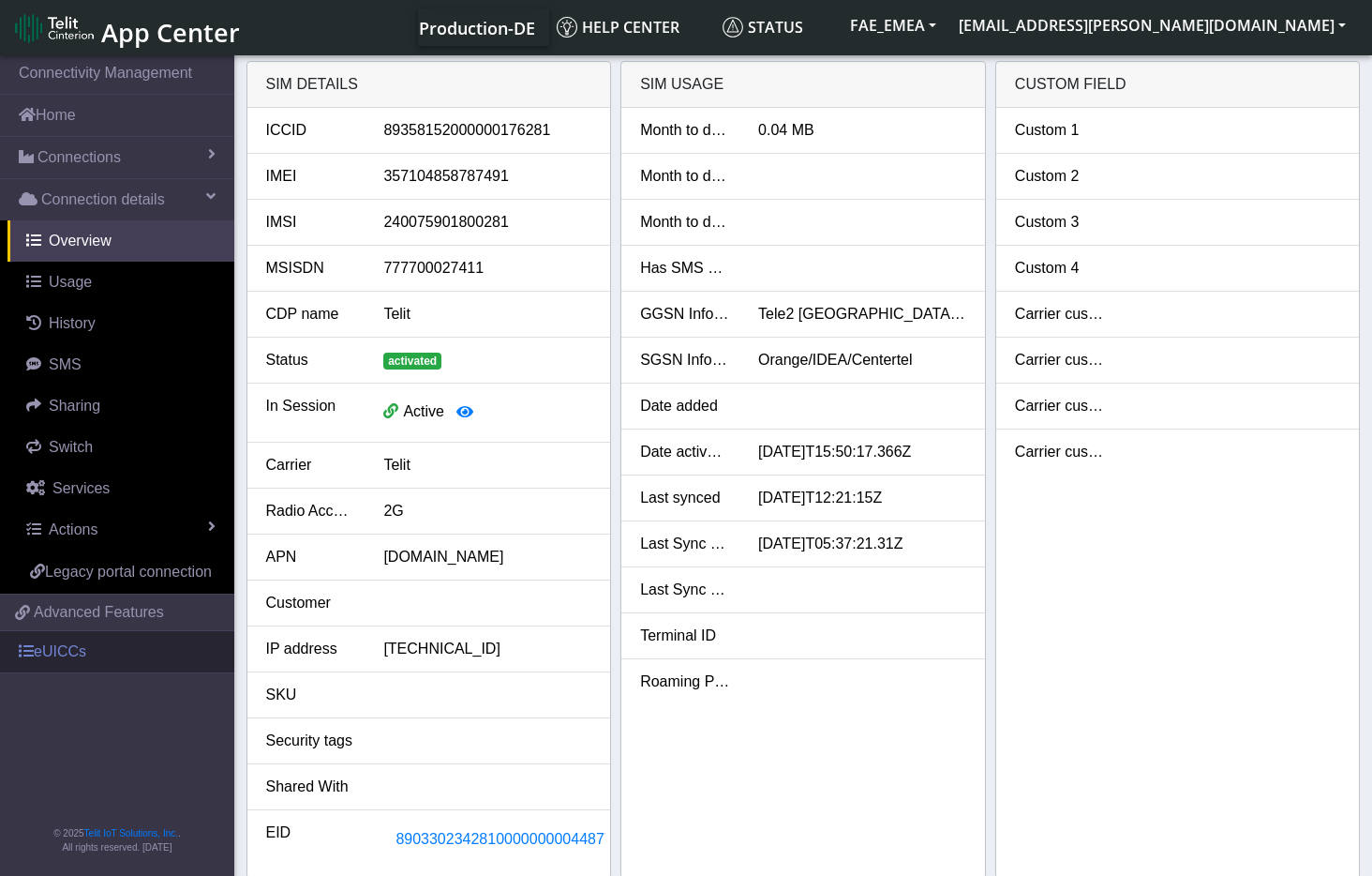
click at [44, 651] on link "eUICCs" at bounding box center [117, 651] width 234 height 42
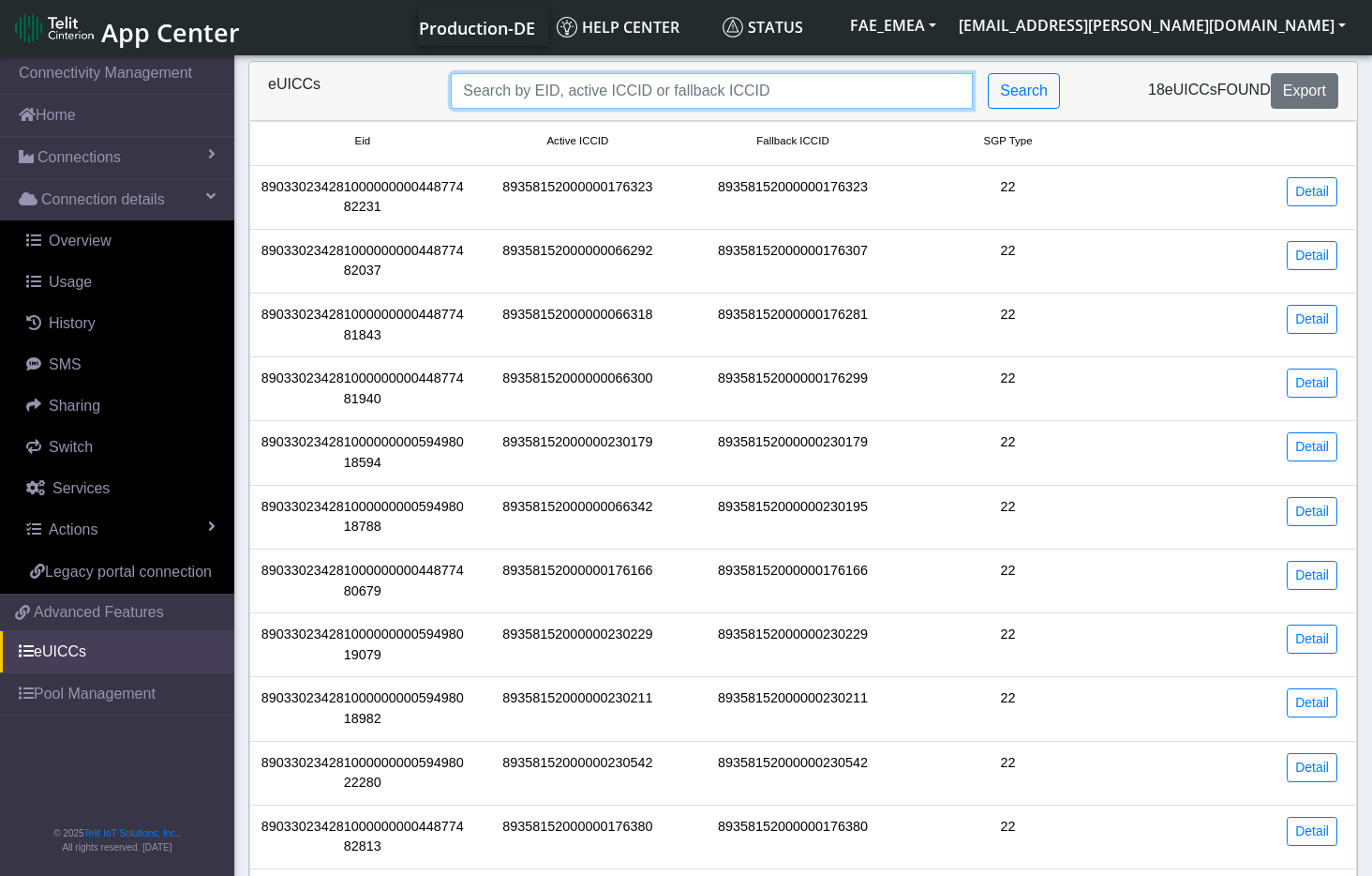
click at [757, 89] on input "Search..." at bounding box center [711, 91] width 522 height 36
paste input "89358152000000066318"
type input "89358152000000066318"
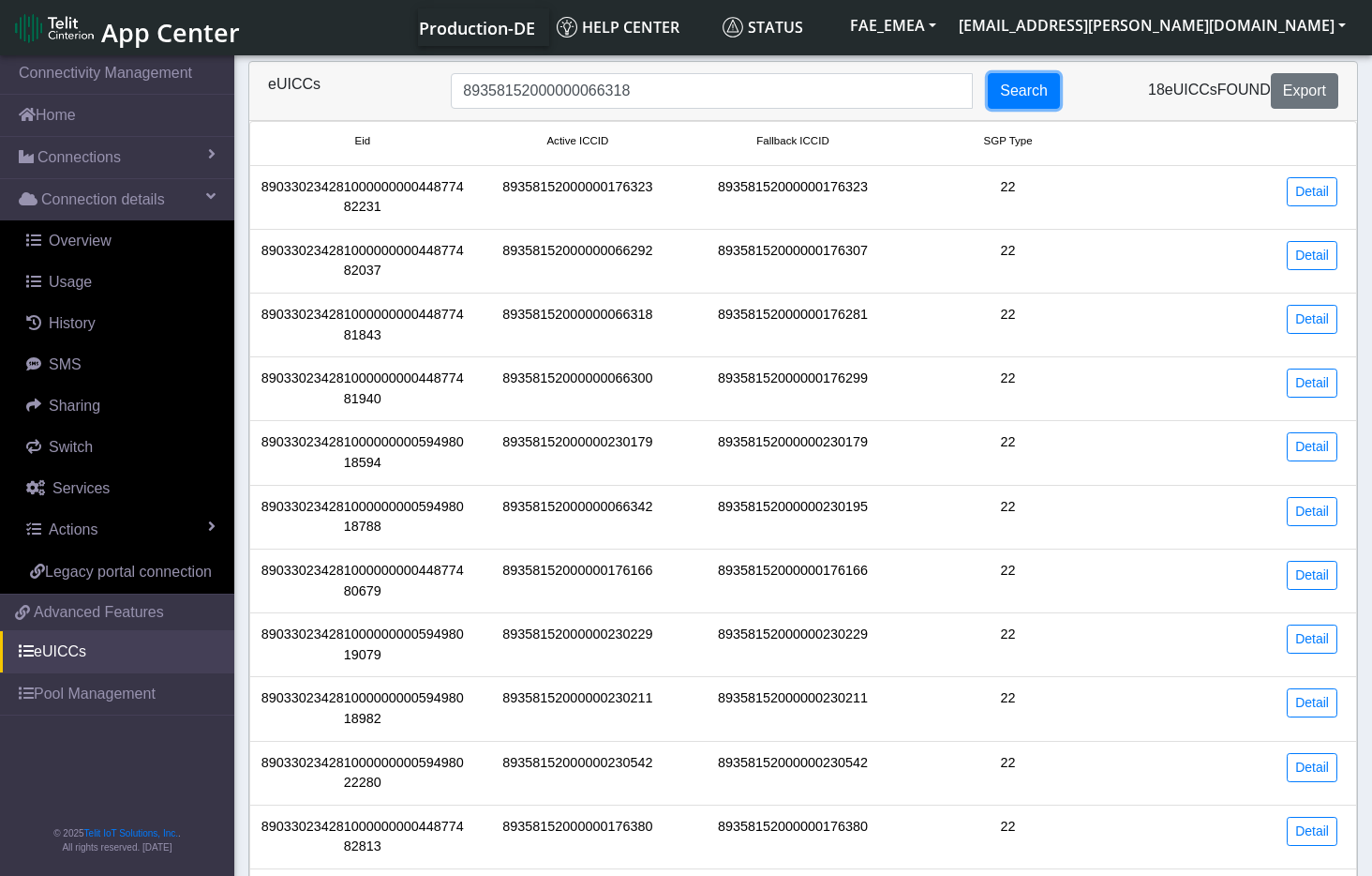
click at [1040, 96] on button "Search" at bounding box center [1024, 91] width 72 height 36
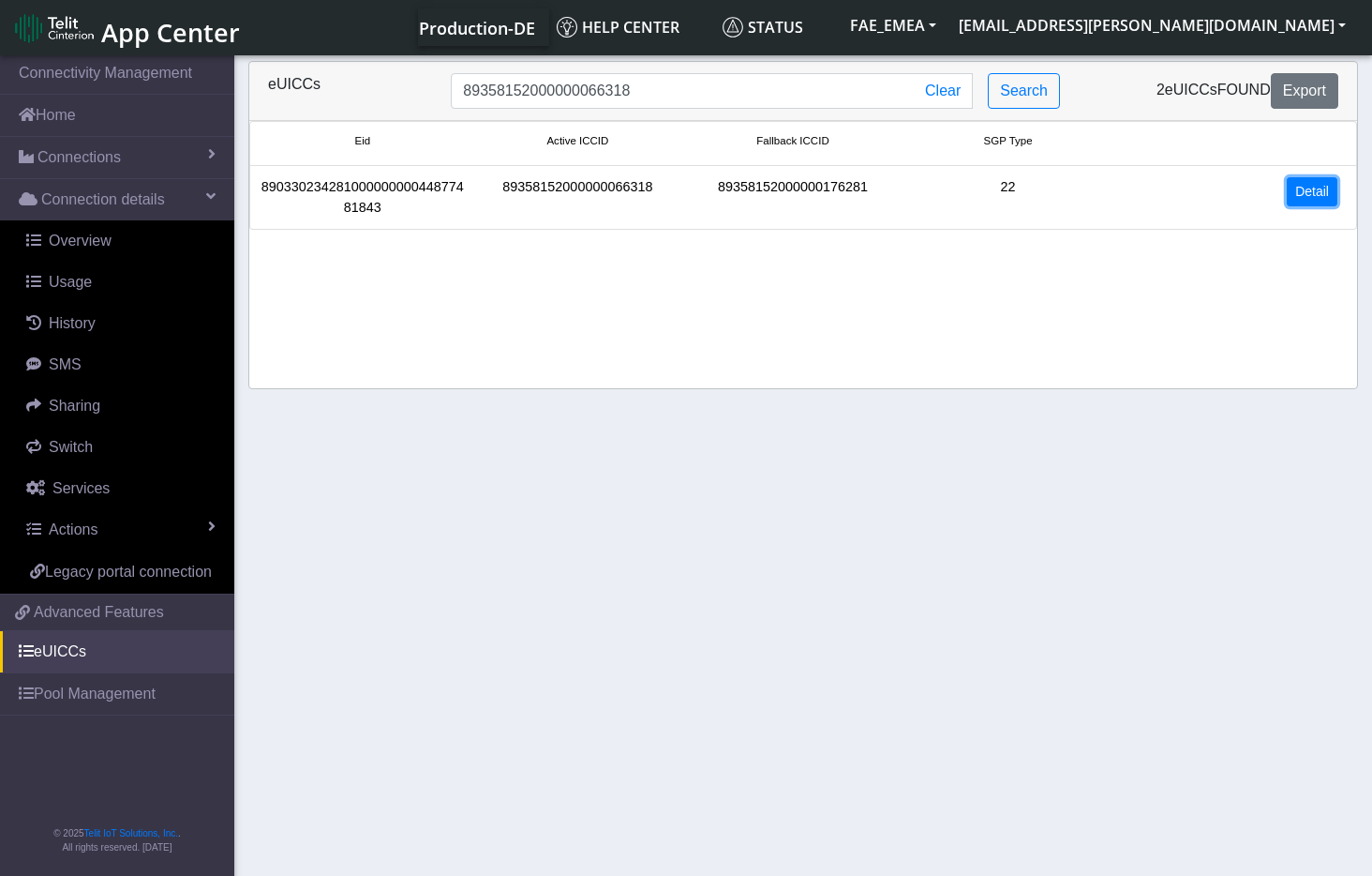
click at [1321, 198] on link "Detail" at bounding box center [1313, 192] width 51 height 29
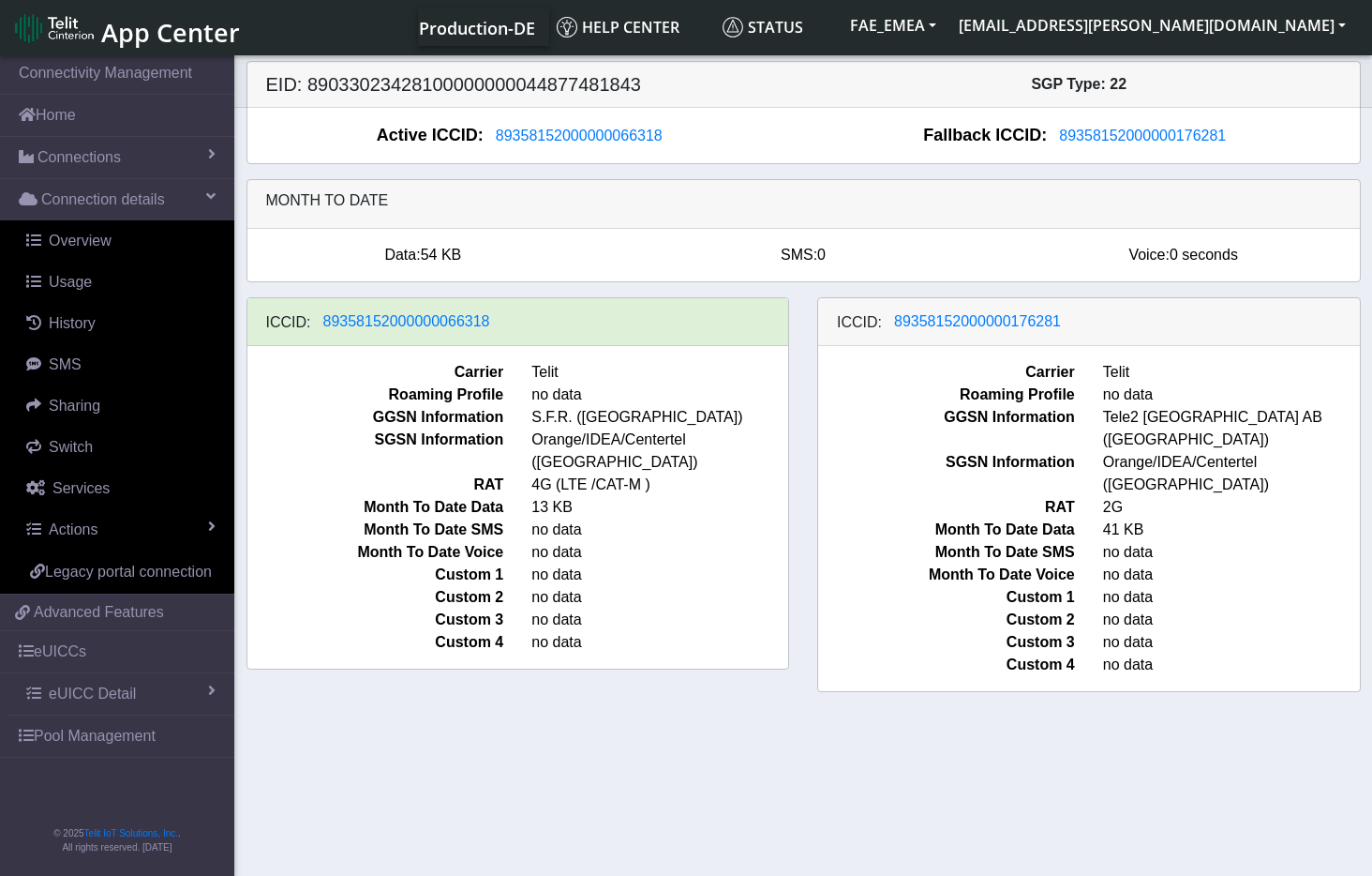
click at [511, 322] on div "ICCID: 89358152000000066318" at bounding box center [518, 322] width 542 height 48
click at [176, 701] on link "eUICC Detail" at bounding box center [121, 694] width 226 height 42
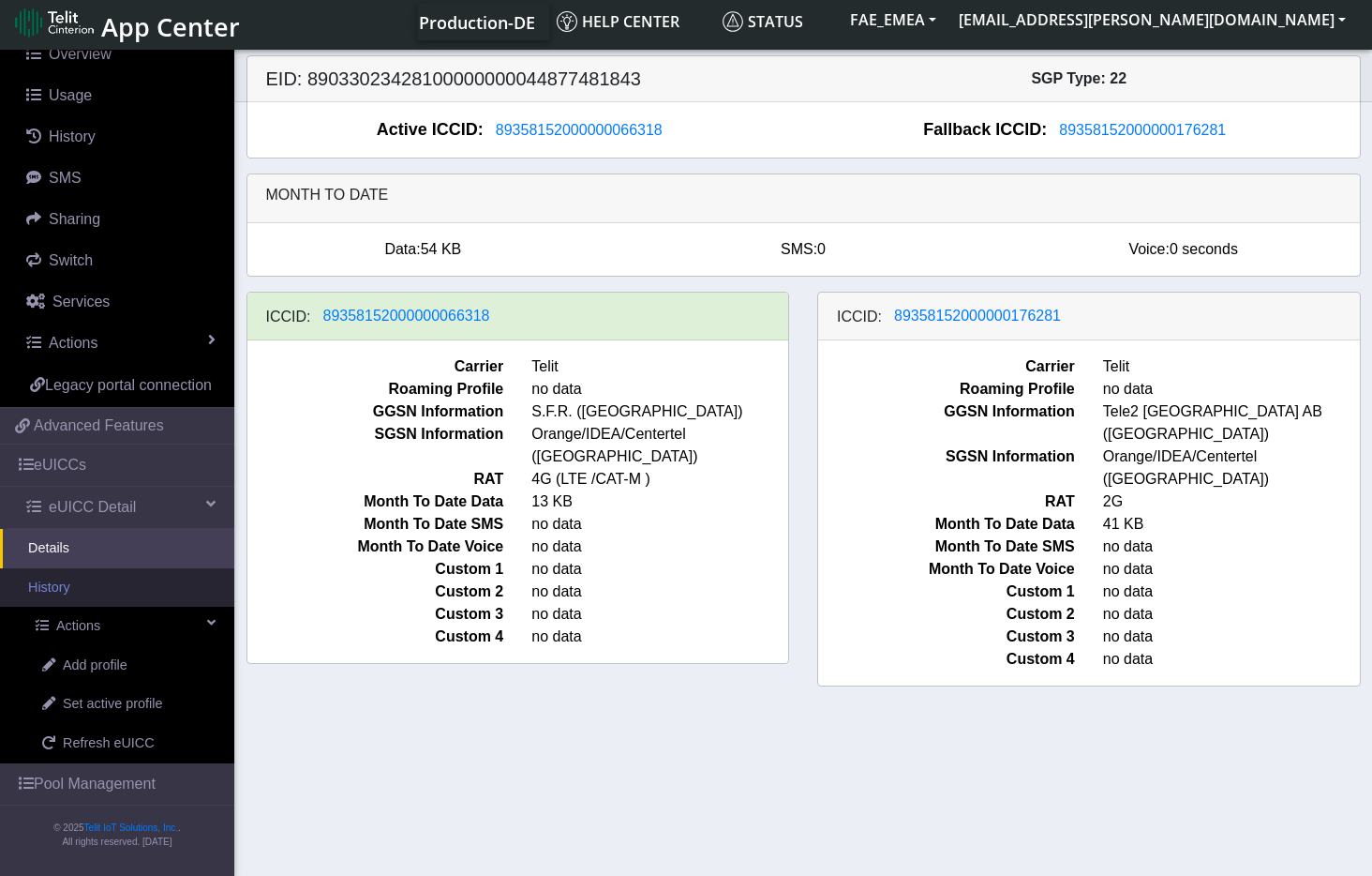
scroll to position [7, 0]
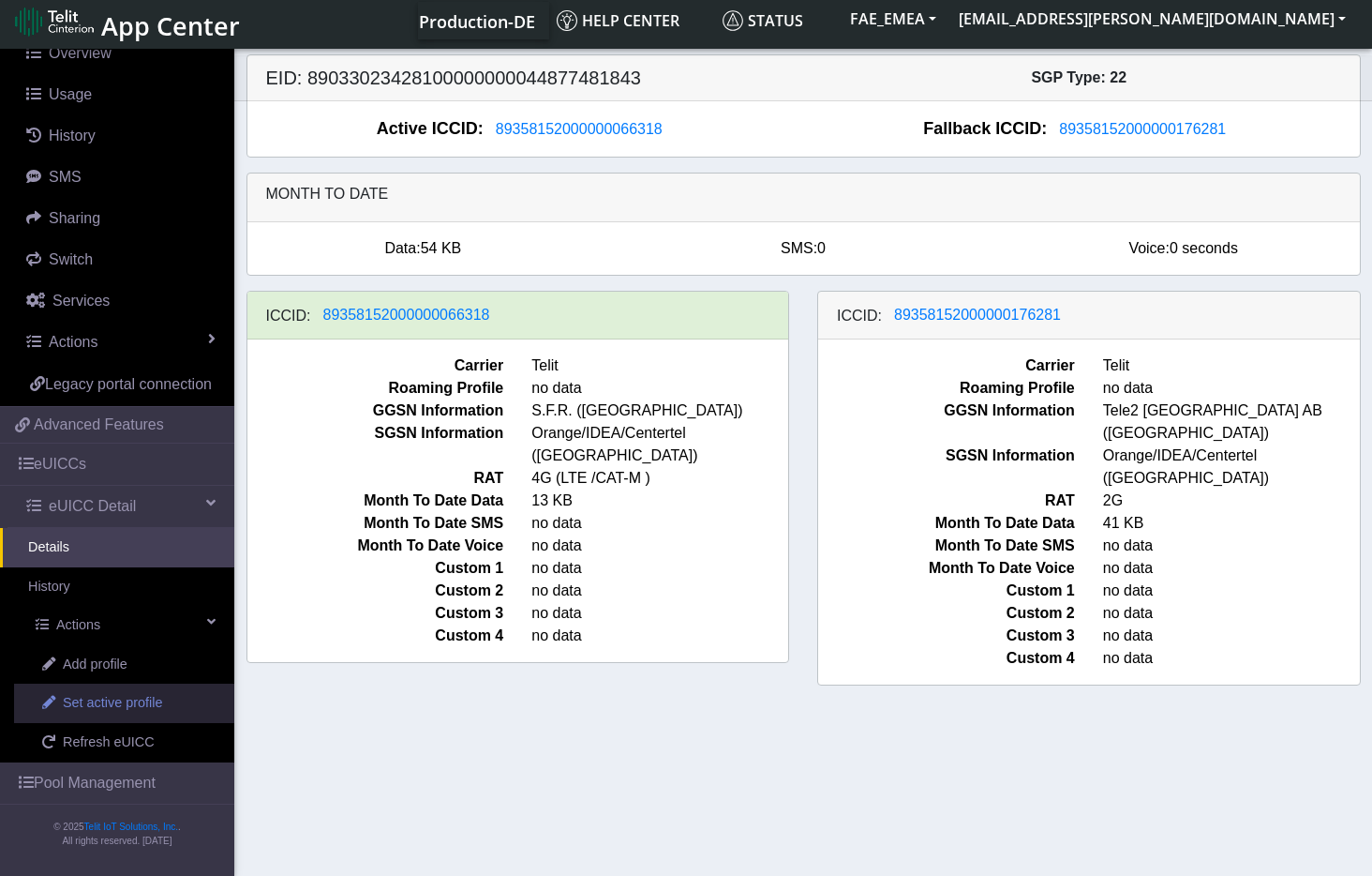
click at [148, 705] on span "Set active profile" at bounding box center [112, 703] width 99 height 21
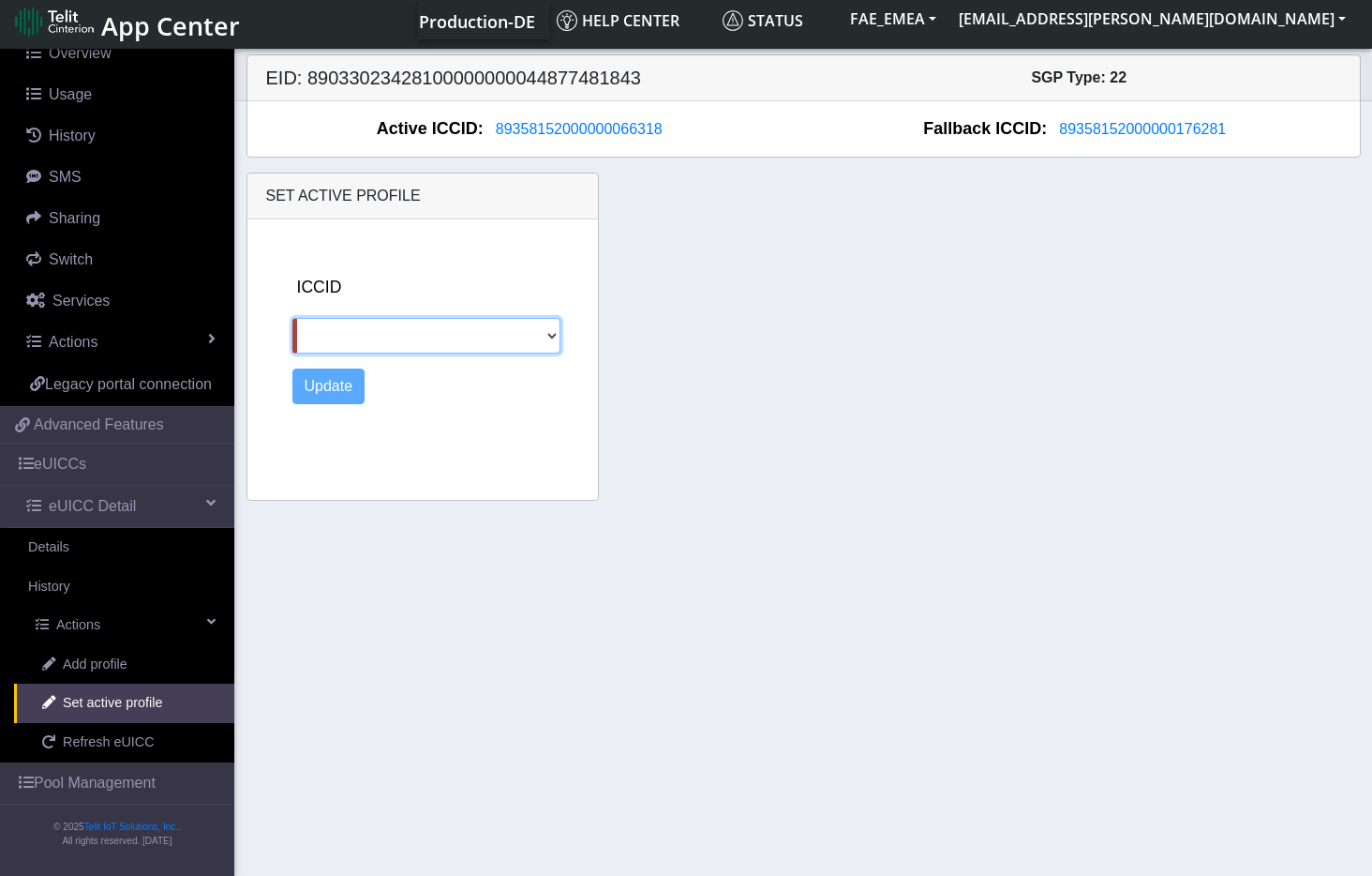
click at [554, 339] on select "89358152000000176281" at bounding box center [427, 336] width 268 height 36
select select "89358152000000176281"
click at [293, 318] on select "89358152000000176281" at bounding box center [427, 336] width 268 height 36
click at [332, 389] on button "Update" at bounding box center [328, 386] width 73 height 36
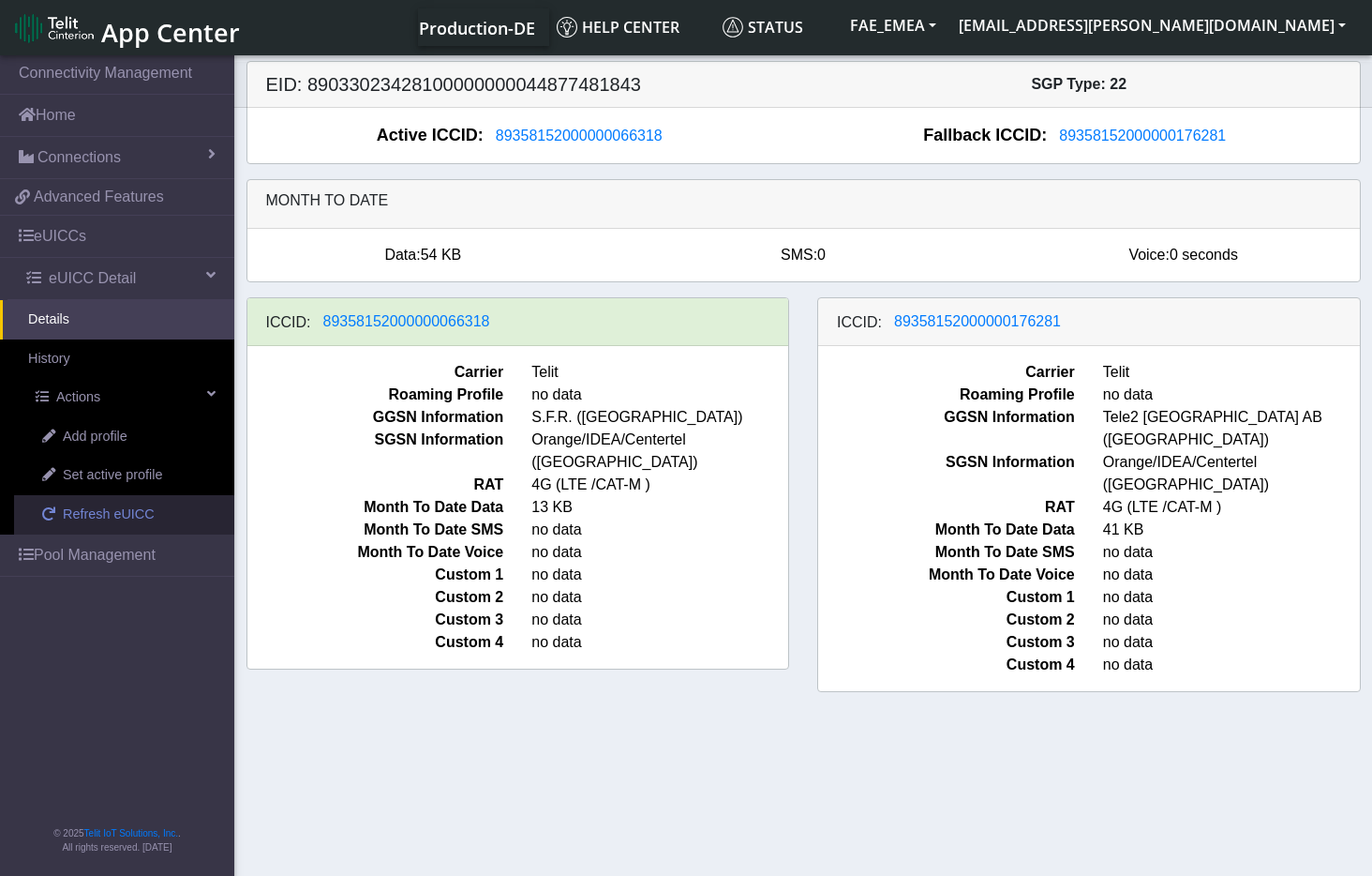
click at [107, 518] on span "Refresh eUICC" at bounding box center [109, 514] width 92 height 21
drag, startPoint x: 562, startPoint y: 764, endPoint x: 553, endPoint y: 754, distance: 13.5
click at [560, 763] on section "Connectivity Management Home Connections List Map 62b531b053b9e0ba8a98195041ac0…" at bounding box center [686, 467] width 1372 height 831
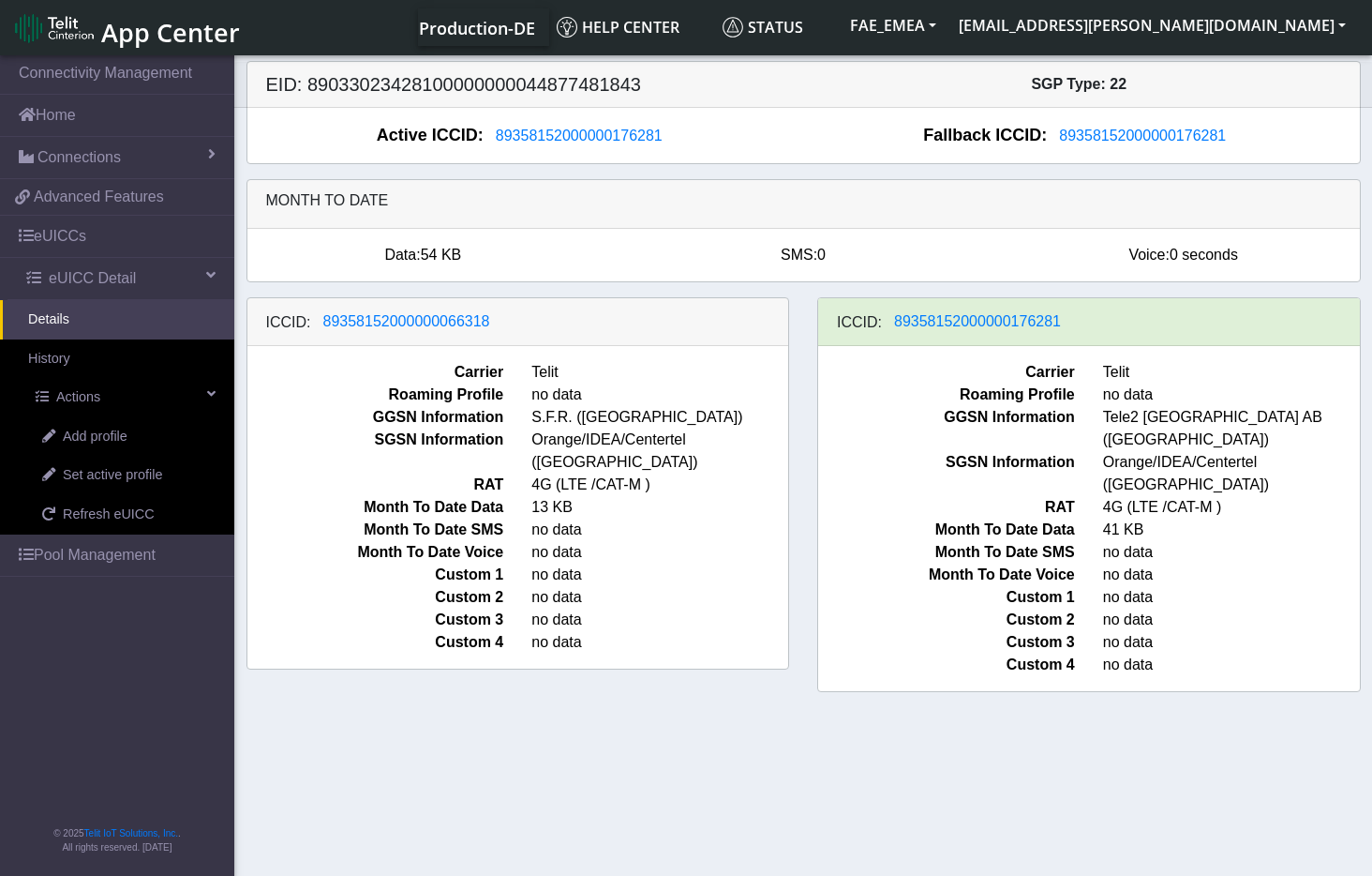
click at [1079, 323] on div "ICCID: 89358152000000176281" at bounding box center [1089, 322] width 542 height 48
click at [609, 753] on section "Connectivity Management Home Connections List Map 62b531b053b9e0ba8a98195041ac0…" at bounding box center [686, 467] width 1372 height 831
click at [210, 393] on span at bounding box center [211, 394] width 8 height 13
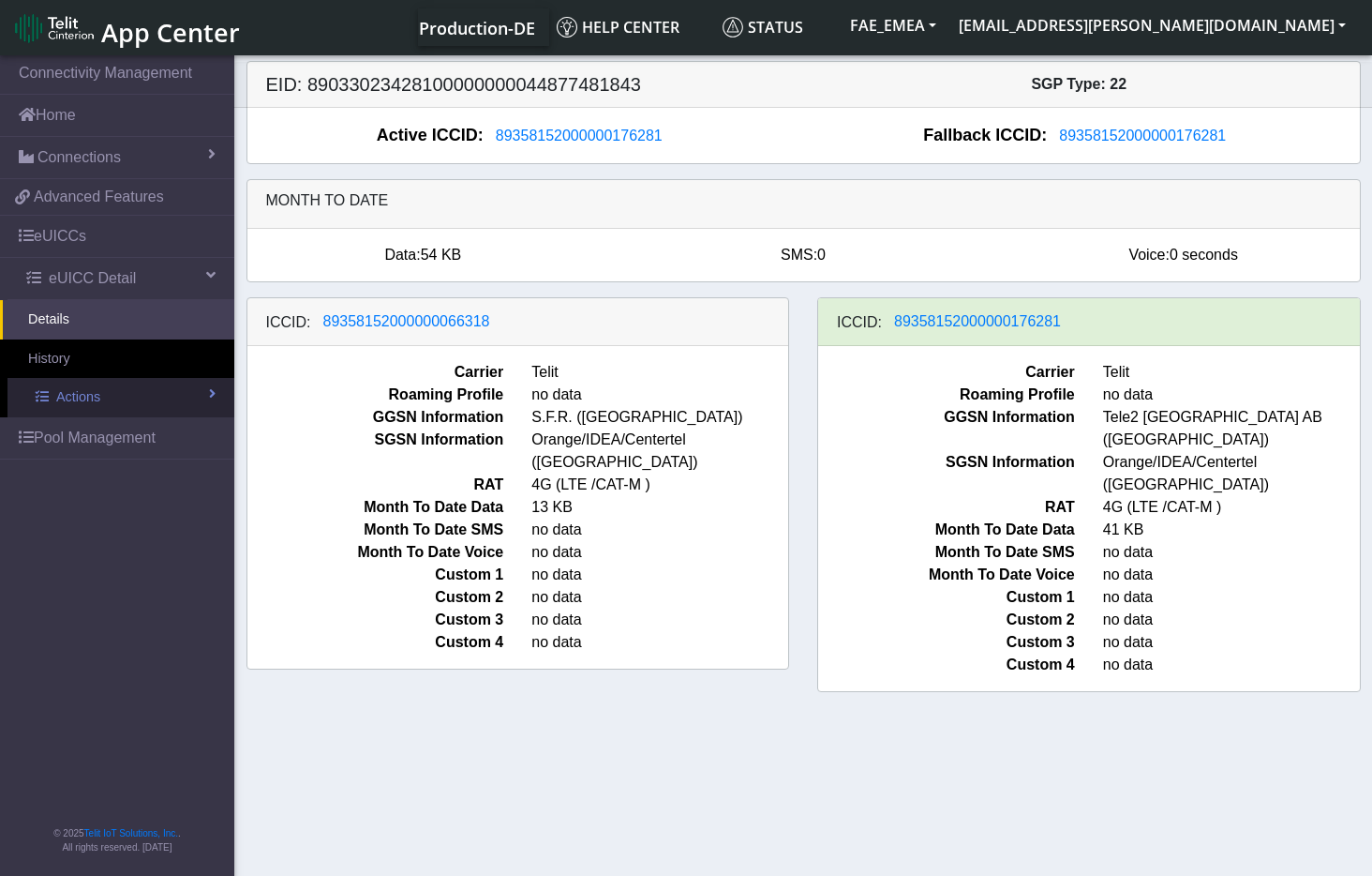
click at [209, 393] on span at bounding box center [212, 394] width 7 height 13
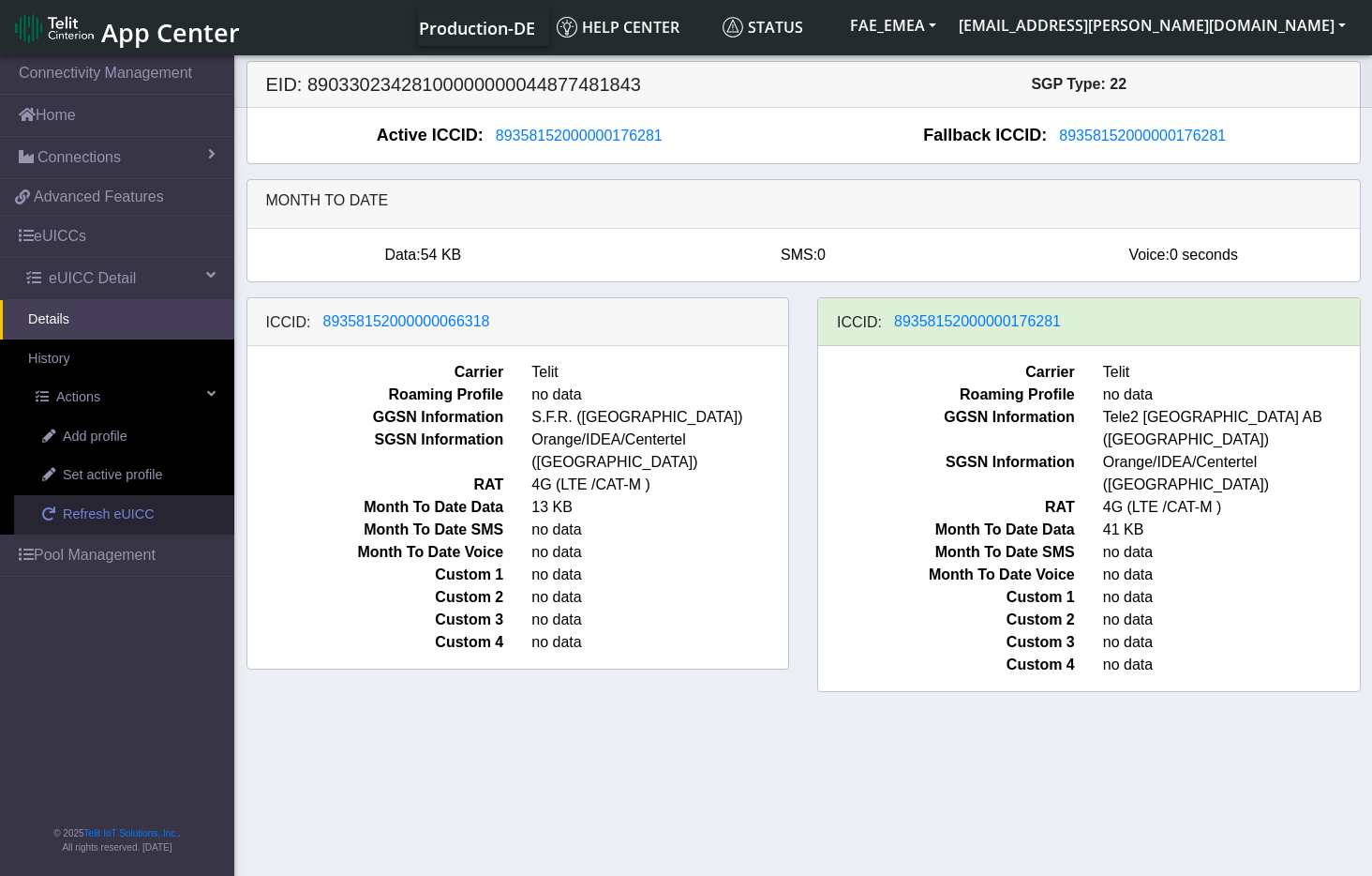
click at [106, 509] on span "Refresh eUICC" at bounding box center [109, 514] width 92 height 21
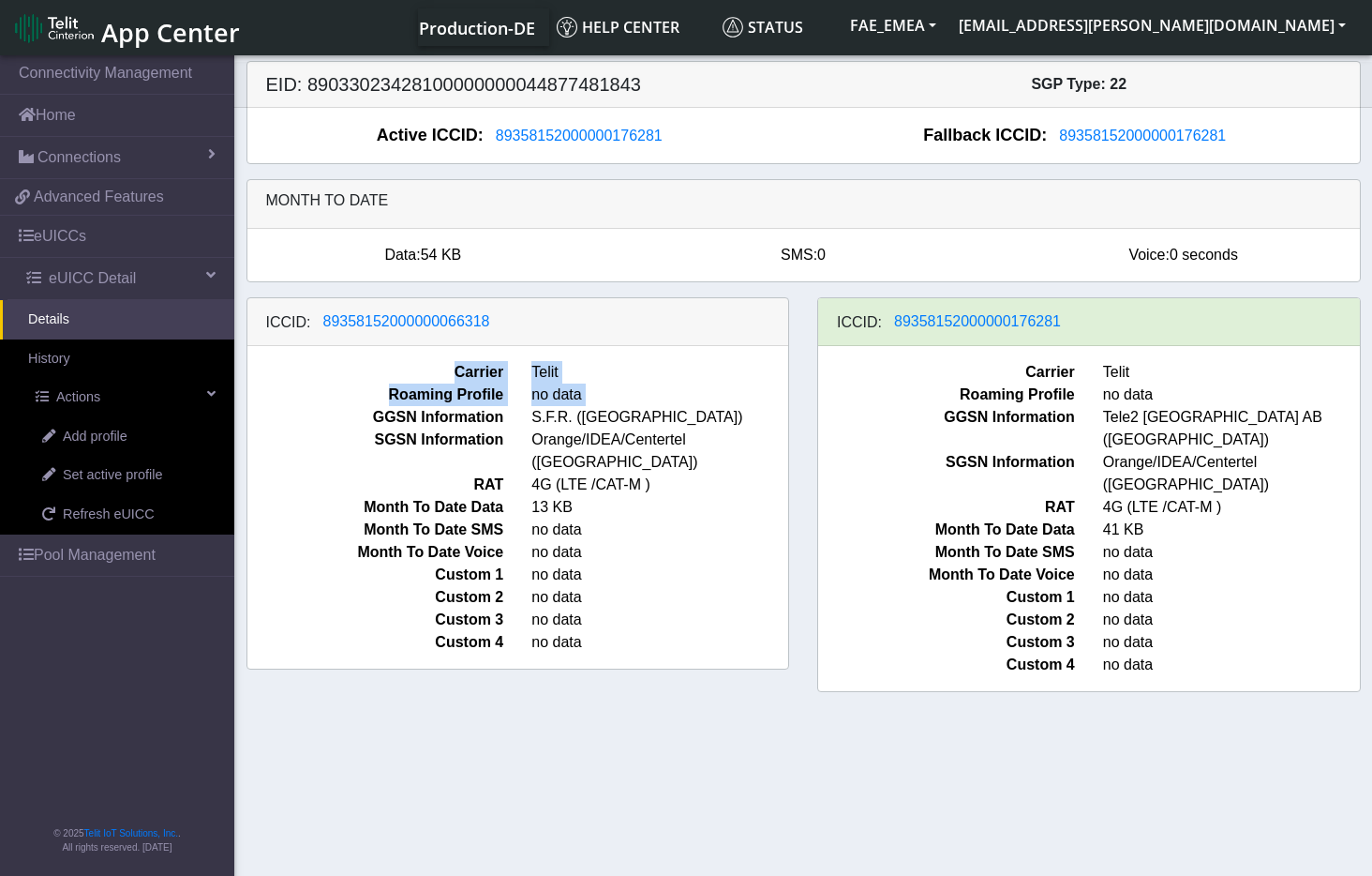
drag, startPoint x: 506, startPoint y: 324, endPoint x: 272, endPoint y: 427, distance: 255.7
click at [272, 427] on div "ICCID: 89358152000000066318 Carrier Telit Roaming Profile no data GGSN Informat…" at bounding box center [518, 483] width 544 height 372
click at [571, 759] on section "Connectivity Management Home Connections List Map 62b531b053b9e0ba8a98195041ac0…" at bounding box center [686, 467] width 1372 height 831
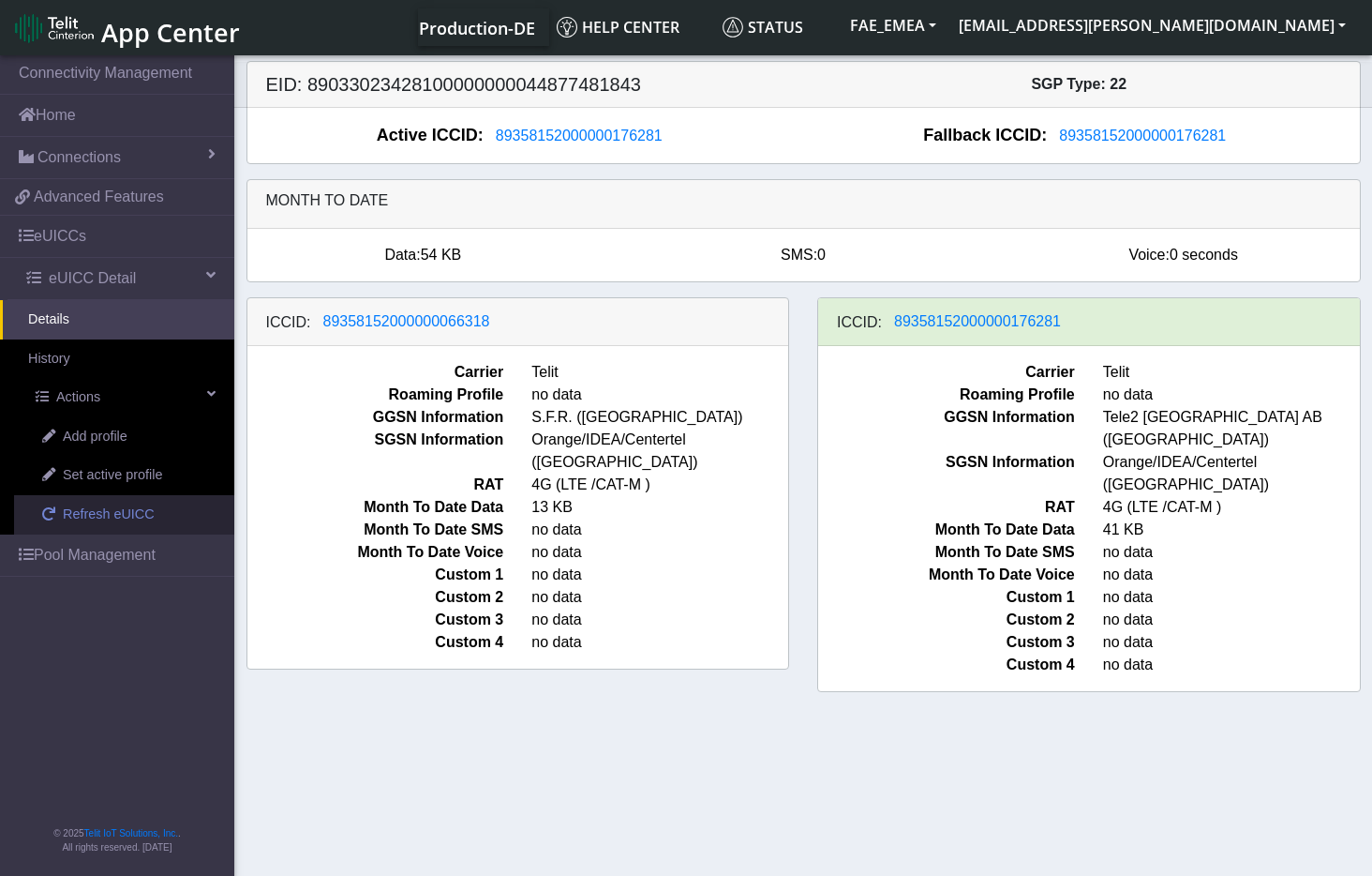
click at [100, 511] on span "Refresh eUICC" at bounding box center [109, 514] width 92 height 21
click at [98, 517] on span "Refresh eUICC" at bounding box center [109, 514] width 92 height 21
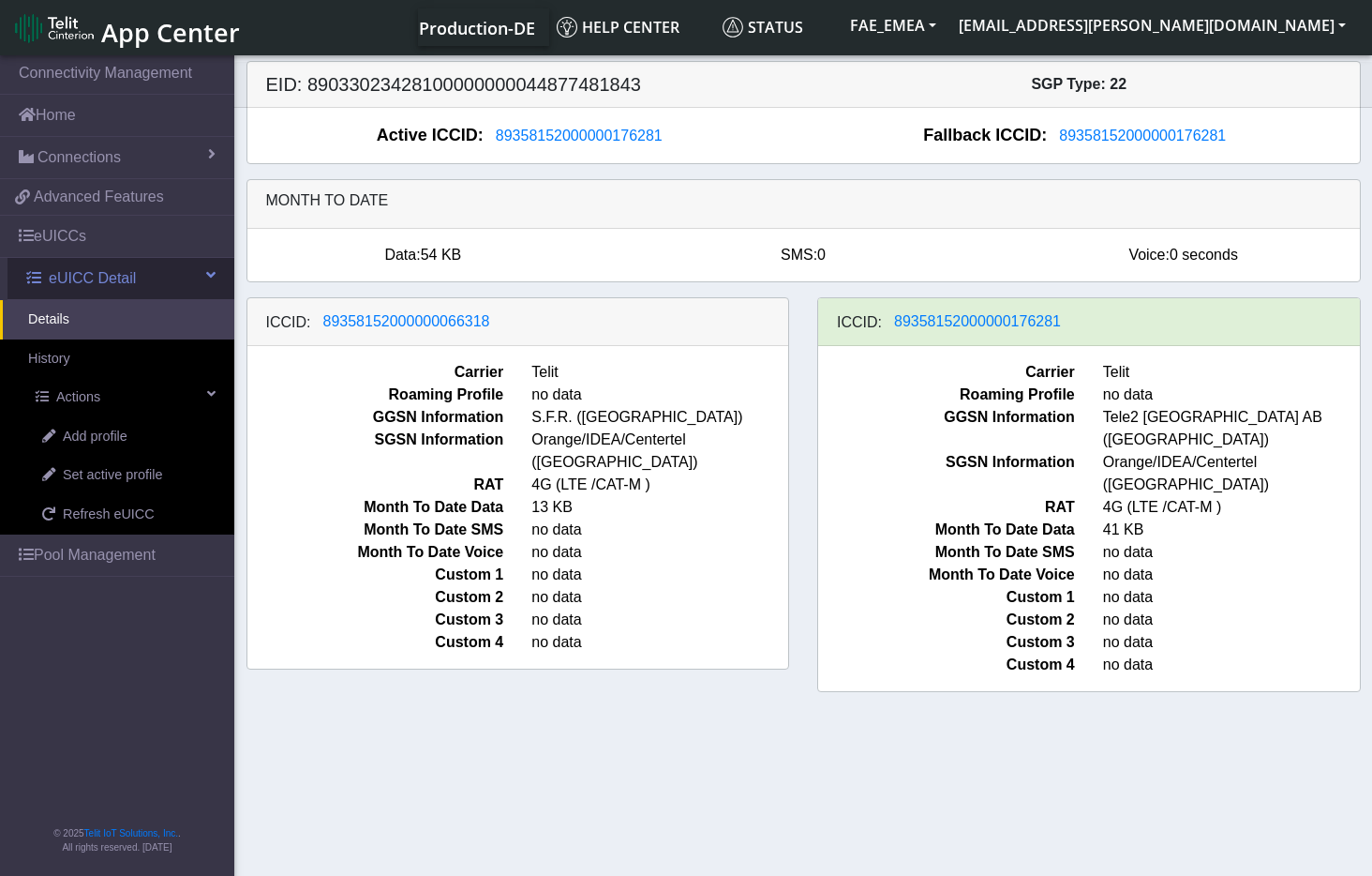
click at [98, 281] on span "eUICC Detail" at bounding box center [92, 278] width 87 height 23
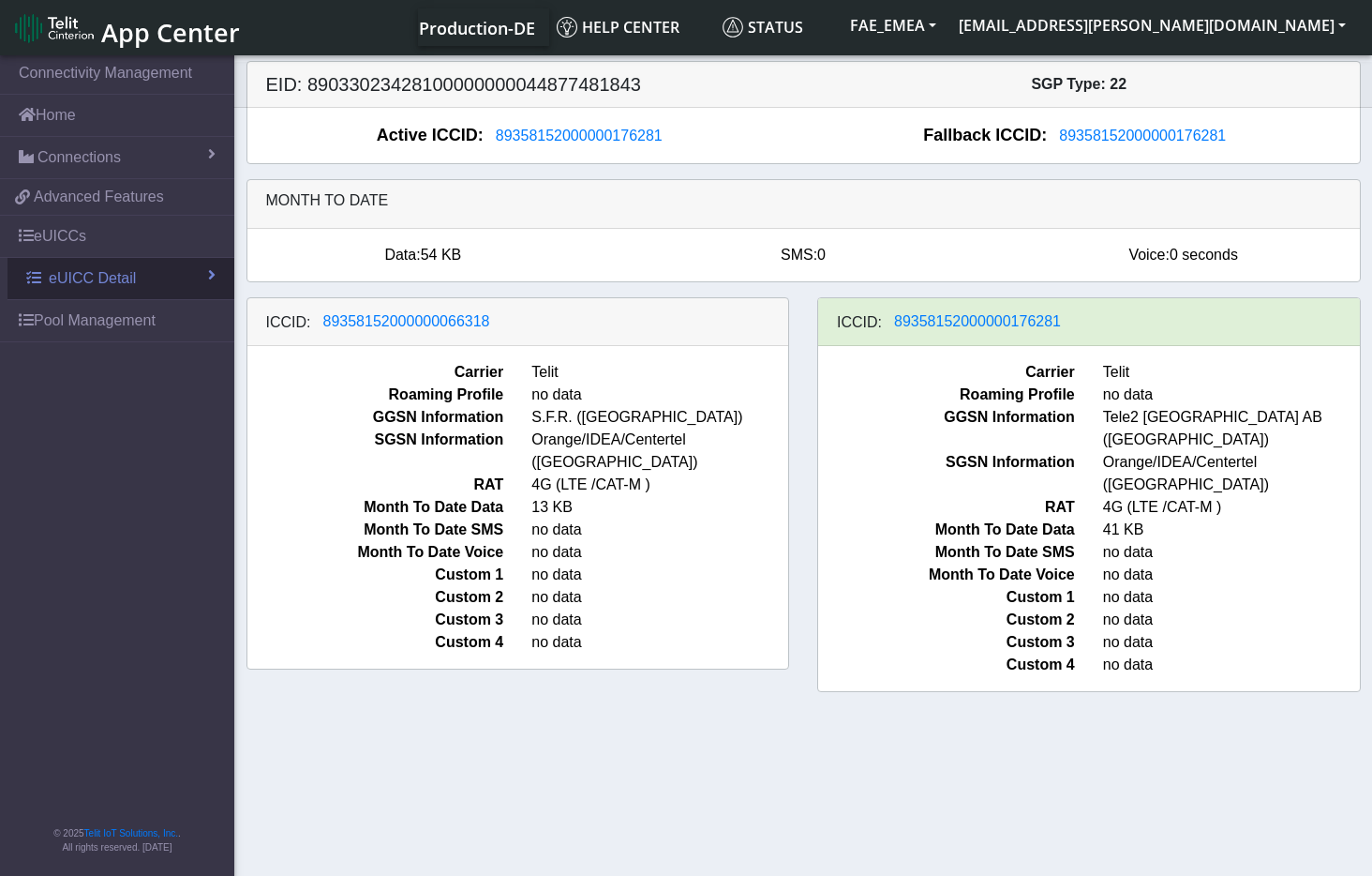
click at [98, 281] on span "eUICC Detail" at bounding box center [92, 278] width 87 height 23
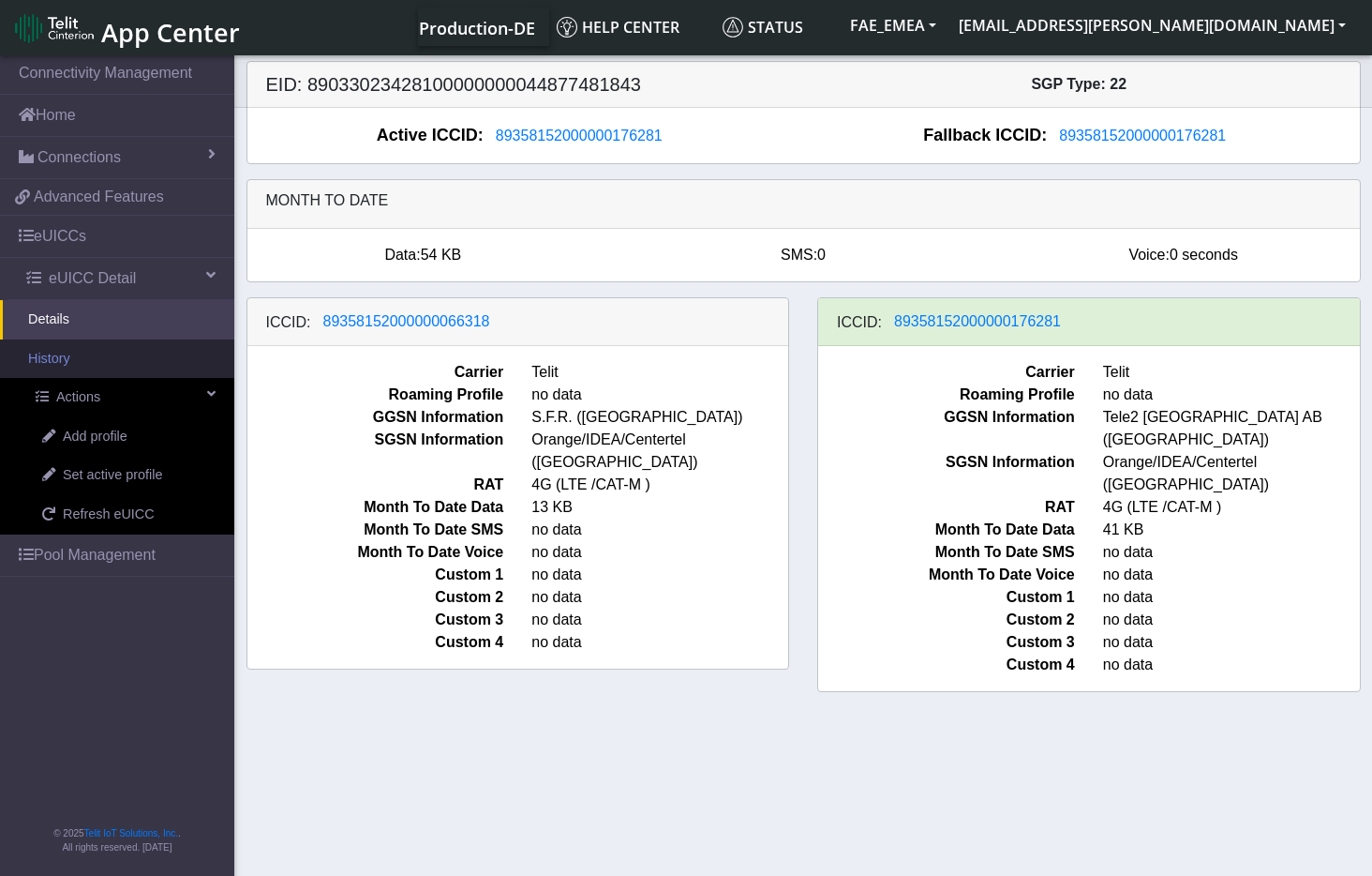
click at [31, 358] on link "History" at bounding box center [117, 360] width 234 height 40
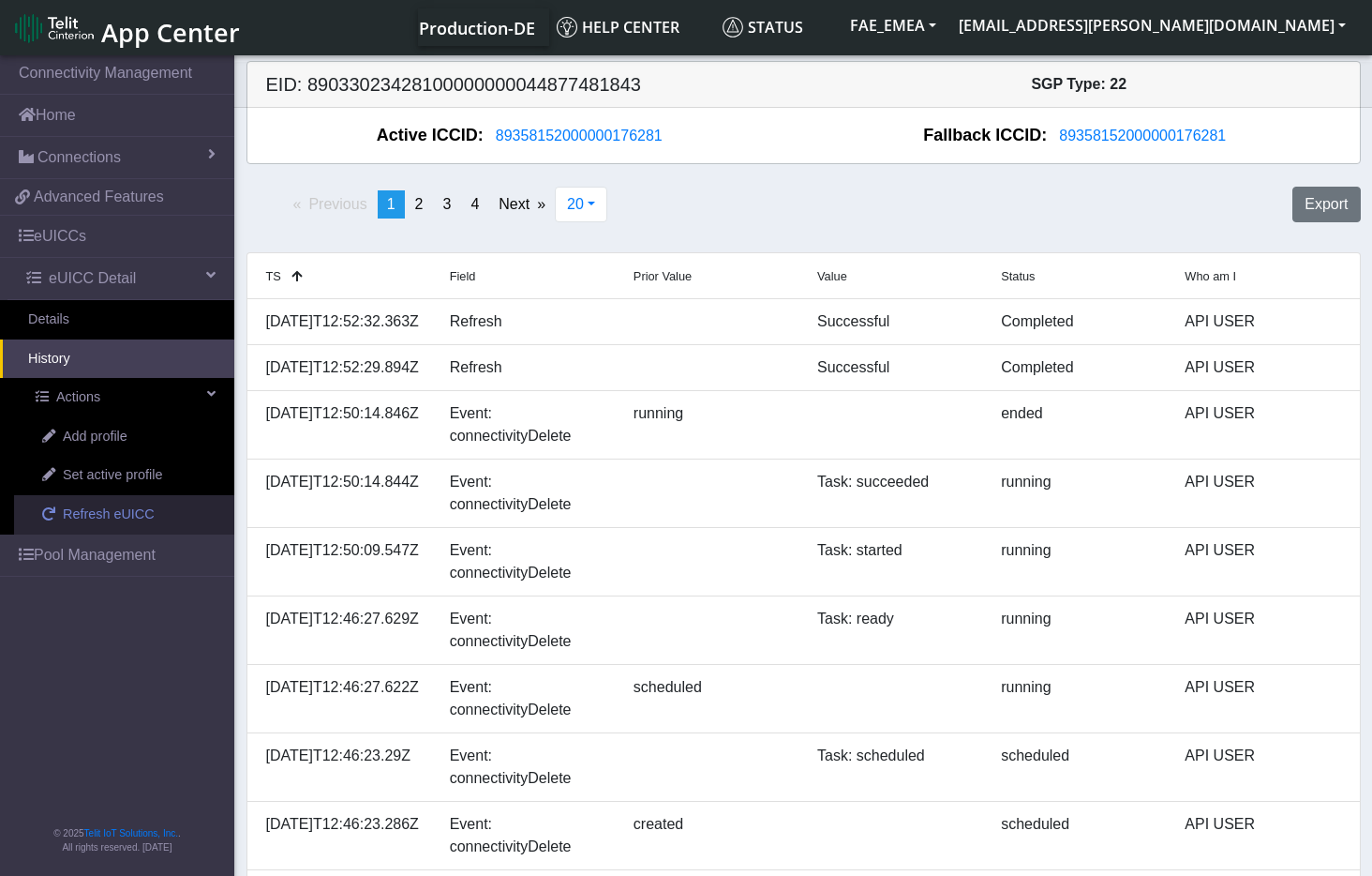
click at [93, 507] on span "Refresh eUICC" at bounding box center [109, 514] width 92 height 21
